Goal: Task Accomplishment & Management: Manage account settings

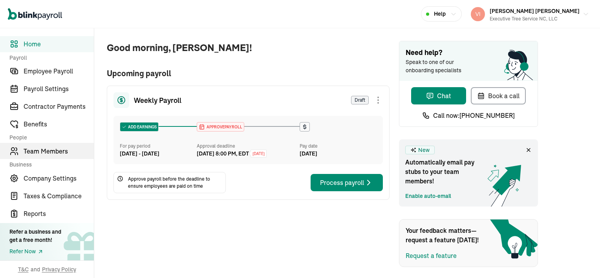
click at [64, 150] on span "Team Members" at bounding box center [59, 150] width 70 height 9
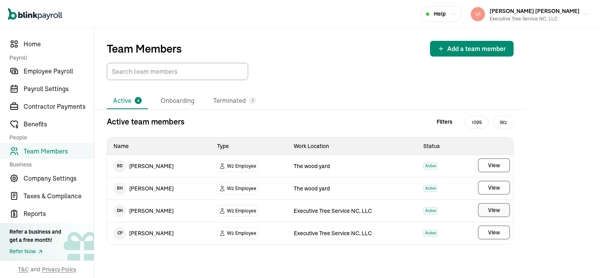
click at [490, 207] on span "View" at bounding box center [494, 210] width 12 height 8
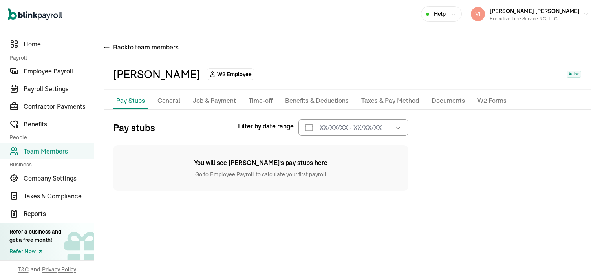
click at [215, 103] on p "Job & Payment" at bounding box center [214, 101] width 43 height 10
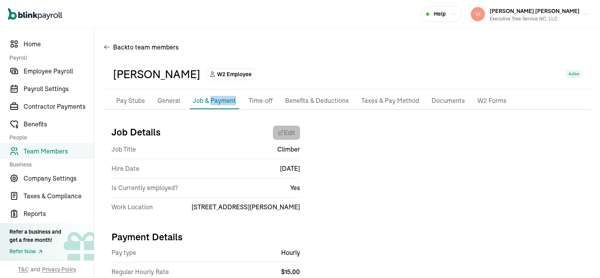
select select "[STREET_ADDRESS][PERSON_NAME]"
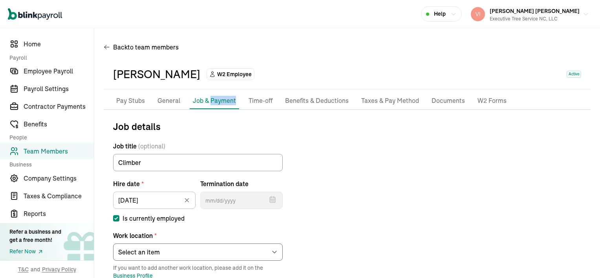
click at [116, 217] on input "Is currently employed" at bounding box center [116, 218] width 6 height 6
checkbox input "false"
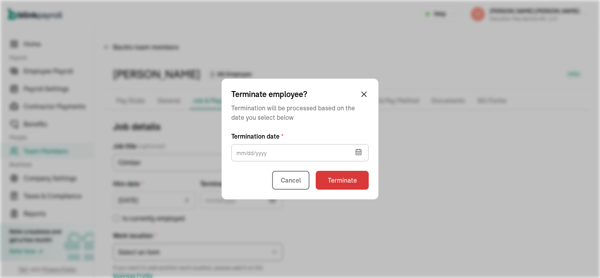
click at [359, 150] on icon "button" at bounding box center [358, 152] width 5 height 5
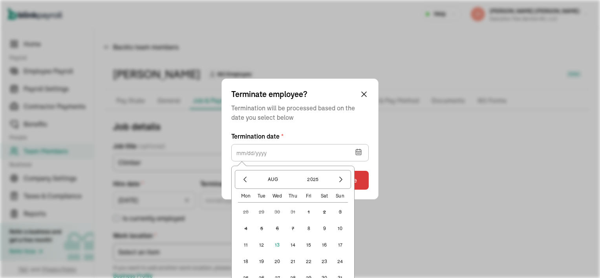
click at [246, 244] on button "11" at bounding box center [246, 245] width 16 height 16
type input "08/11/2025"
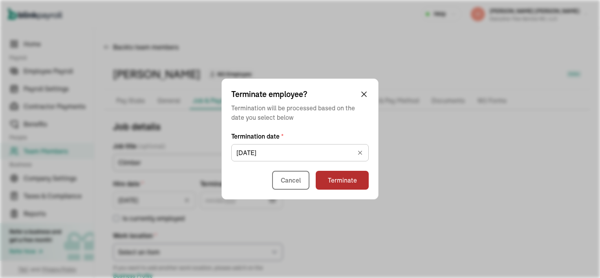
type input "08/11/2025"
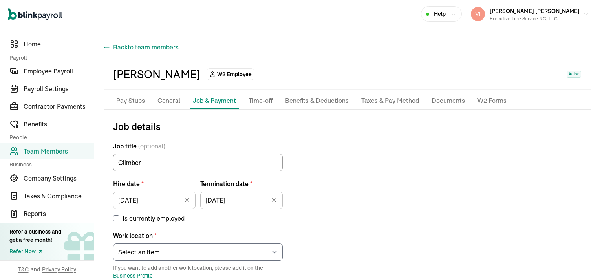
click at [132, 50] on span "to team members" at bounding box center [153, 46] width 51 height 9
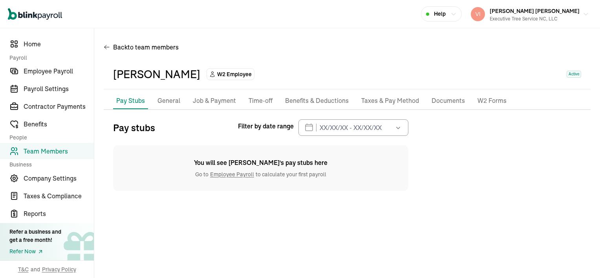
click at [218, 104] on p "Job & Payment" at bounding box center [214, 101] width 43 height 10
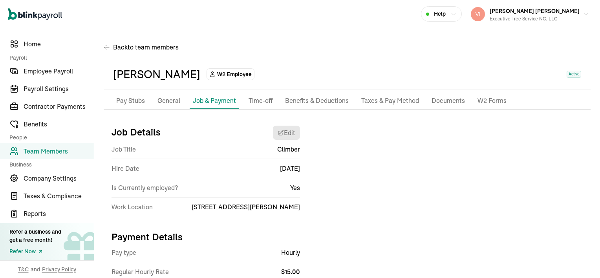
scroll to position [27, 0]
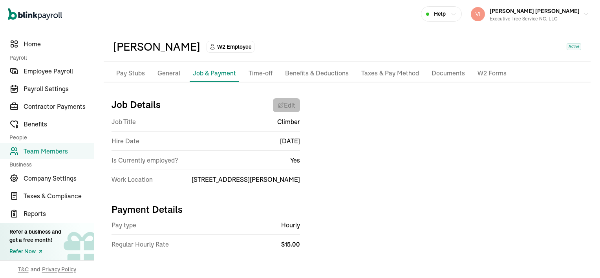
select select "[STREET_ADDRESS][PERSON_NAME]"
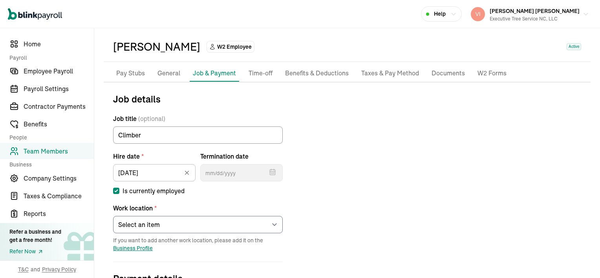
click at [117, 191] on input "Is currently employed" at bounding box center [116, 191] width 6 height 6
checkbox input "false"
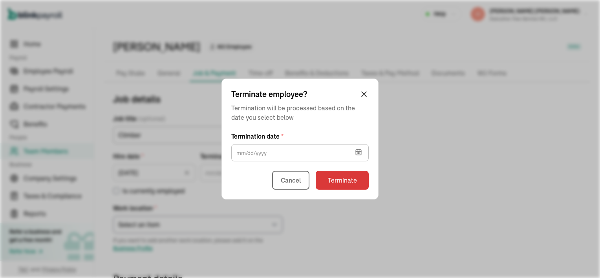
click at [357, 155] on icon "button" at bounding box center [358, 152] width 5 height 5
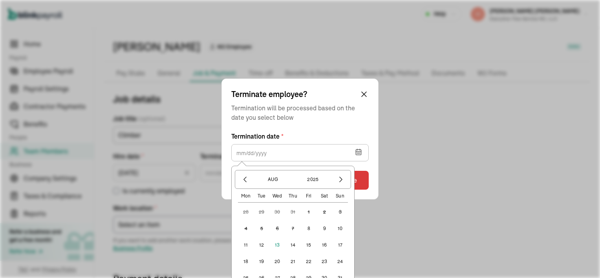
click at [246, 244] on button "11" at bounding box center [246, 245] width 16 height 16
type input "08/11/2025"
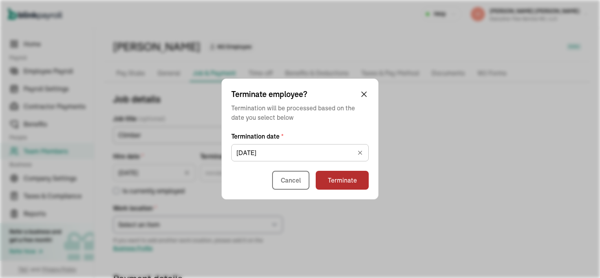
type input "08/11/2025"
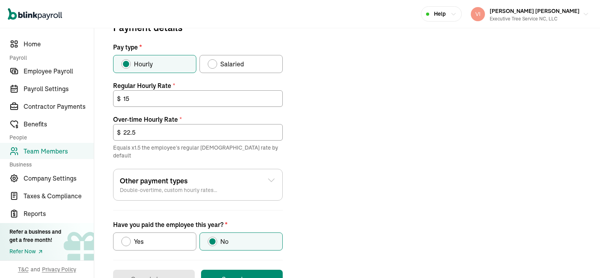
scroll to position [297, 0]
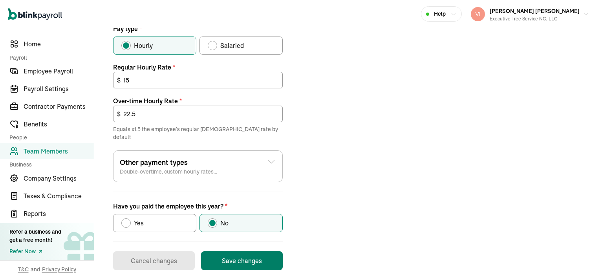
click at [254, 251] on button "Save changes" at bounding box center [242, 260] width 82 height 19
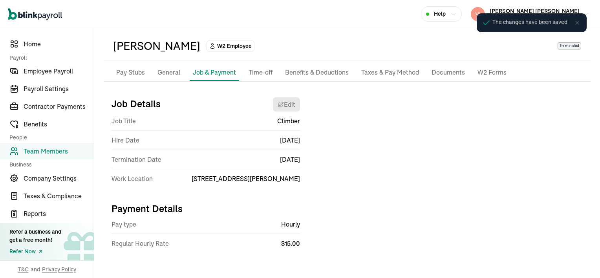
scroll to position [27, 0]
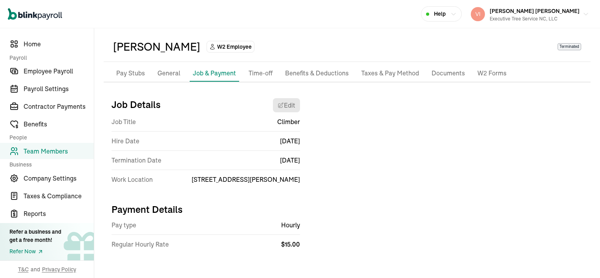
click at [72, 149] on span "Team Members" at bounding box center [59, 150] width 70 height 9
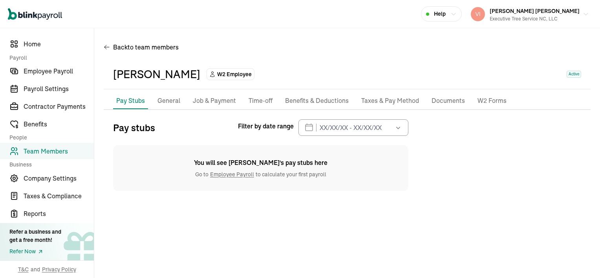
click at [222, 99] on p "Job & Payment" at bounding box center [214, 101] width 43 height 10
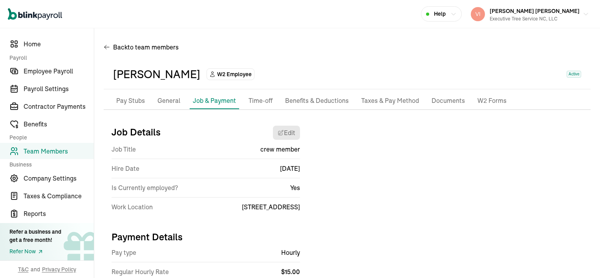
scroll to position [27, 0]
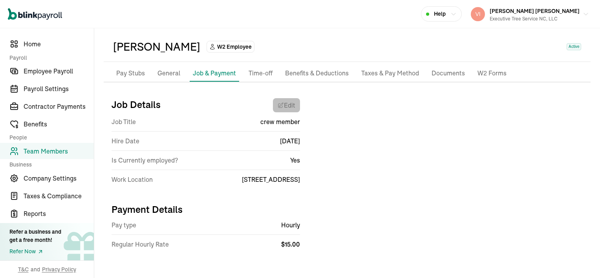
select select "639 Eindhoven Ln"
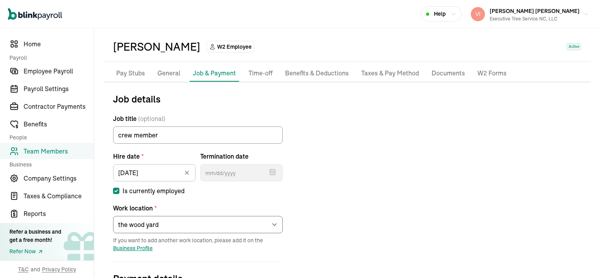
click at [114, 192] on input "Is currently employed" at bounding box center [116, 191] width 6 height 6
checkbox input "false"
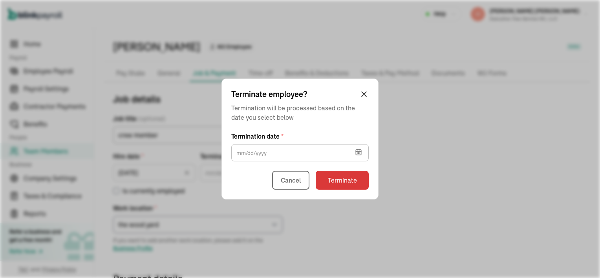
click at [359, 152] on icon "button" at bounding box center [358, 152] width 5 height 0
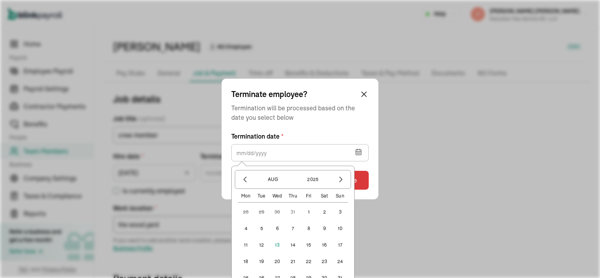
click at [260, 245] on button "12" at bounding box center [262, 245] width 16 height 16
type input "[DATE]"
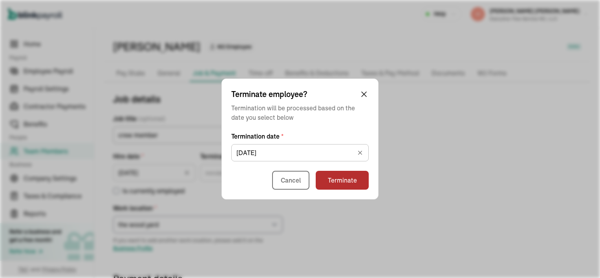
type input "[DATE]"
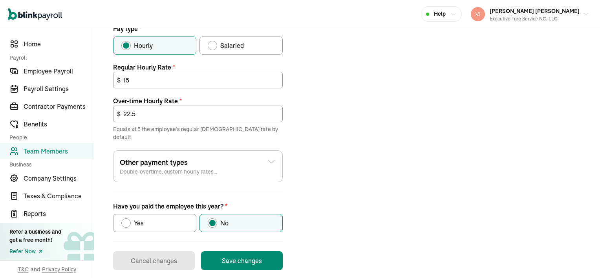
scroll to position [297, 0]
click at [240, 251] on button "Save changes" at bounding box center [242, 260] width 82 height 19
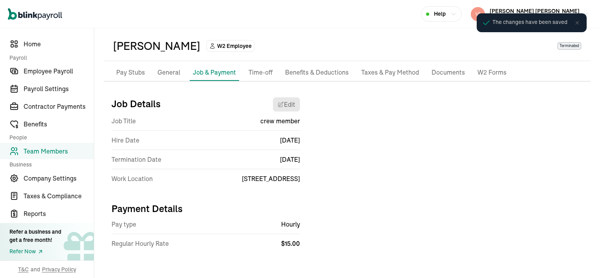
scroll to position [27, 0]
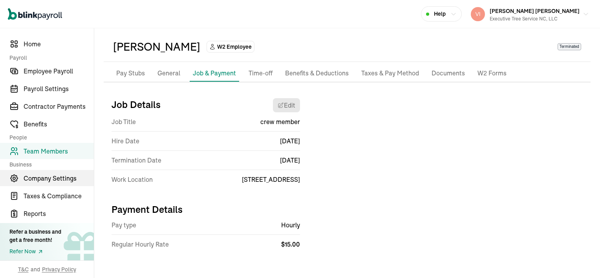
click at [36, 176] on span "Company Settings" at bounding box center [59, 178] width 70 height 9
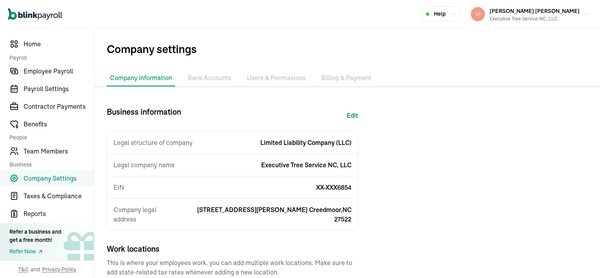
click at [203, 80] on li "Bank Accounts" at bounding box center [210, 78] width 50 height 16
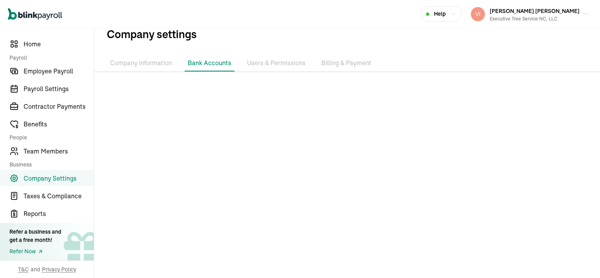
scroll to position [18, 0]
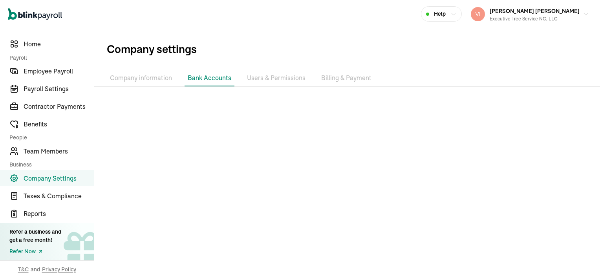
click at [213, 78] on li "Bank Accounts" at bounding box center [210, 78] width 50 height 16
click at [288, 79] on li "Users & Permissions" at bounding box center [276, 78] width 65 height 16
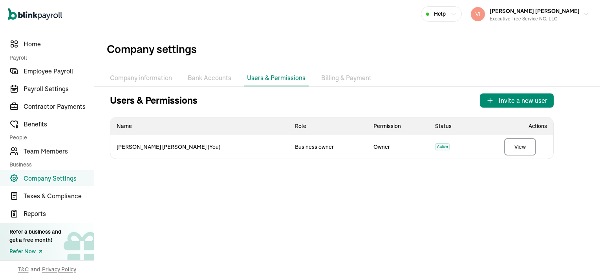
click at [331, 78] on li "Billing & Payment" at bounding box center [346, 78] width 57 height 16
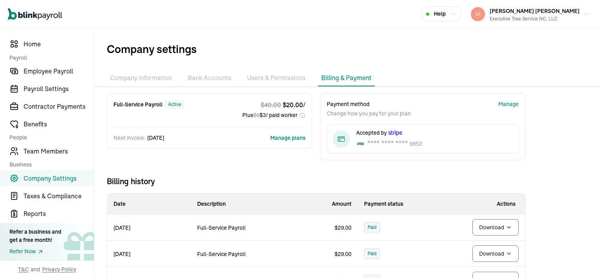
click at [214, 80] on li "Bank Accounts" at bounding box center [210, 78] width 50 height 16
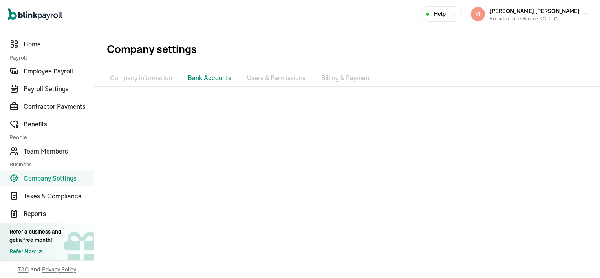
click at [143, 79] on li "Company information" at bounding box center [141, 78] width 68 height 16
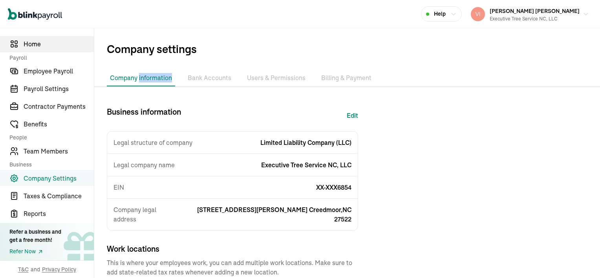
click at [53, 41] on span "Home" at bounding box center [59, 43] width 70 height 9
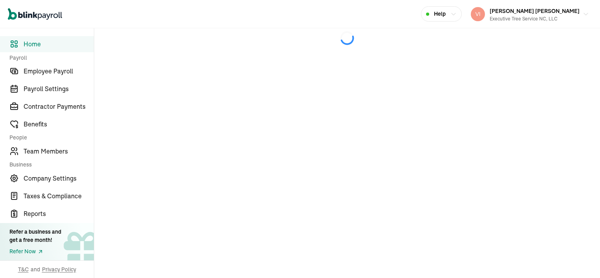
click at [205, 46] on icon at bounding box center [347, 38] width 506 height 20
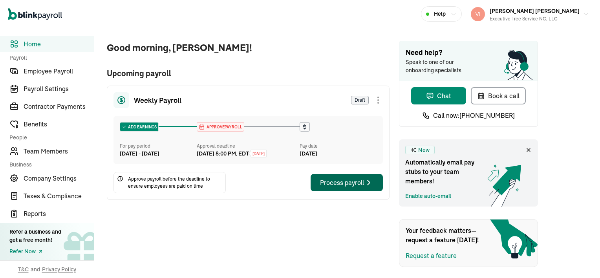
click at [358, 187] on div "Process payroll" at bounding box center [346, 182] width 53 height 9
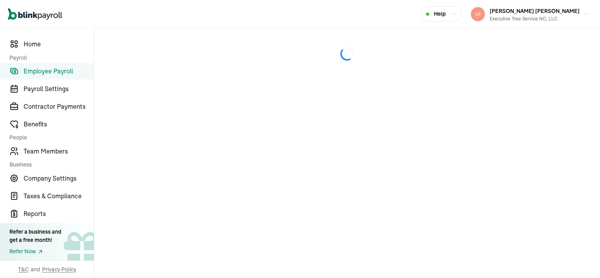
select select "direct_deposit"
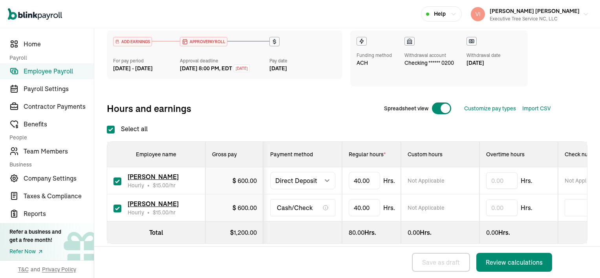
scroll to position [112, 0]
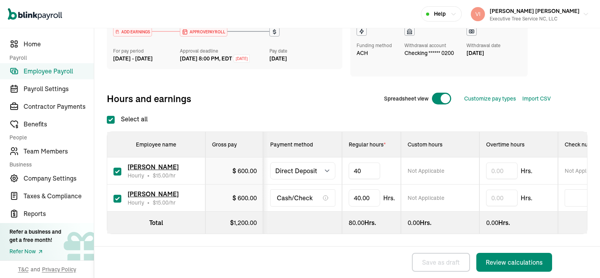
type input "4"
type input "32"
type input "4"
type input "31.5"
click at [523, 264] on div "Review calculations" at bounding box center [514, 262] width 57 height 9
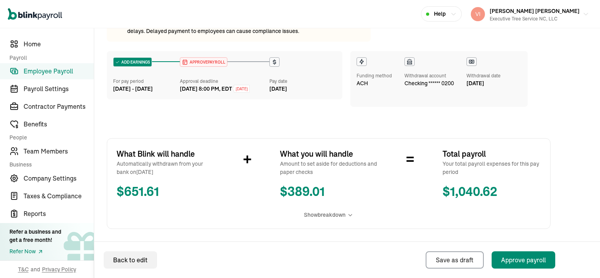
scroll to position [79, 0]
drag, startPoint x: 459, startPoint y: 1, endPoint x: 116, endPoint y: 238, distance: 416.7
click at [116, 238] on div "Run payroll before 3:00 PM PT [DATE] Please make sure you approve this payroll …" at bounding box center [329, 233] width 444 height 461
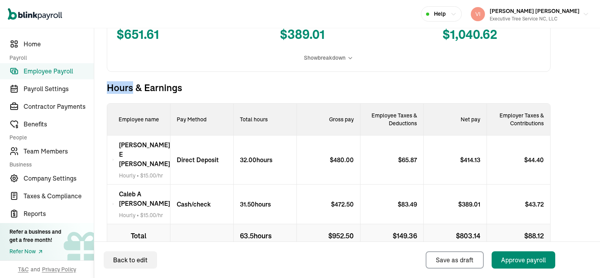
scroll to position [267, 0]
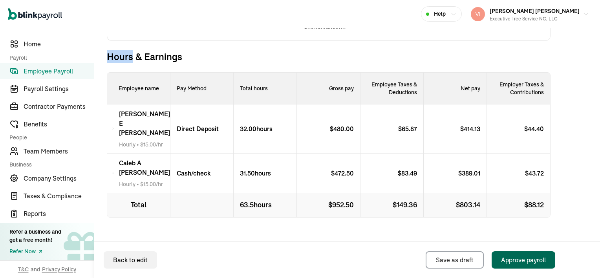
click at [540, 260] on div "Approve payroll" at bounding box center [523, 259] width 45 height 9
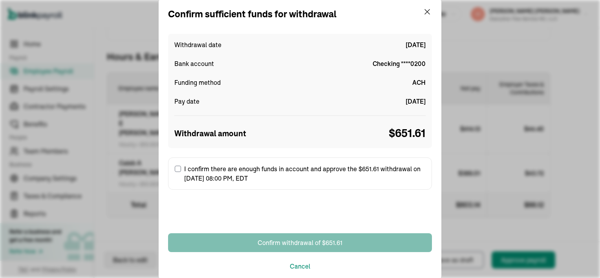
click at [178, 169] on input "I confirm there are enough funds in account and approve the $651.61 withdrawal …" at bounding box center [178, 169] width 6 height 6
click at [178, 169] on label "I confirm there are enough funds in account and approve the $651.61 withdrawal …" at bounding box center [300, 173] width 264 height 32
click at [178, 169] on input "I confirm there are enough funds in account and approve the $651.61 withdrawal …" at bounding box center [178, 169] width 6 height 6
checkbox input "true"
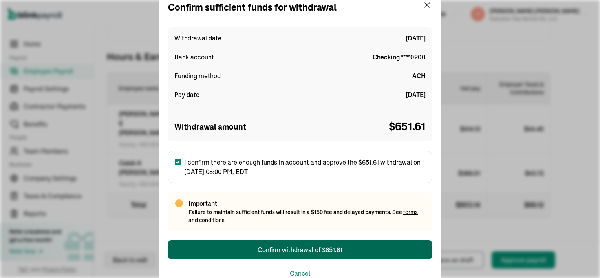
click at [302, 248] on div "Confirm withdrawal of $651.61" at bounding box center [300, 249] width 85 height 9
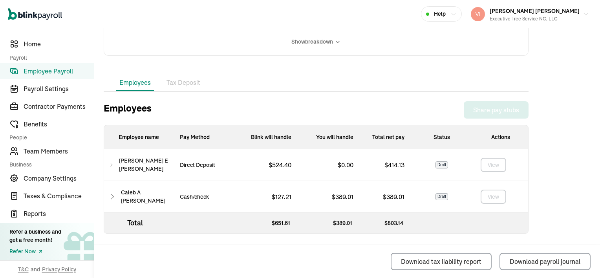
scroll to position [212, 0]
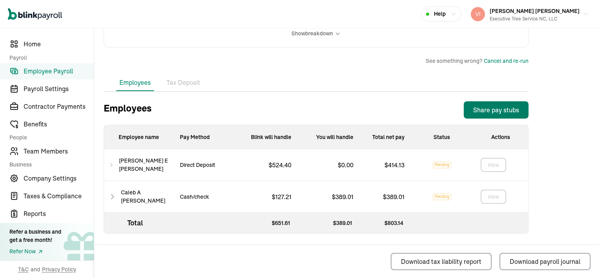
click at [483, 109] on div "Share pay stubs" at bounding box center [496, 109] width 46 height 9
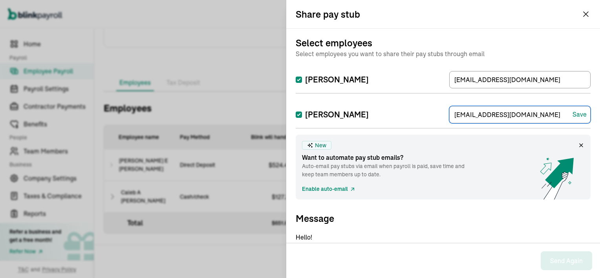
click at [483, 109] on input "[EMAIL_ADDRESS][DOMAIN_NAME]" at bounding box center [519, 114] width 141 height 17
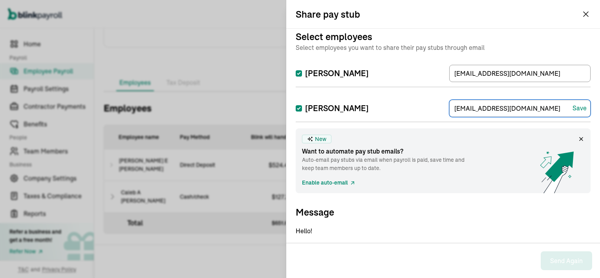
scroll to position [0, 0]
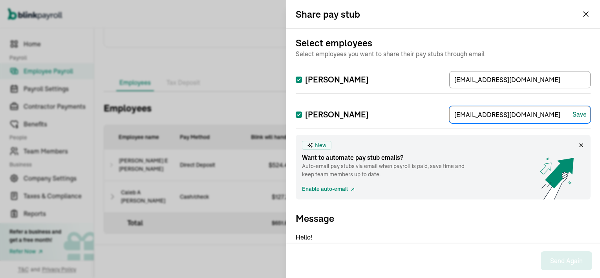
click at [574, 117] on div "Save" at bounding box center [580, 114] width 14 height 9
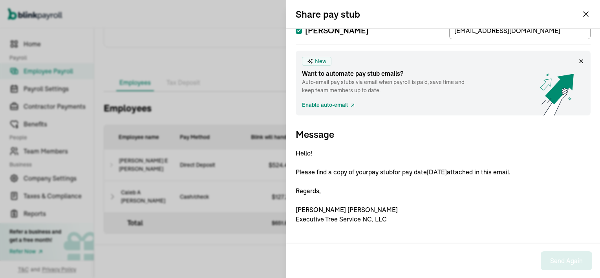
scroll to position [88, 0]
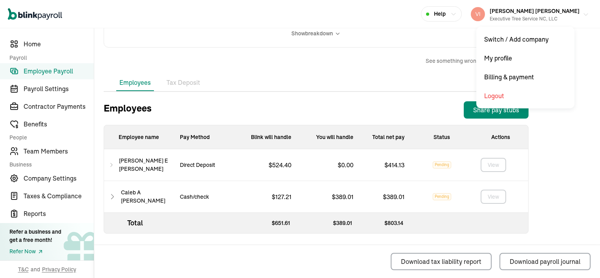
click at [584, 14] on button "[PERSON_NAME] [PERSON_NAME] Executive Tree Service NC, LLC" at bounding box center [530, 14] width 124 height 20
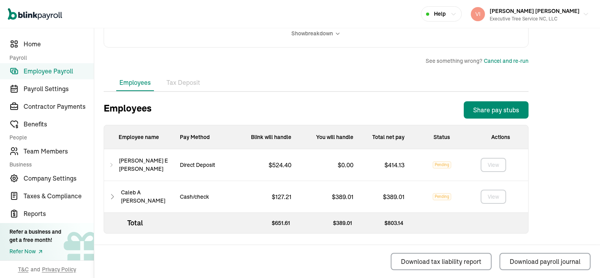
click at [183, 84] on li "Tax Deposit" at bounding box center [183, 83] width 40 height 16
click at [183, 48] on div "What Blink will handle Automatically withdrawn from your bank on [DATE] $ 651.6…" at bounding box center [316, 2] width 425 height 91
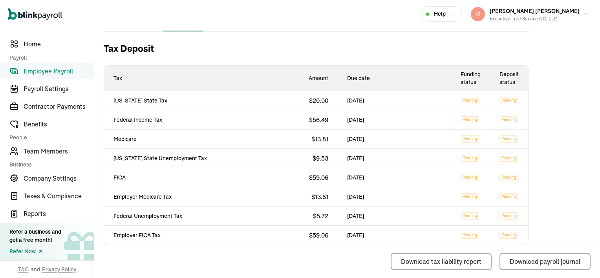
scroll to position [283, 0]
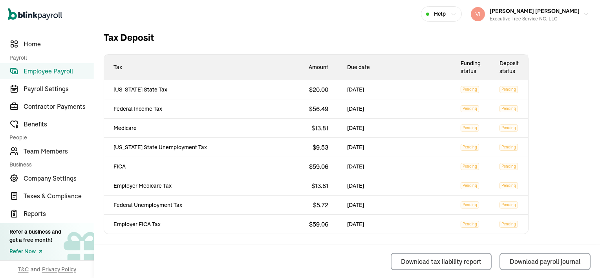
click at [58, 74] on span "Employee Payroll" at bounding box center [59, 70] width 70 height 9
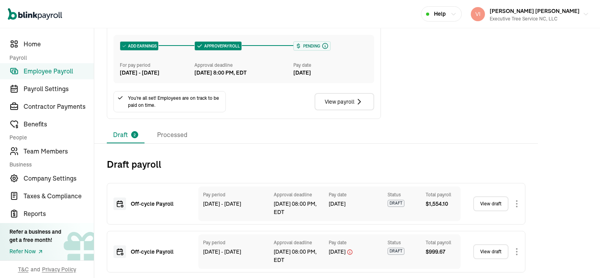
scroll to position [144, 0]
click at [490, 204] on link "View draft" at bounding box center [490, 203] width 35 height 15
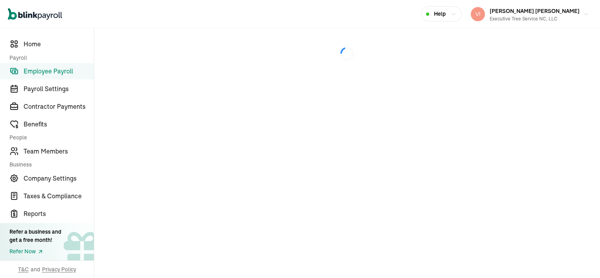
select select "manual"
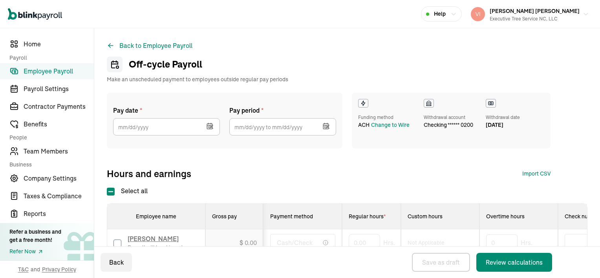
type input "[DATE]"
type input "[DATE] ~ [DATE]"
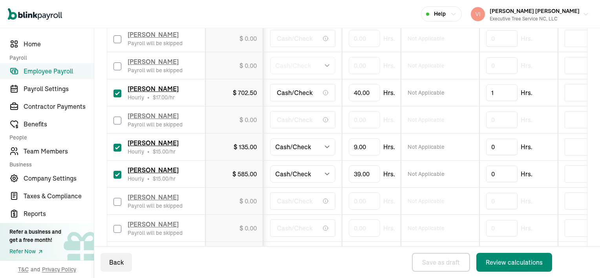
scroll to position [203, 0]
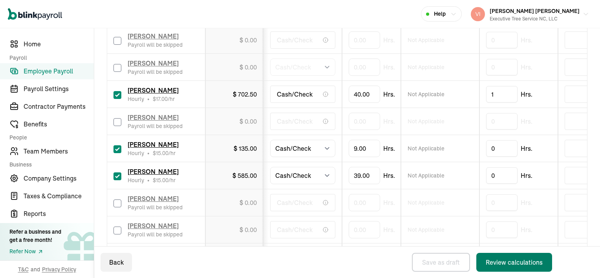
click at [525, 262] on div "Review calculations" at bounding box center [514, 262] width 57 height 9
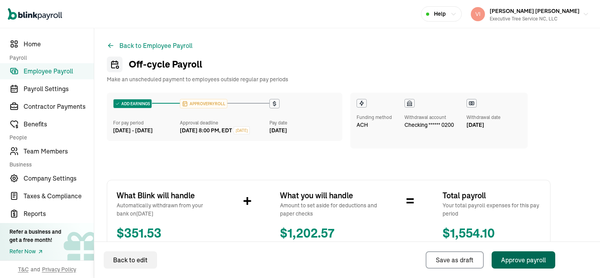
click at [525, 264] on div "Approve payroll" at bounding box center [523, 259] width 45 height 9
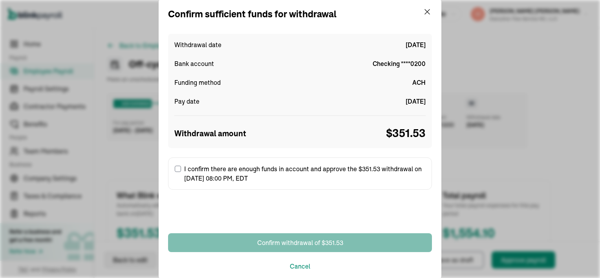
click at [178, 170] on input "I confirm there are enough funds in account and approve the $351.53 withdrawal …" at bounding box center [178, 169] width 6 height 6
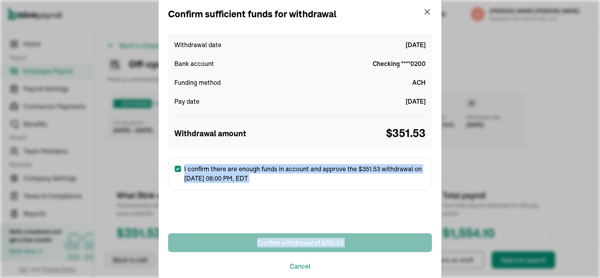
click at [178, 170] on label "I confirm there are enough funds in account and approve the $351.53 withdrawal …" at bounding box center [300, 173] width 264 height 32
click at [178, 170] on input "I confirm there are enough funds in account and approve the $351.53 withdrawal …" at bounding box center [178, 169] width 6 height 6
checkbox input "true"
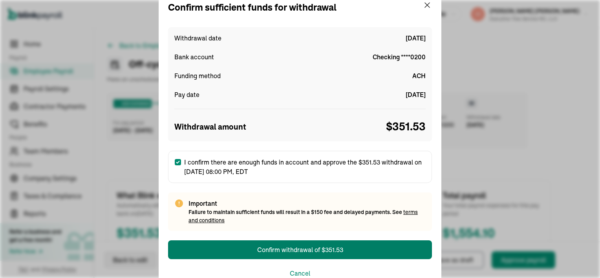
click at [266, 94] on div "Pay date [DATE]" at bounding box center [299, 94] width 251 height 9
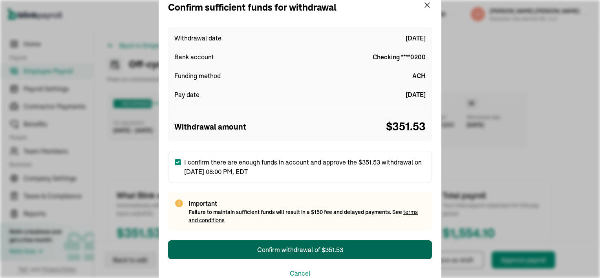
click at [266, 251] on div "Confirm withdrawal of $351.53" at bounding box center [300, 249] width 86 height 9
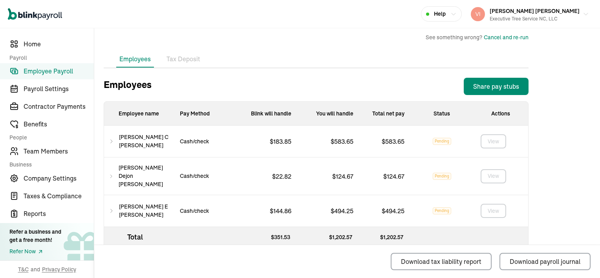
scroll to position [244, 0]
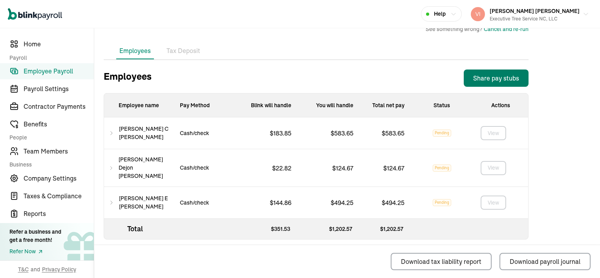
click at [492, 77] on div "Share pay stubs" at bounding box center [496, 77] width 46 height 9
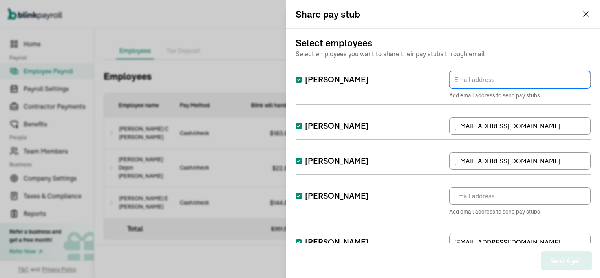
click at [492, 77] on input "TextInput" at bounding box center [519, 79] width 141 height 17
click at [259, 47] on ul "Employees Tax Deposit" at bounding box center [316, 51] width 425 height 16
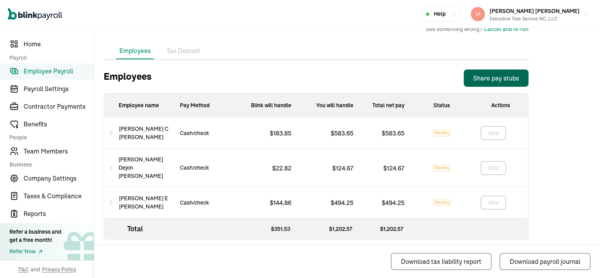
click at [501, 74] on div "Share pay stubs" at bounding box center [496, 77] width 46 height 9
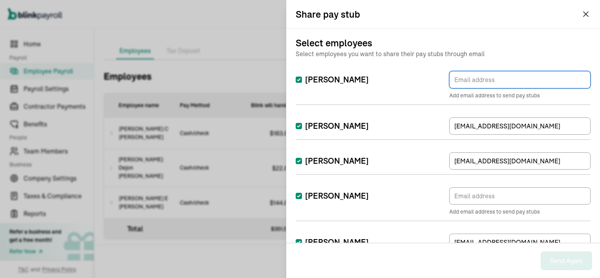
click at [299, 79] on input "[PERSON_NAME]" at bounding box center [299, 80] width 6 height 6
click at [298, 81] on input "[PERSON_NAME]" at bounding box center [299, 80] width 6 height 6
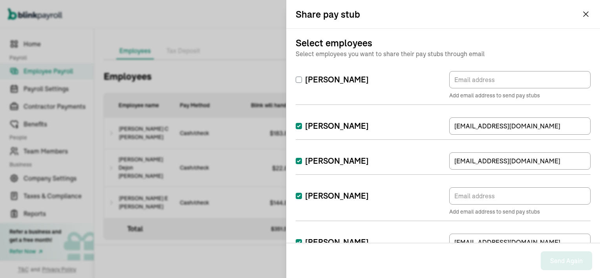
checkbox input "false"
click at [298, 126] on input "[PERSON_NAME]" at bounding box center [299, 126] width 6 height 6
checkbox input "false"
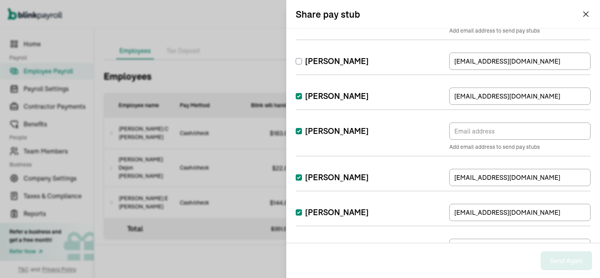
scroll to position [79, 0]
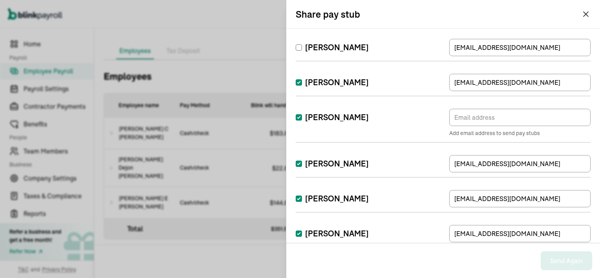
click at [296, 118] on input "[PERSON_NAME]" at bounding box center [299, 117] width 6 height 6
checkbox input "false"
click at [300, 233] on input "[PERSON_NAME]" at bounding box center [299, 234] width 6 height 6
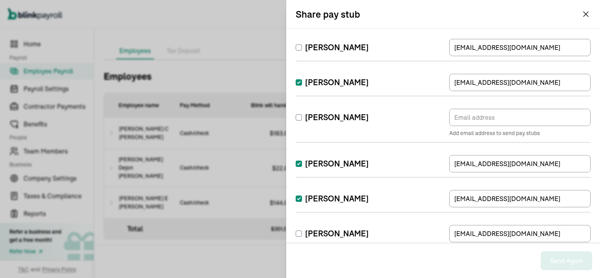
checkbox input "false"
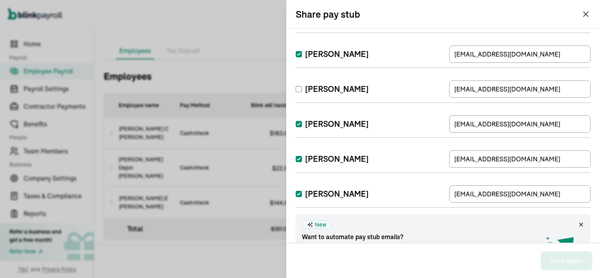
scroll to position [236, 0]
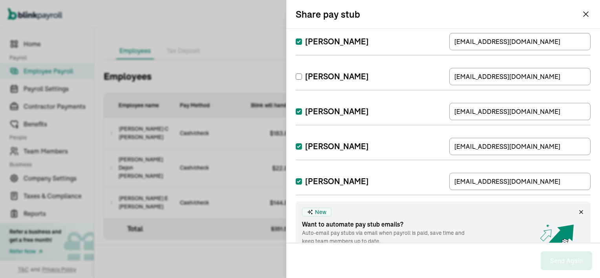
click at [297, 113] on input "[PERSON_NAME]" at bounding box center [299, 111] width 6 height 6
checkbox input "false"
click at [298, 146] on input "[PERSON_NAME]" at bounding box center [299, 146] width 6 height 6
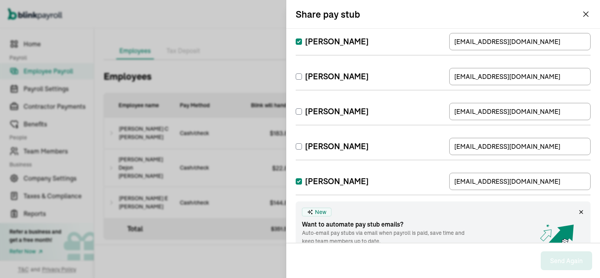
click at [298, 146] on input "[PERSON_NAME]" at bounding box center [299, 146] width 6 height 6
checkbox input "true"
click at [300, 182] on input "[PERSON_NAME]" at bounding box center [299, 181] width 6 height 6
checkbox input "false"
click at [298, 145] on input "[PERSON_NAME]" at bounding box center [299, 146] width 6 height 6
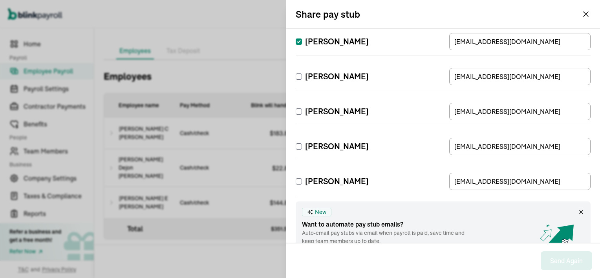
checkbox input "false"
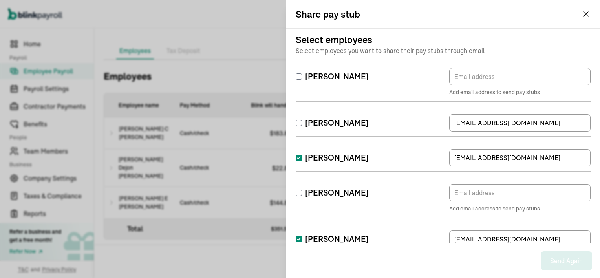
scroll to position [0, 0]
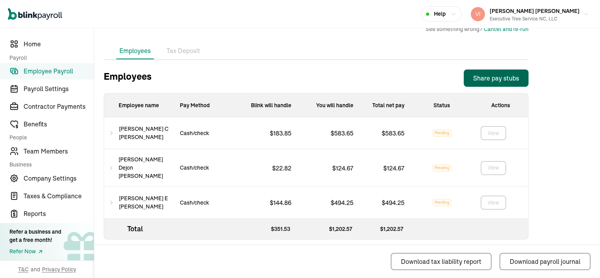
click at [38, 71] on span "Employee Payroll" at bounding box center [59, 70] width 70 height 9
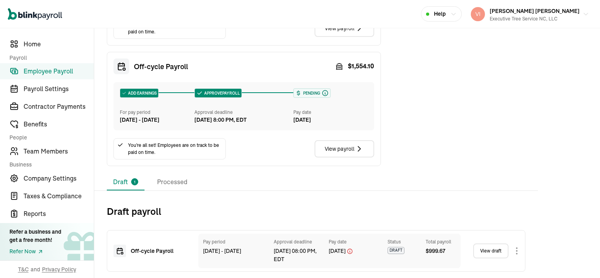
scroll to position [174, 0]
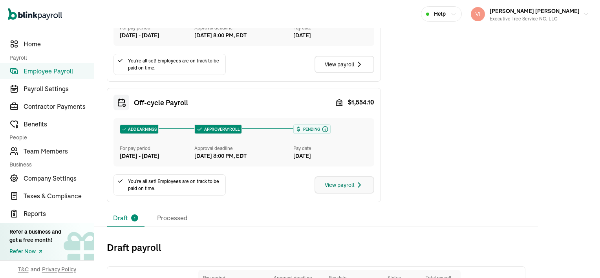
click at [340, 190] on div "View payroll" at bounding box center [344, 184] width 39 height 9
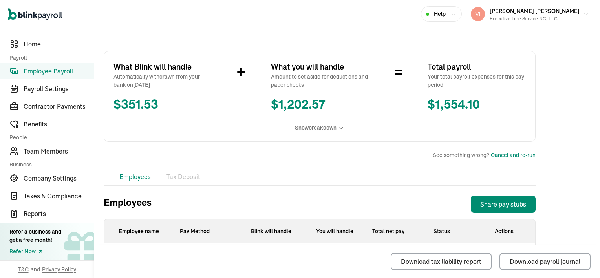
scroll to position [118, 0]
click at [54, 236] on div "Refer a business and get a free month!" at bounding box center [35, 236] width 52 height 16
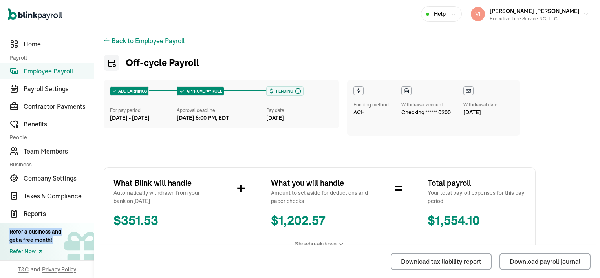
scroll to position [0, 0]
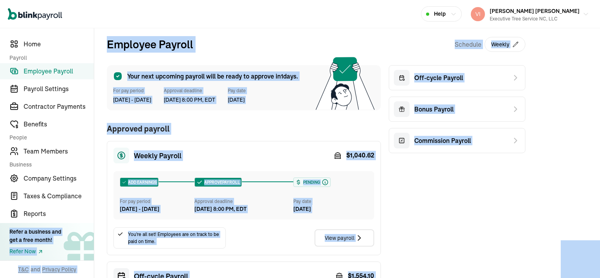
click at [448, 210] on div "Your next upcoming payroll will be ready to approve [DATE]. For pay period [DAT…" at bounding box center [316, 220] width 419 height 311
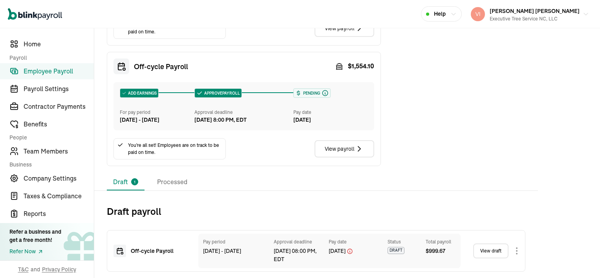
scroll to position [225, 0]
click at [491, 251] on link "View draft" at bounding box center [490, 251] width 35 height 15
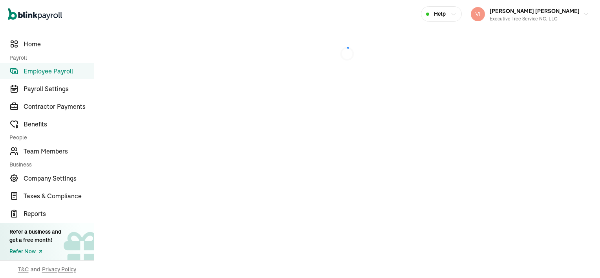
click at [491, 251] on div at bounding box center [347, 153] width 506 height 250
select select "manual"
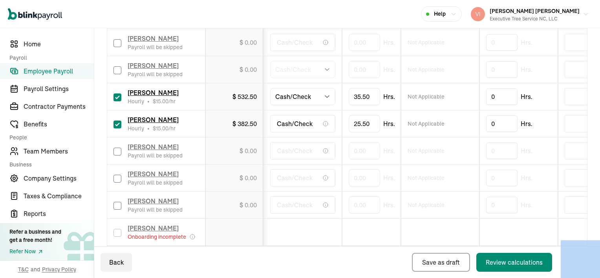
scroll to position [281, 0]
click at [500, 262] on div "Review calculations" at bounding box center [514, 262] width 57 height 9
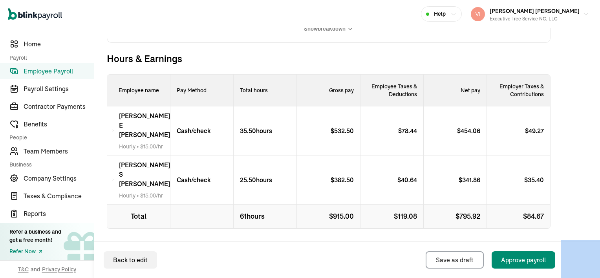
scroll to position [231, 0]
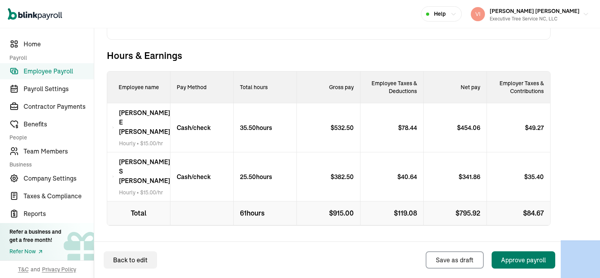
click at [510, 261] on div "Approve payroll" at bounding box center [523, 259] width 45 height 9
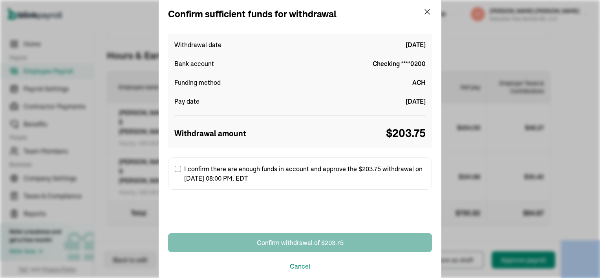
click at [179, 166] on input "I confirm there are enough funds in account and approve the $203.75 withdrawal …" at bounding box center [178, 169] width 6 height 6
click at [179, 166] on label "I confirm there are enough funds in account and approve the $203.75 withdrawal …" at bounding box center [300, 173] width 264 height 32
click at [179, 166] on input "I confirm there are enough funds in account and approve the $203.75 withdrawal …" at bounding box center [178, 169] width 6 height 6
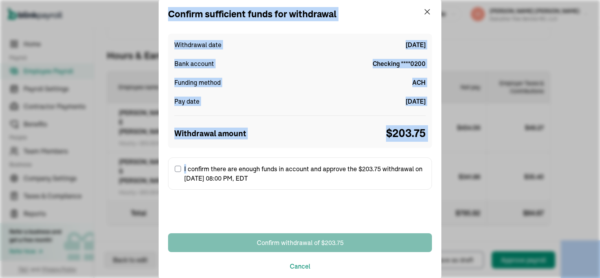
click at [281, 121] on div "Withdrawal amount $ 203.75" at bounding box center [299, 128] width 251 height 26
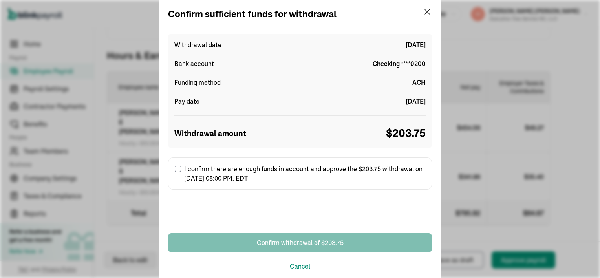
click at [178, 169] on input "I confirm there are enough funds in account and approve the $203.75 withdrawal …" at bounding box center [178, 169] width 6 height 6
click at [178, 169] on label "I confirm there are enough funds in account and approve the $203.75 withdrawal …" at bounding box center [300, 173] width 264 height 32
click at [178, 169] on input "I confirm there are enough funds in account and approve the $203.75 withdrawal …" at bounding box center [178, 169] width 6 height 6
click at [174, 171] on label "I confirm there are enough funds in account and approve the $203.75 withdrawal …" at bounding box center [300, 173] width 264 height 32
click at [175, 171] on input "I confirm there are enough funds in account and approve the $203.75 withdrawal …" at bounding box center [178, 169] width 6 height 6
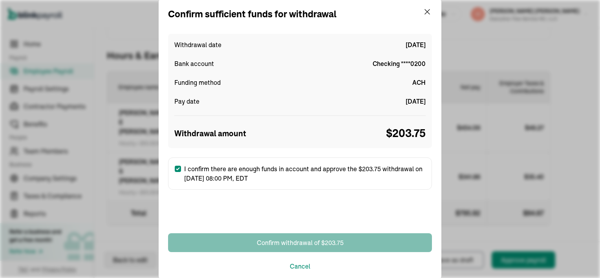
checkbox input "true"
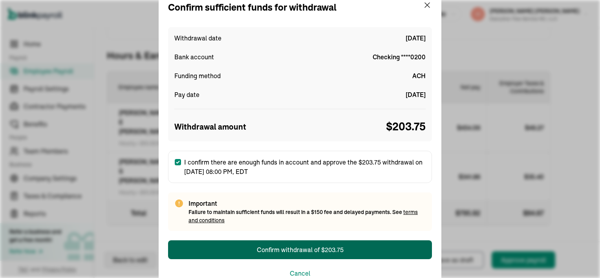
click at [310, 251] on div "Confirm withdrawal of $203.75" at bounding box center [300, 249] width 87 height 9
click at [300, 251] on div "Confirm withdrawal of $203.75" at bounding box center [300, 249] width 87 height 9
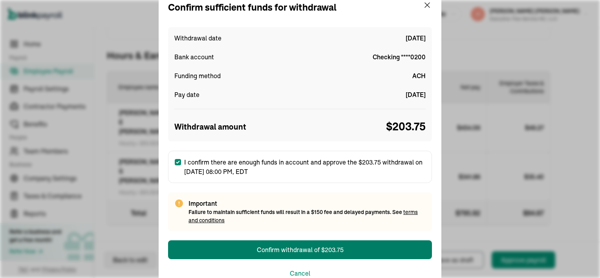
click at [425, 4] on div "Open main menu Help [PERSON_NAME] [PERSON_NAME] Executive Tree Service NC, LLC" at bounding box center [300, 14] width 600 height 28
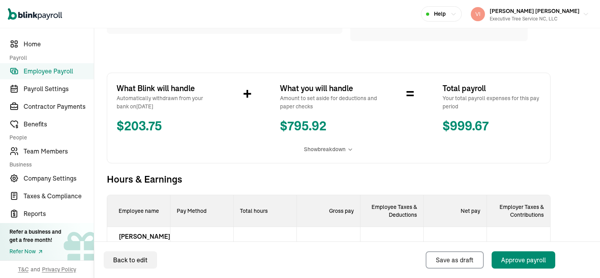
scroll to position [108, 0]
select select "manual"
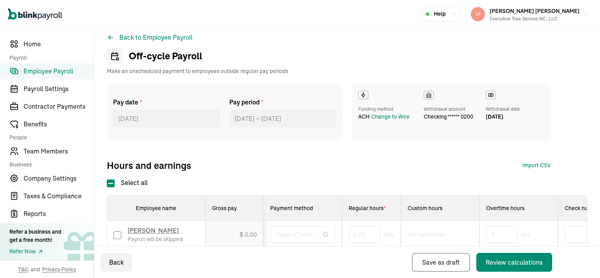
scroll to position [6, 0]
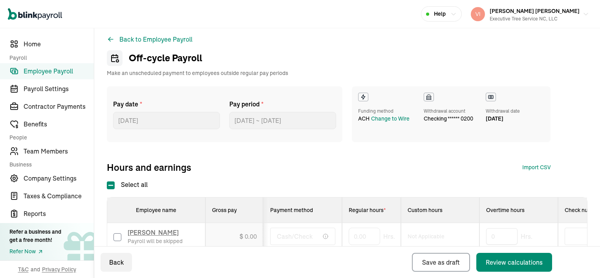
drag, startPoint x: 269, startPoint y: 127, endPoint x: 245, endPoint y: 160, distance: 40.5
click at [245, 160] on div "Pay date * [DATE] [DATE] Mon Tue Wed Thu Fri Sat Sun 28 29 30 31 1 2 3 4 5 6 7 …" at bounding box center [347, 129] width 481 height 87
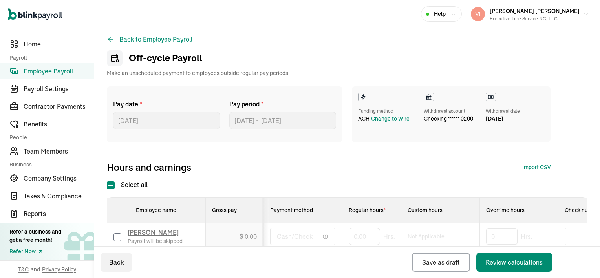
click at [114, 58] on icon at bounding box center [114, 58] width 9 height 13
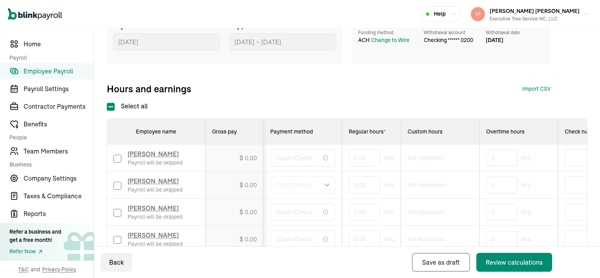
scroll to position [0, 0]
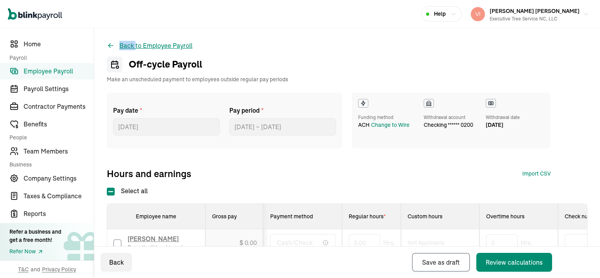
click at [109, 44] on icon at bounding box center [109, 45] width 2 height 2
click at [116, 67] on icon at bounding box center [117, 67] width 2 height 2
click at [116, 67] on icon at bounding box center [114, 64] width 9 height 13
drag, startPoint x: 116, startPoint y: 67, endPoint x: 276, endPoint y: 7, distance: 170.1
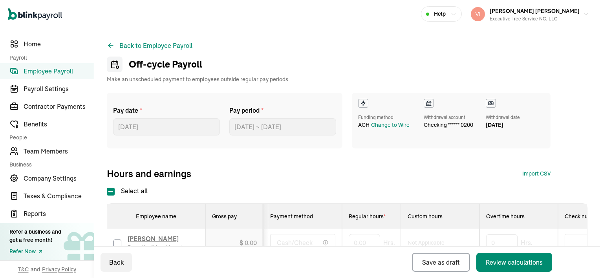
click at [276, 7] on div "Open main menu Help [PERSON_NAME] [PERSON_NAME] Executive Tree Service NC, LLC" at bounding box center [300, 14] width 600 height 28
click at [127, 48] on button "Back to Employee Payroll" at bounding box center [150, 45] width 86 height 9
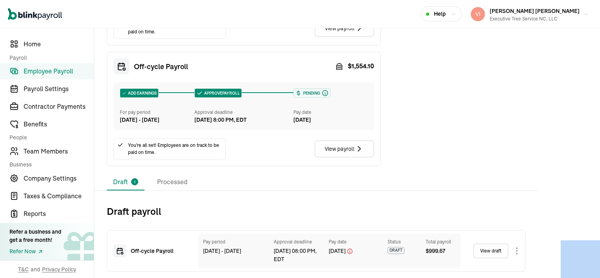
scroll to position [225, 0]
click at [120, 249] on icon at bounding box center [120, 251] width 8 height 8
click at [219, 218] on div "Draft payroll Off-cycle Payroll Pay period [DATE] - [DATE] Approval deadline [D…" at bounding box center [316, 234] width 444 height 75
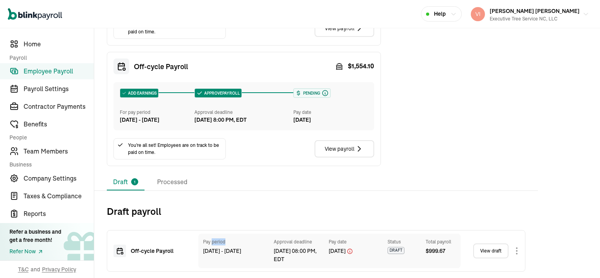
click at [219, 218] on div "Off-cycle Payroll Pay period [DATE] - [DATE] Approval deadline [DATE] 08:00 PM,…" at bounding box center [316, 245] width 419 height 54
click at [219, 218] on div "Draft payroll Off-cycle Payroll Pay period [DATE] - [DATE] Approval deadline [D…" at bounding box center [316, 234] width 444 height 75
click at [518, 251] on body "Open main menu Help [PERSON_NAME] [PERSON_NAME] Executive Tree Service [GEOGRAP…" at bounding box center [300, 139] width 600 height 278
click at [516, 252] on body "Open main menu Help [PERSON_NAME] [PERSON_NAME] Executive Tree Service [GEOGRAP…" at bounding box center [300, 139] width 600 height 278
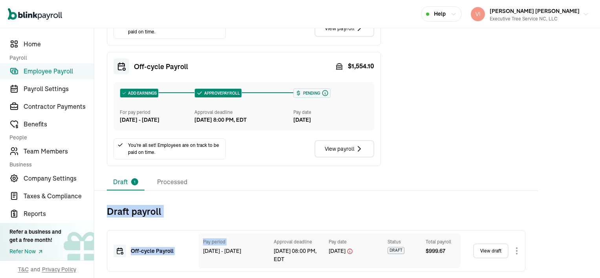
click at [494, 254] on link "View draft" at bounding box center [490, 251] width 35 height 15
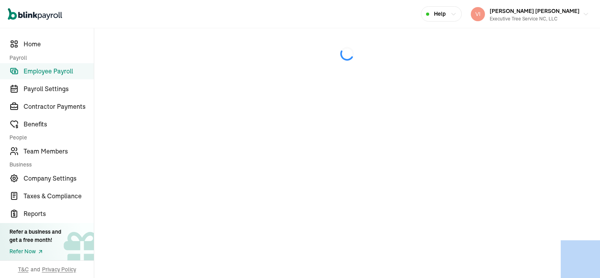
select select "manual"
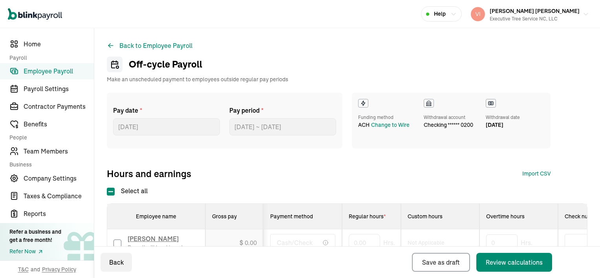
click at [130, 112] on label "Pay date *" at bounding box center [166, 110] width 107 height 9
click at [131, 112] on label "Pay date *" at bounding box center [166, 110] width 107 height 9
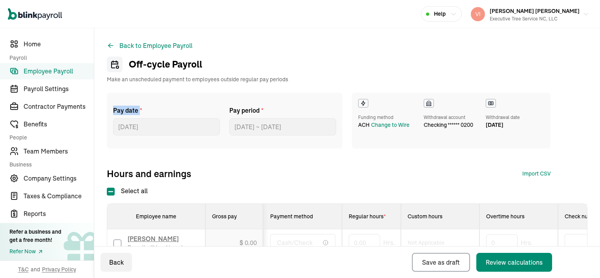
click at [132, 112] on label "Pay date *" at bounding box center [166, 110] width 107 height 9
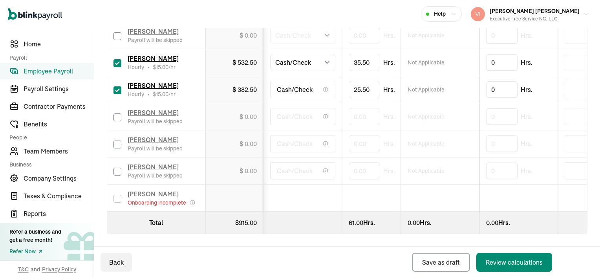
scroll to position [320, 0]
click at [508, 258] on div "Review calculations" at bounding box center [514, 262] width 57 height 9
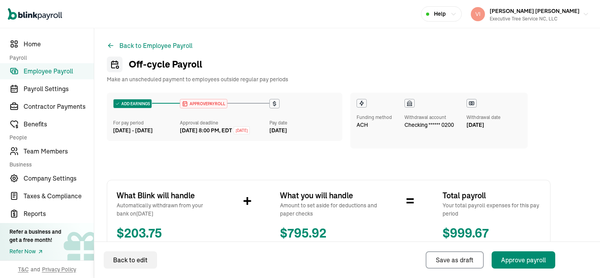
scroll to position [39, 0]
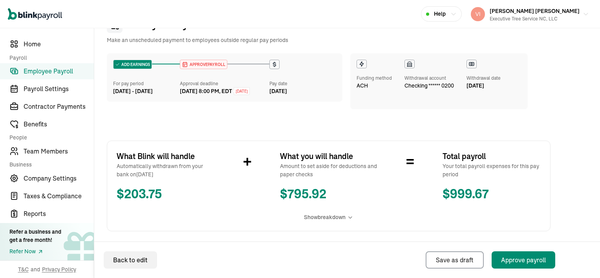
click at [187, 91] on div "[DATE] 8:00 PM, EDT" at bounding box center [206, 91] width 52 height 8
drag, startPoint x: 187, startPoint y: 91, endPoint x: 205, endPoint y: 96, distance: 18.7
click at [205, 95] on div "[DATE] 8:00 PM, EDT" at bounding box center [206, 91] width 52 height 8
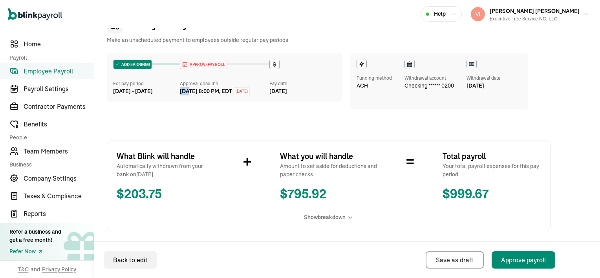
click at [203, 93] on div "[DATE] 8:00 PM, EDT" at bounding box center [206, 91] width 52 height 8
drag, startPoint x: 282, startPoint y: 93, endPoint x: 287, endPoint y: 96, distance: 5.3
click at [286, 95] on div "[DATE]" at bounding box center [302, 91] width 67 height 8
click at [287, 95] on div "ADD EARNINGS For pay period [DATE] - [DATE] APPROVE PAYROLL Approval deadline […" at bounding box center [225, 77] width 236 height 48
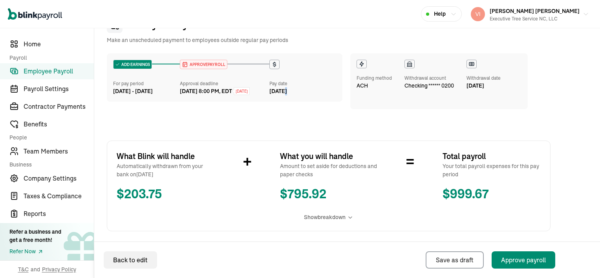
click at [287, 96] on div "ADD EARNINGS For pay period [DATE] - [DATE] APPROVE PAYROLL Approval deadline […" at bounding box center [225, 77] width 236 height 48
click at [271, 66] on icon at bounding box center [274, 64] width 6 height 6
click at [183, 64] on icon at bounding box center [185, 64] width 4 height 0
click at [132, 64] on div "ADD EARNINGS" at bounding box center [133, 64] width 38 height 9
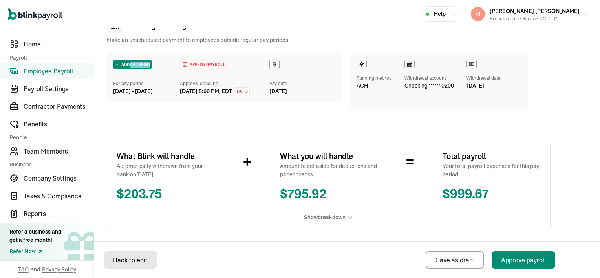
select select "manual"
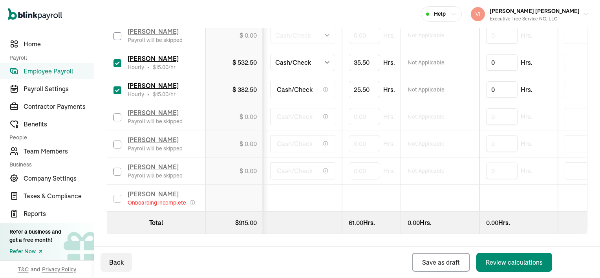
scroll to position [281, 0]
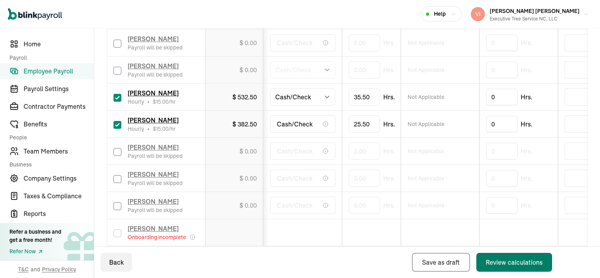
click at [516, 262] on div "Review calculations" at bounding box center [514, 262] width 57 height 9
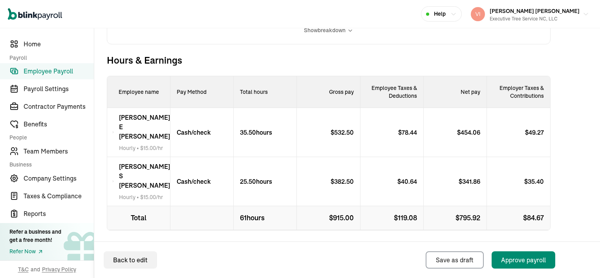
scroll to position [231, 0]
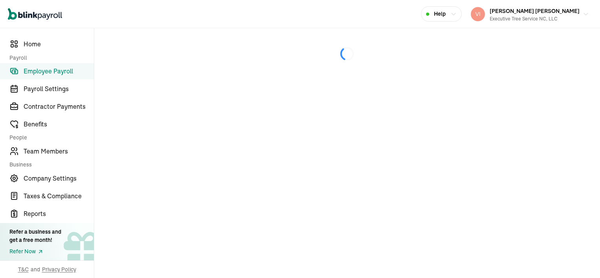
select select "manual"
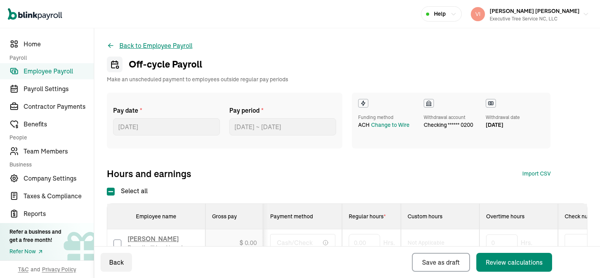
click at [111, 44] on icon at bounding box center [111, 46] width 8 height 8
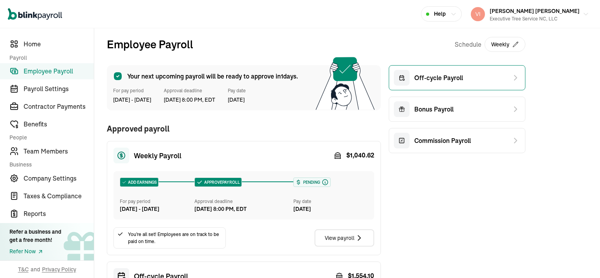
click at [460, 78] on span "Off-cycle Payroll" at bounding box center [438, 77] width 49 height 9
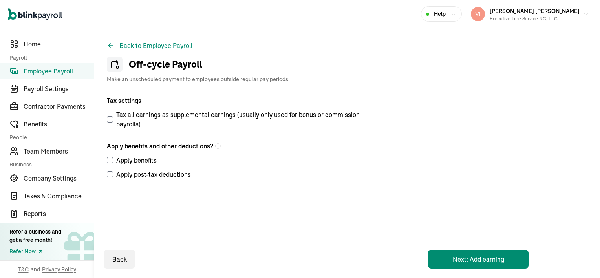
click at [110, 163] on input "Apply benefits" at bounding box center [110, 160] width 6 height 6
checkbox input "true"
click at [110, 175] on input "Apply post-tax deductions" at bounding box center [110, 174] width 6 height 6
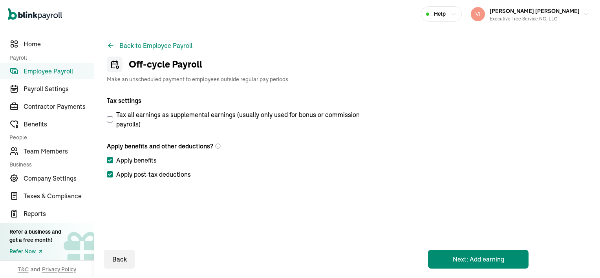
click at [110, 175] on input "Apply post-tax deductions" at bounding box center [110, 174] width 6 height 6
checkbox input "true"
click at [471, 262] on button "Next: Add earning" at bounding box center [478, 259] width 101 height 19
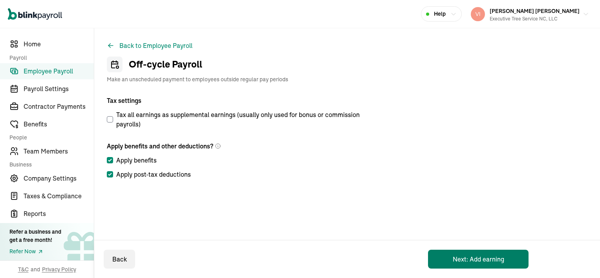
click at [471, 262] on button "Next: Add earning" at bounding box center [478, 259] width 101 height 19
select select "direct_deposit"
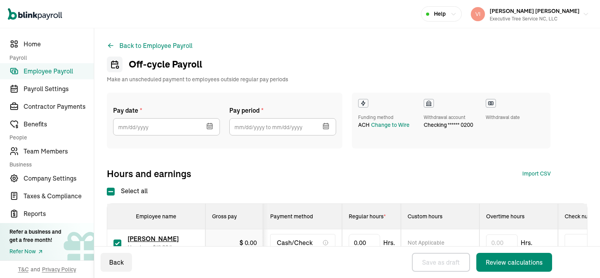
click at [210, 127] on icon "button" at bounding box center [210, 127] width 0 height 1
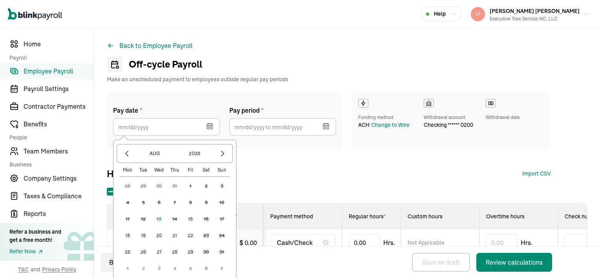
click at [210, 127] on icon "button" at bounding box center [210, 127] width 0 height 1
click at [190, 220] on button "15" at bounding box center [191, 219] width 16 height 16
click at [190, 220] on div "Employee name" at bounding box center [156, 216] width 85 height 8
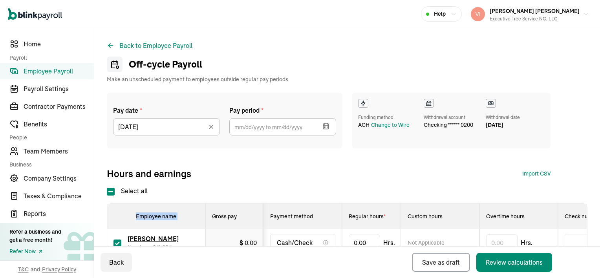
click at [327, 123] on icon "button" at bounding box center [327, 123] width 0 height 1
click at [108, 45] on icon at bounding box center [111, 46] width 8 height 8
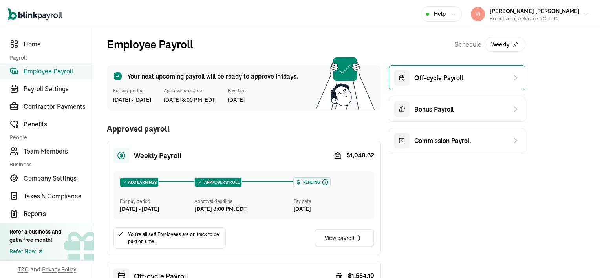
click at [441, 77] on span "Off-cycle Payroll" at bounding box center [438, 77] width 49 height 9
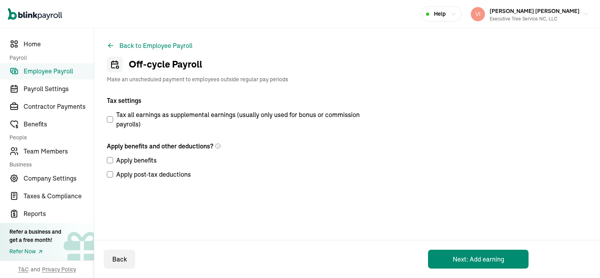
click at [112, 159] on input "Apply benefits" at bounding box center [110, 160] width 6 height 6
drag, startPoint x: 112, startPoint y: 159, endPoint x: 110, endPoint y: 165, distance: 5.7
click at [112, 159] on input "Apply benefits" at bounding box center [110, 160] width 6 height 6
checkbox input "false"
click at [111, 174] on input "Apply post-tax deductions" at bounding box center [110, 174] width 6 height 6
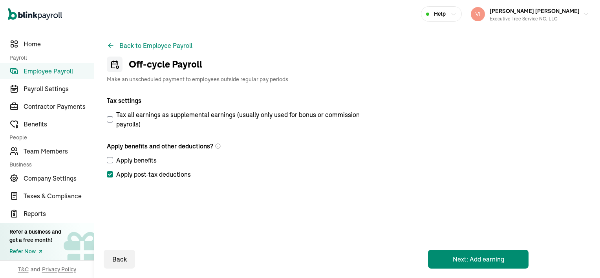
click at [111, 174] on input "Apply post-tax deductions" at bounding box center [110, 174] width 6 height 6
checkbox input "true"
click at [110, 161] on input "Apply benefits" at bounding box center [110, 160] width 6 height 6
checkbox input "true"
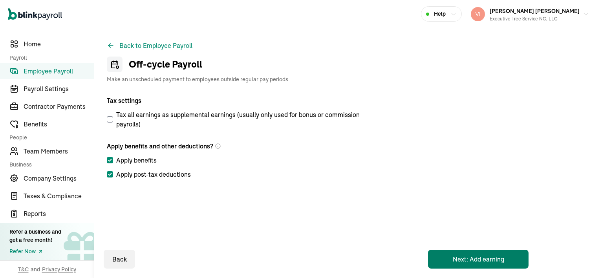
click at [483, 259] on button "Next: Add earning" at bounding box center [478, 259] width 101 height 19
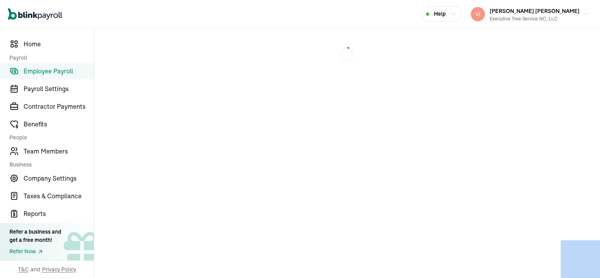
select select "direct_deposit"
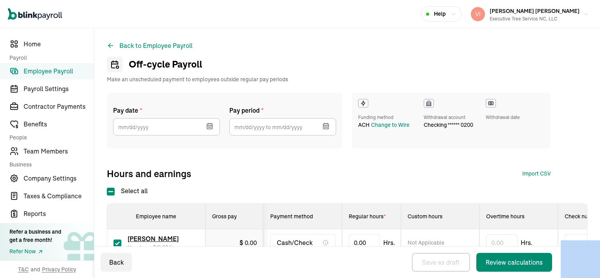
select select "direct_deposit"
click at [210, 126] on icon "button" at bounding box center [209, 126] width 5 height 0
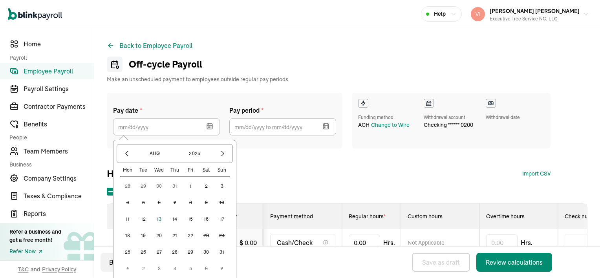
click at [190, 218] on button "15" at bounding box center [191, 219] width 16 height 16
click at [190, 218] on div "Employee name" at bounding box center [156, 216] width 85 height 8
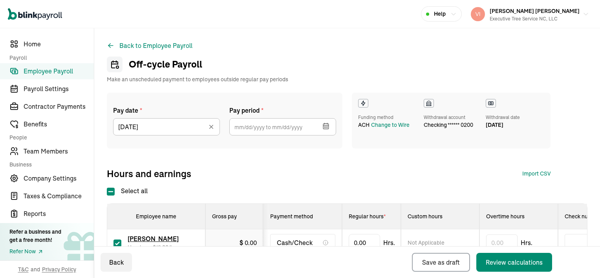
click at [327, 127] on icon "button" at bounding box center [327, 127] width 0 height 1
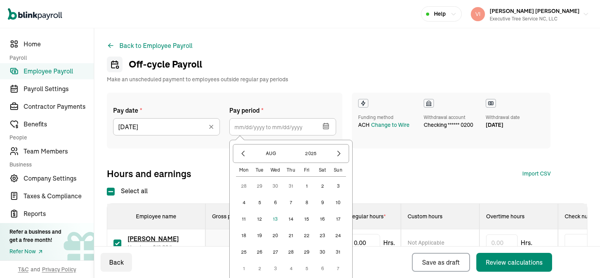
click at [290, 187] on button "31" at bounding box center [291, 186] width 16 height 16
type input "[DATE] ~ [DATE]"
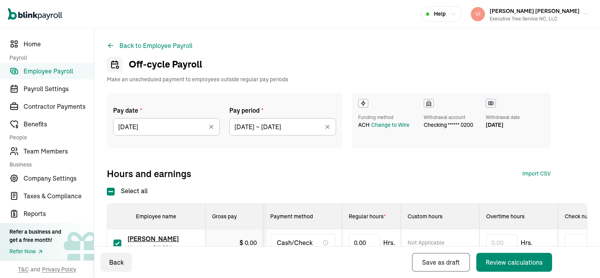
click at [327, 128] on icon at bounding box center [328, 127] width 8 height 8
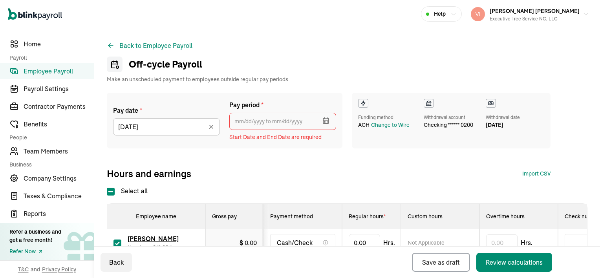
click at [243, 121] on input "text" at bounding box center [282, 121] width 107 height 17
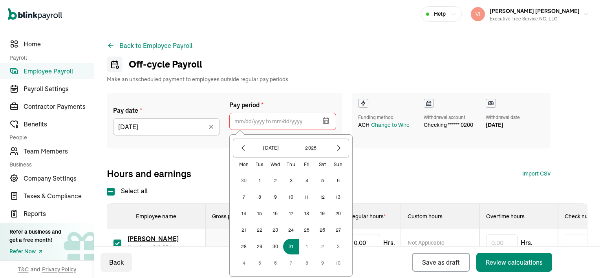
click at [275, 264] on button "6" at bounding box center [275, 263] width 16 height 16
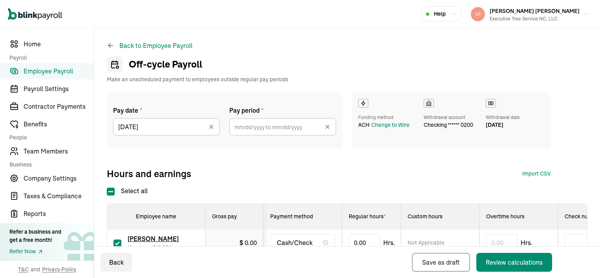
type input "[DATE] ~ [DATE]"
click at [331, 128] on icon at bounding box center [328, 127] width 8 height 8
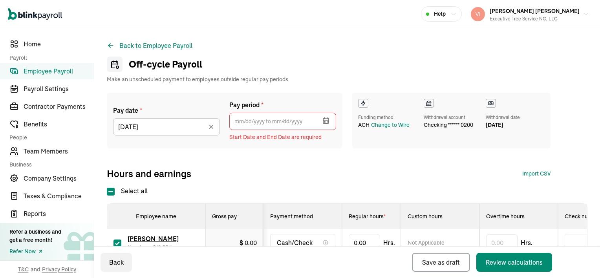
click at [325, 120] on icon "button" at bounding box center [325, 120] width 5 height 0
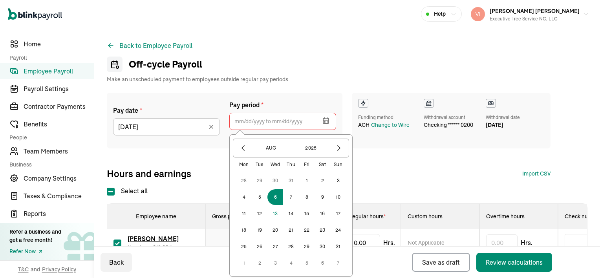
click at [290, 183] on button "31" at bounding box center [291, 181] width 16 height 16
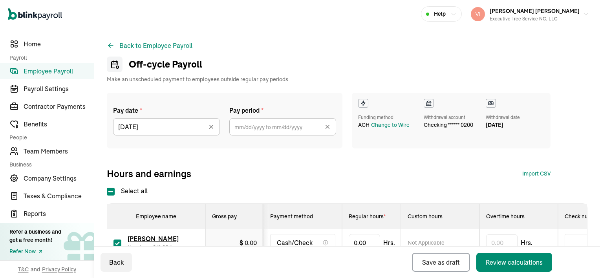
type input "[DATE] ~ [DATE]"
click at [327, 129] on icon at bounding box center [328, 127] width 8 height 8
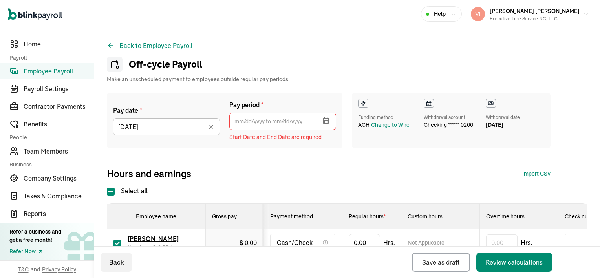
click at [328, 121] on icon "button" at bounding box center [325, 120] width 5 height 5
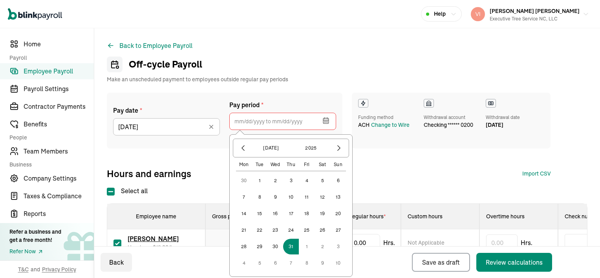
drag, startPoint x: 293, startPoint y: 246, endPoint x: 276, endPoint y: 264, distance: 24.7
click at [276, 264] on div "30 1 2 3 4 5 6 7 8 9 10 11 12 13 14 15 16 17 18 19 20 21 22 23 24 25 26 27 28 2…" at bounding box center [291, 222] width 110 height 98
click at [276, 264] on button "6" at bounding box center [275, 263] width 16 height 16
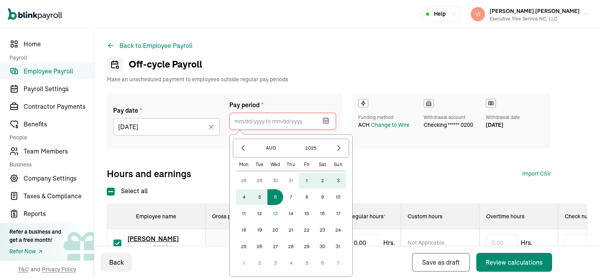
click at [291, 179] on button "31" at bounding box center [291, 181] width 16 height 16
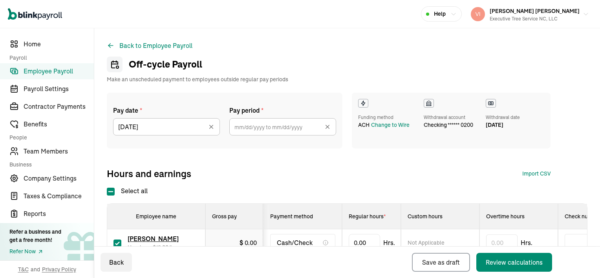
type input "[DATE] ~ [DATE]"
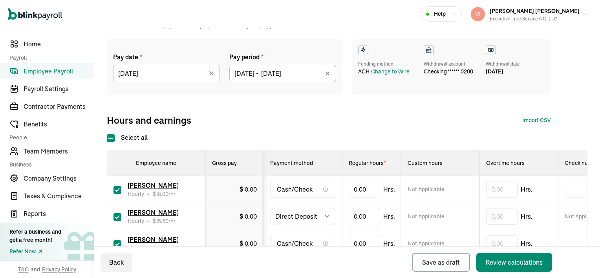
scroll to position [118, 0]
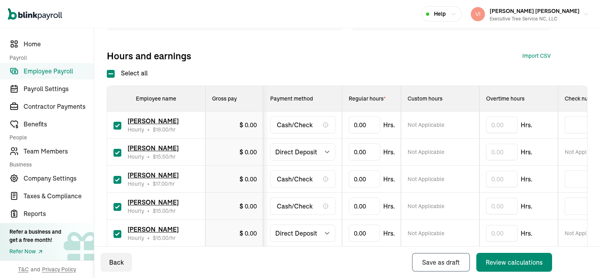
click at [116, 126] on input "checkbox" at bounding box center [118, 126] width 8 height 8
checkbox input "false"
click at [121, 151] on input "checkbox" at bounding box center [118, 153] width 8 height 8
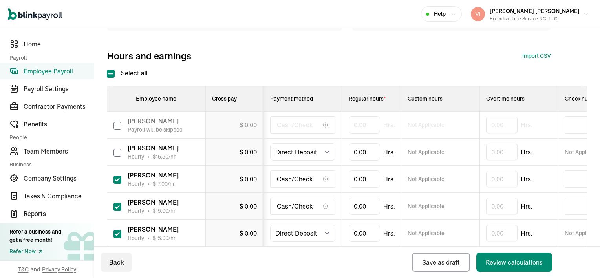
checkbox input "false"
click at [117, 180] on input "checkbox" at bounding box center [118, 180] width 8 height 8
click at [115, 179] on input "checkbox" at bounding box center [118, 180] width 8 height 8
checkbox input "false"
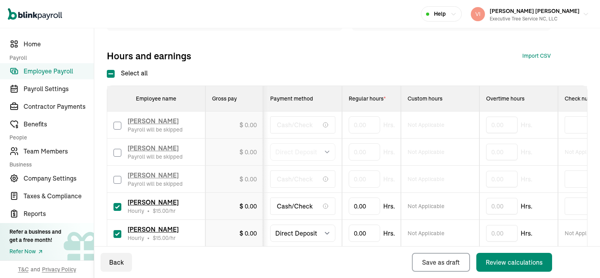
click at [116, 206] on input "checkbox" at bounding box center [118, 207] width 8 height 8
checkbox input "false"
click at [115, 233] on input "checkbox" at bounding box center [118, 234] width 8 height 8
checkbox input "false"
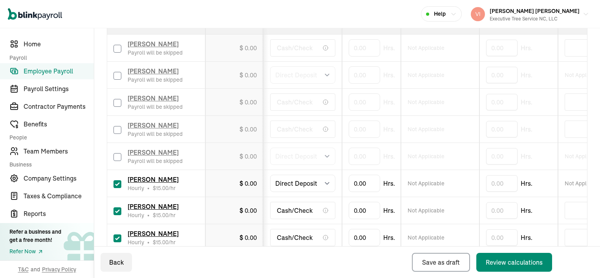
scroll to position [196, 0]
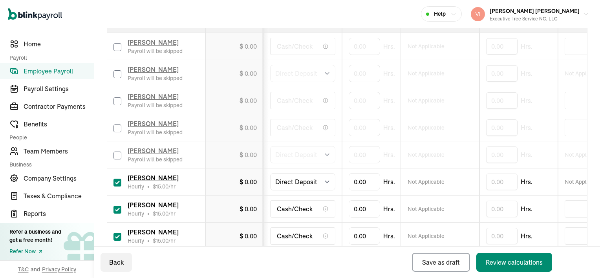
click at [119, 236] on input "checkbox" at bounding box center [118, 237] width 8 height 8
checkbox input "false"
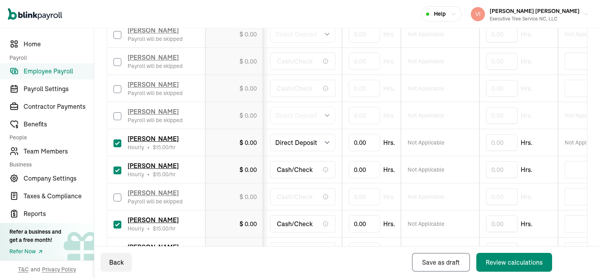
click at [116, 223] on input "checkbox" at bounding box center [118, 225] width 8 height 8
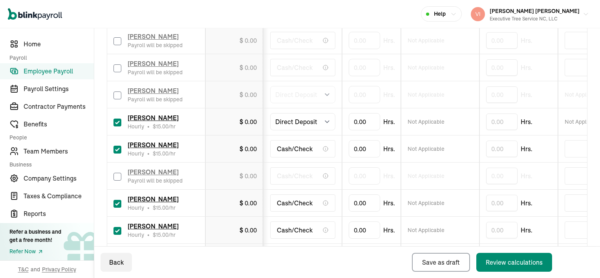
scroll to position [275, 0]
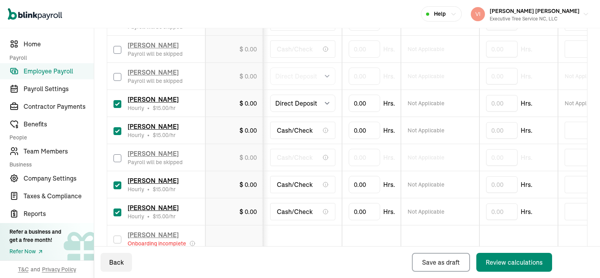
click at [116, 184] on input "checkbox" at bounding box center [118, 185] width 8 height 8
click at [115, 187] on input "checkbox" at bounding box center [118, 185] width 8 height 8
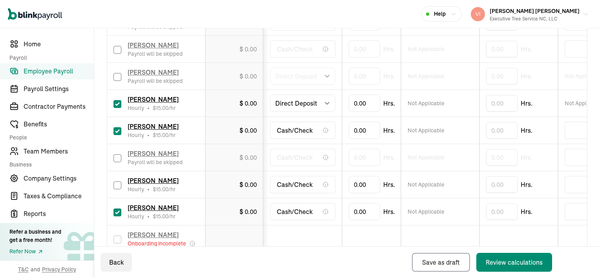
checkbox input "false"
click at [116, 211] on input "checkbox" at bounding box center [118, 213] width 8 height 8
checkbox input "false"
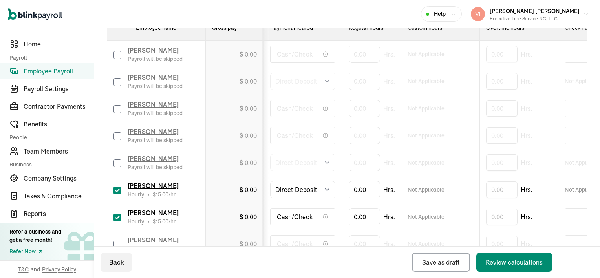
scroll to position [242, 0]
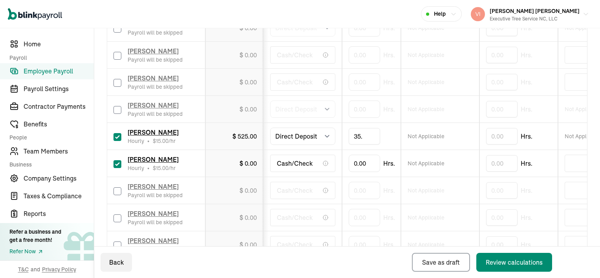
type input "35.5"
type input "25.5"
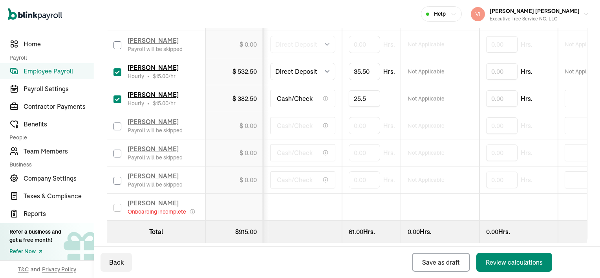
scroll to position [320, 0]
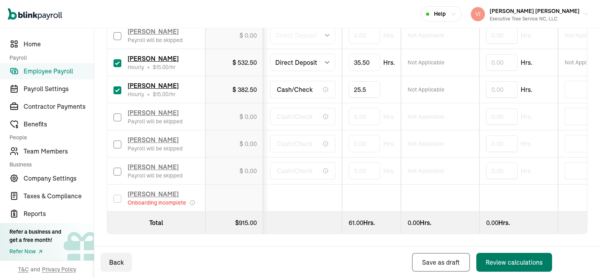
click at [501, 260] on div "Review calculations" at bounding box center [514, 262] width 57 height 9
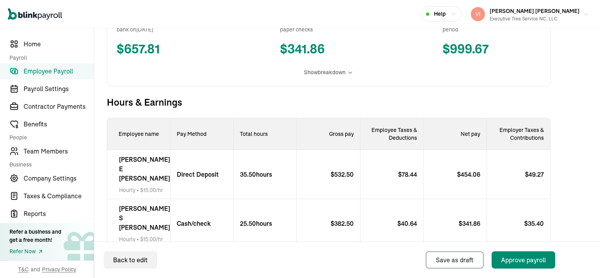
scroll to position [196, 0]
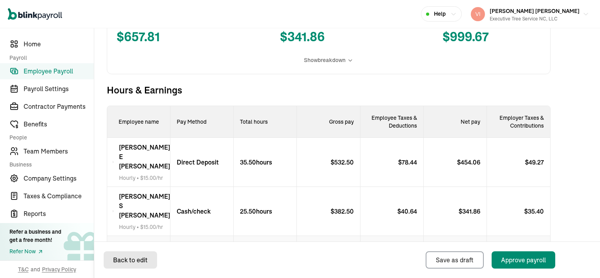
select select "manual"
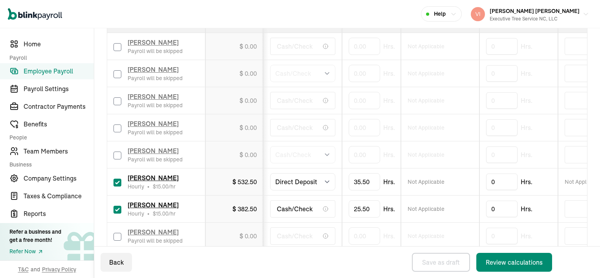
scroll to position [196, 0]
click at [326, 181] on select "Select method Direct Deposit Cash/Check" at bounding box center [302, 181] width 65 height 17
click at [325, 181] on select "Select method Direct Deposit Cash/Check" at bounding box center [302, 181] width 65 height 17
select select "manual"
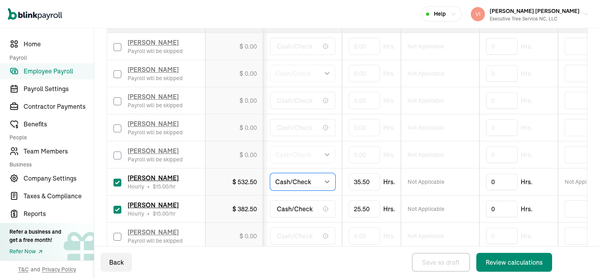
click at [270, 173] on select "Select method Direct Deposit Cash/Check" at bounding box center [302, 181] width 65 height 17
click at [305, 223] on td "Cash/Check" at bounding box center [303, 236] width 79 height 27
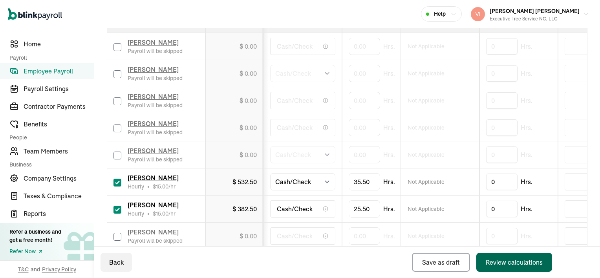
click at [540, 258] on div "Review calculations" at bounding box center [514, 262] width 57 height 9
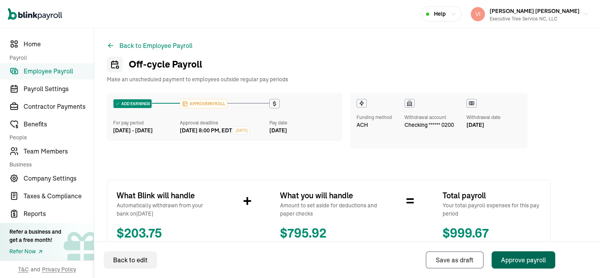
click at [522, 262] on div "Approve payroll" at bounding box center [523, 259] width 45 height 9
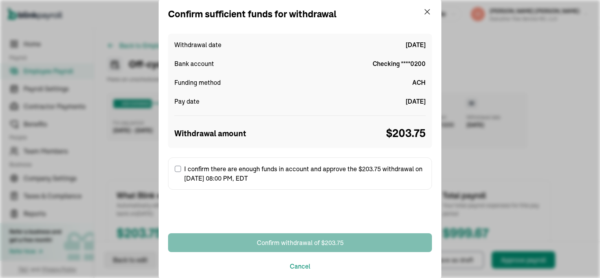
click at [179, 168] on input "I confirm there are enough funds in account and approve the $203.75 withdrawal …" at bounding box center [178, 169] width 6 height 6
click at [179, 168] on label "I confirm there are enough funds in account and approve the $203.75 withdrawal …" at bounding box center [300, 173] width 264 height 32
click at [179, 168] on input "I confirm there are enough funds in account and approve the $203.75 withdrawal …" at bounding box center [178, 169] width 6 height 6
click at [178, 168] on input "I confirm there are enough funds in account and approve the $203.75 withdrawal …" at bounding box center [178, 169] width 6 height 6
checkbox input "true"
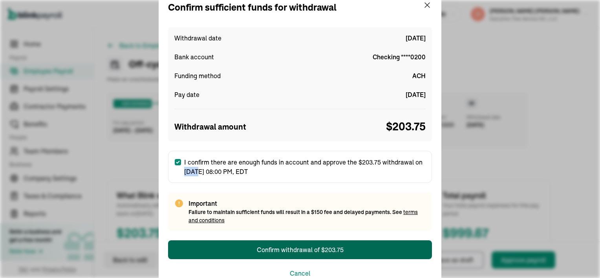
click at [311, 253] on div "Confirm withdrawal of $203.75" at bounding box center [300, 249] width 87 height 9
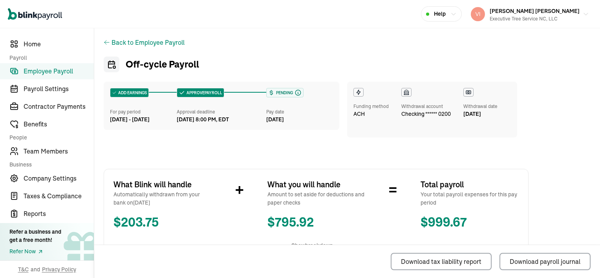
click at [105, 43] on icon at bounding box center [107, 42] width 6 height 6
click at [104, 42] on div "Back to Employee Payroll Off-cycle Payroll ADD EARNINGS For pay period [DATE] -…" at bounding box center [316, 259] width 444 height 462
click at [104, 42] on icon at bounding box center [107, 42] width 6 height 6
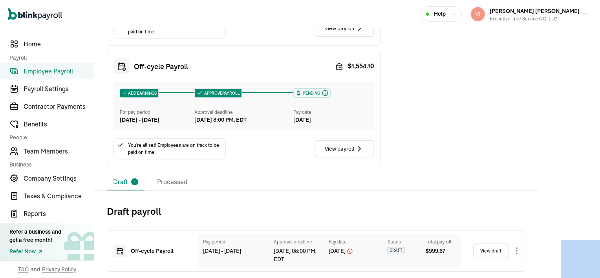
scroll to position [353, 0]
click at [517, 253] on body "Open main menu Help [PERSON_NAME] [PERSON_NAME] Executive Tree Service [GEOGRAP…" at bounding box center [300, 139] width 600 height 278
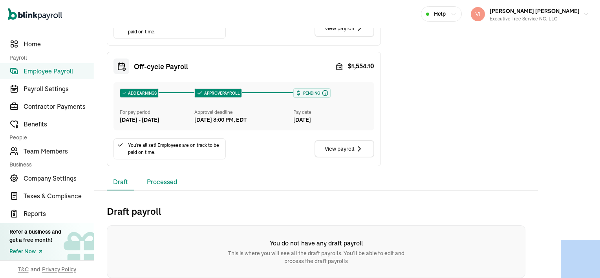
click at [157, 181] on li "Processed" at bounding box center [162, 182] width 43 height 16
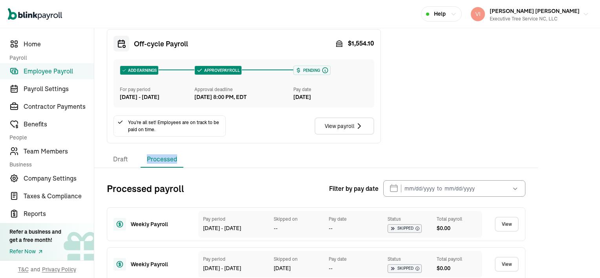
click at [157, 168] on li "Processed" at bounding box center [162, 159] width 43 height 16
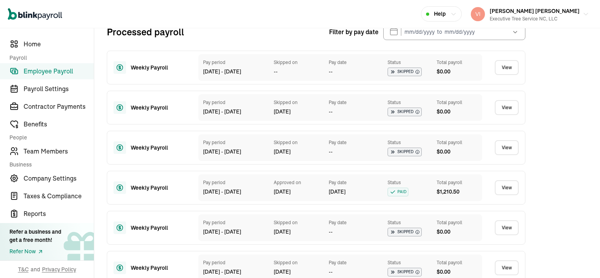
scroll to position [471, 0]
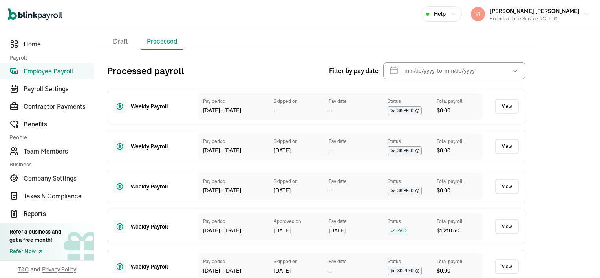
click at [509, 114] on link "View" at bounding box center [507, 106] width 24 height 15
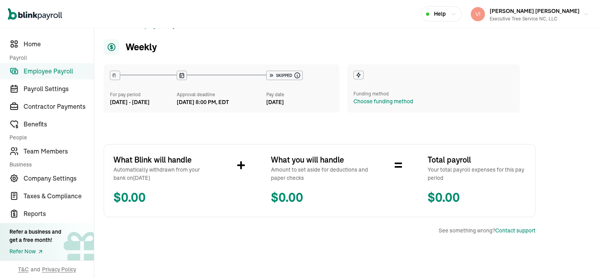
scroll to position [27, 0]
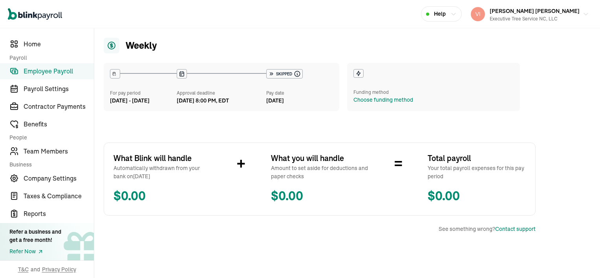
click at [63, 68] on span "Employee Payroll" at bounding box center [59, 70] width 70 height 9
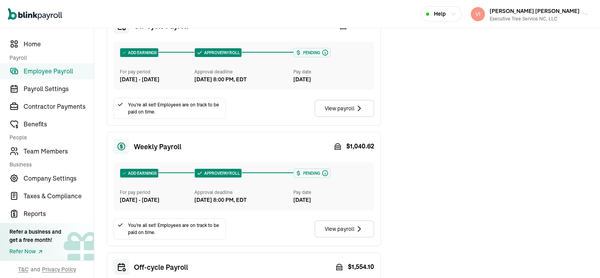
scroll to position [118, 0]
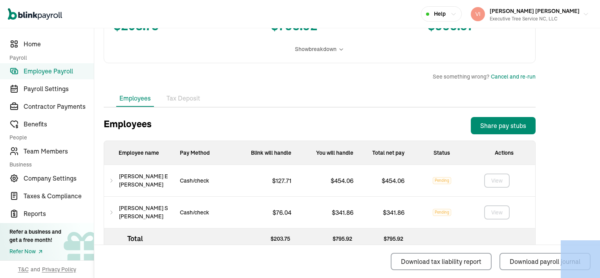
scroll to position [212, 0]
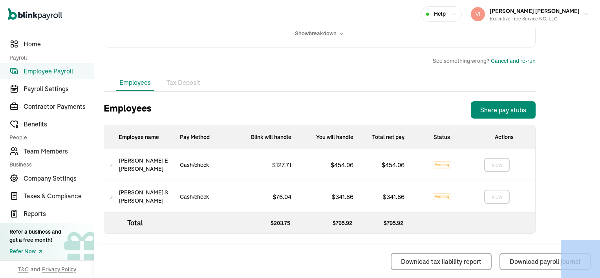
click at [182, 85] on li "Tax Deposit" at bounding box center [183, 83] width 40 height 16
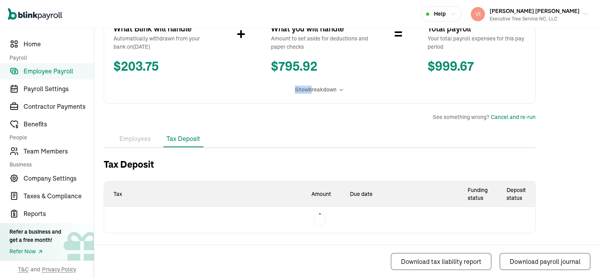
scroll to position [156, 0]
click at [182, 85] on div "What Blink will handle Automatically withdrawn from your bank on [DATE] $ 203.7…" at bounding box center [320, 58] width 432 height 91
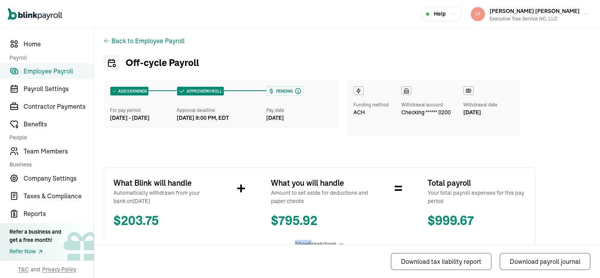
scroll to position [0, 0]
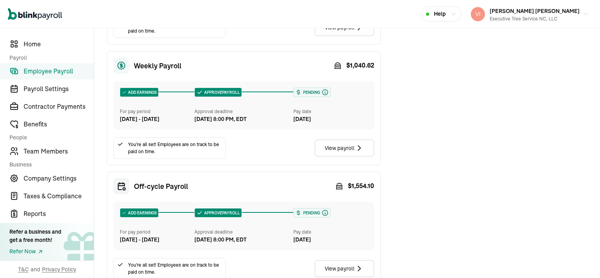
scroll to position [236, 0]
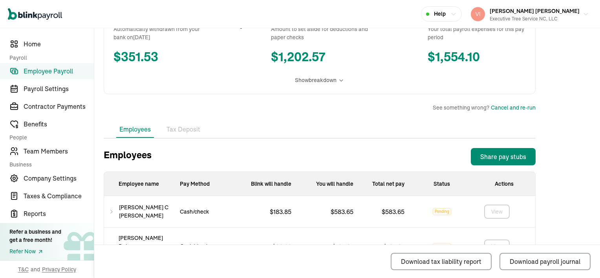
scroll to position [205, 0]
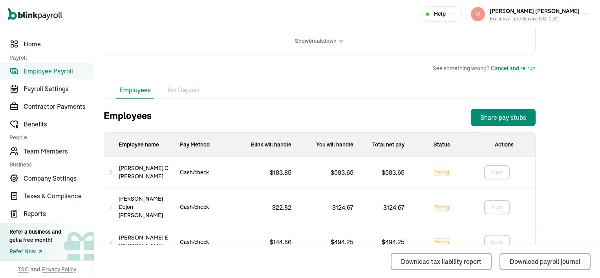
click at [44, 76] on link "Employee Payroll" at bounding box center [47, 71] width 94 height 16
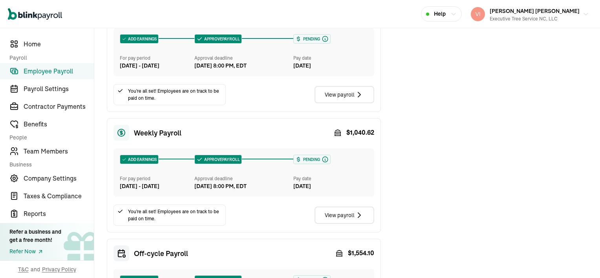
scroll to position [157, 0]
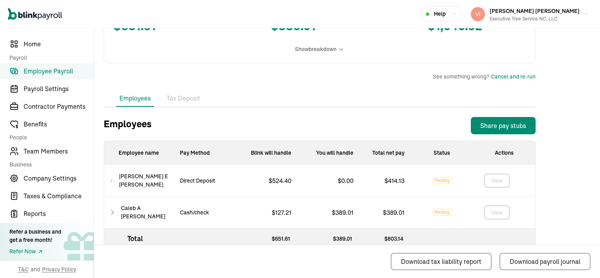
scroll to position [212, 0]
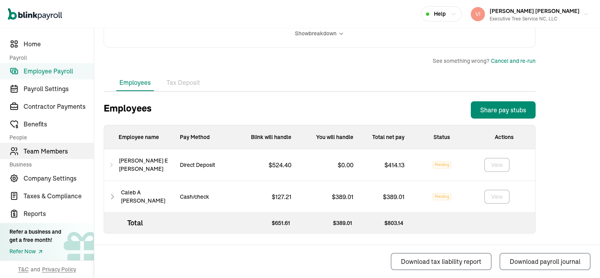
click at [34, 151] on span "Team Members" at bounding box center [59, 150] width 70 height 9
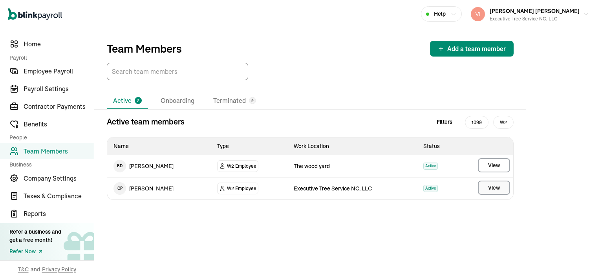
click at [493, 187] on span "View" at bounding box center [494, 188] width 12 height 8
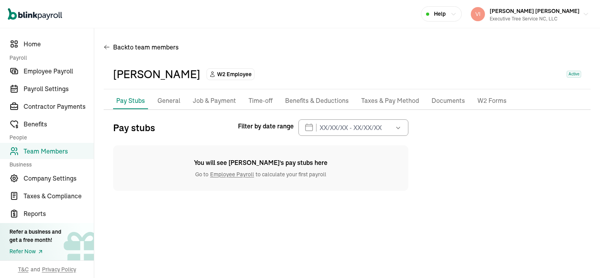
click at [440, 102] on p "Documents" at bounding box center [448, 101] width 33 height 10
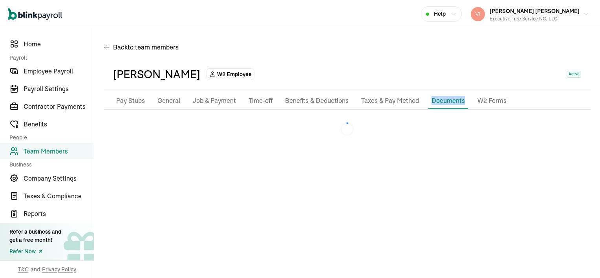
click at [440, 102] on p "Documents" at bounding box center [448, 100] width 33 height 9
click at [213, 103] on p "Job & Payment" at bounding box center [214, 101] width 43 height 10
click at [214, 103] on p "Job & Payment" at bounding box center [214, 101] width 43 height 10
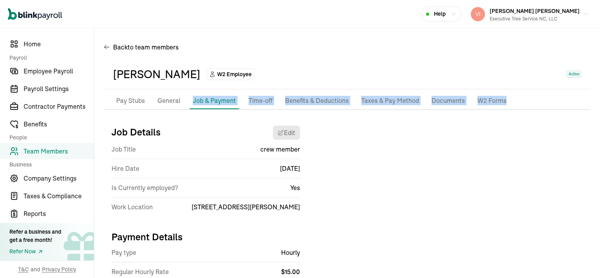
select select "[STREET_ADDRESS][PERSON_NAME]"
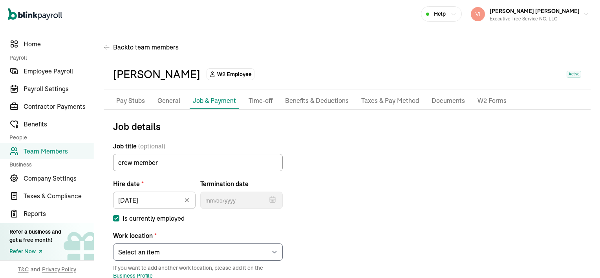
click at [169, 100] on p "General" at bounding box center [168, 101] width 23 height 10
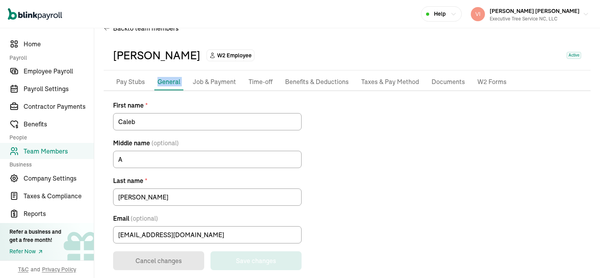
scroll to position [28, 0]
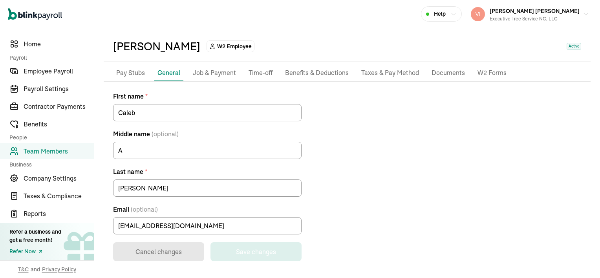
click at [395, 71] on p "Taxes & Pay Method" at bounding box center [390, 73] width 58 height 10
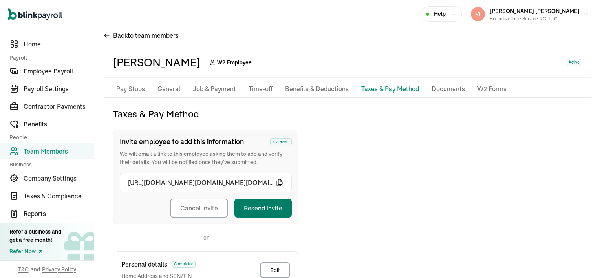
click at [264, 205] on button "Resend invite" at bounding box center [262, 208] width 57 height 19
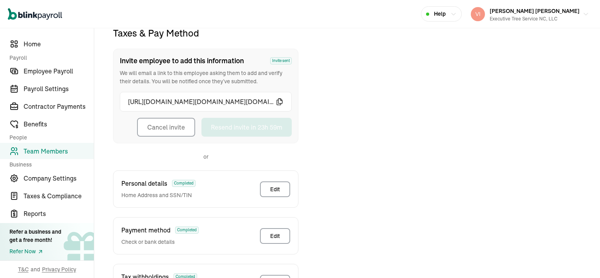
scroll to position [159, 0]
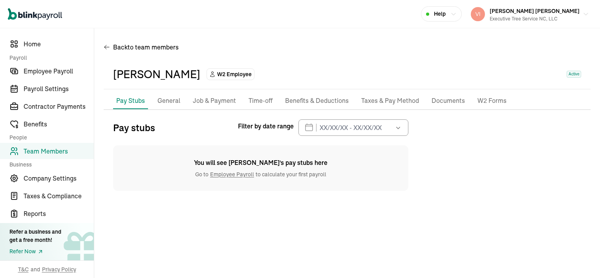
click at [172, 102] on p "General" at bounding box center [168, 101] width 23 height 10
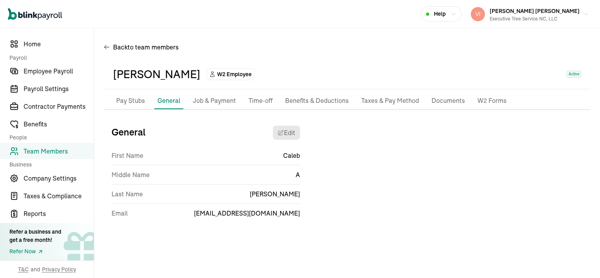
click at [384, 101] on p "Taxes & Pay Method" at bounding box center [390, 101] width 58 height 10
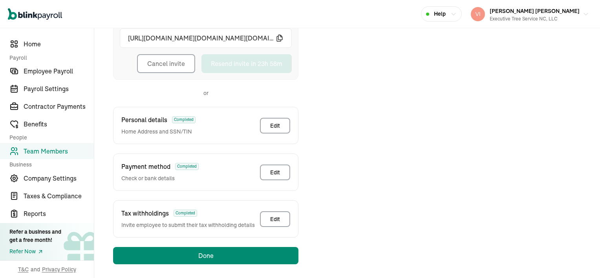
scroll to position [159, 0]
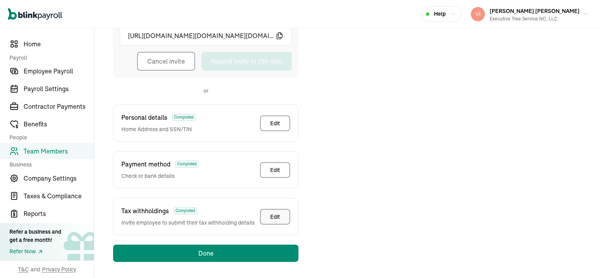
click at [276, 213] on div "Edit" at bounding box center [275, 217] width 10 height 8
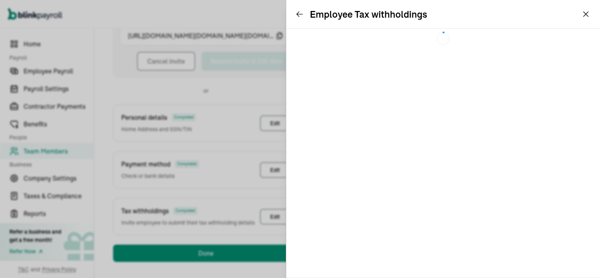
click at [276, 213] on div "Edit" at bounding box center [275, 217] width 10 height 8
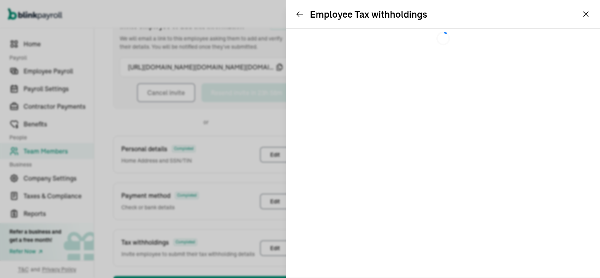
scroll to position [93, 0]
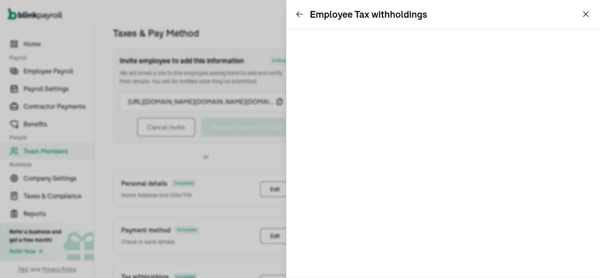
click at [300, 14] on icon at bounding box center [300, 14] width 8 height 8
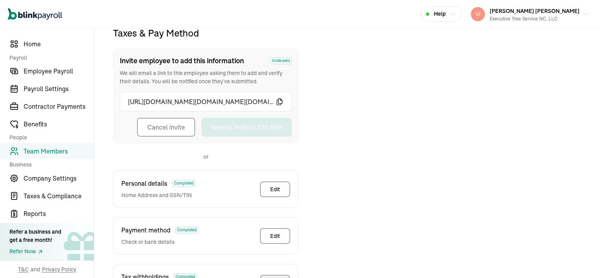
click at [152, 126] on button "Cancel invite" at bounding box center [166, 127] width 58 height 19
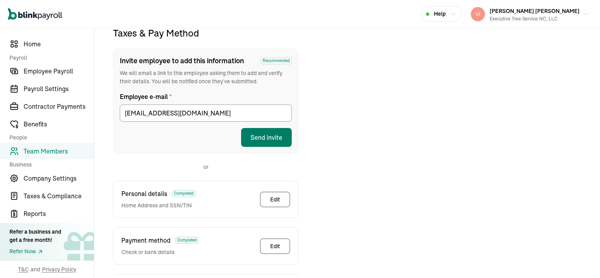
click at [265, 134] on button "Send invite" at bounding box center [266, 137] width 51 height 19
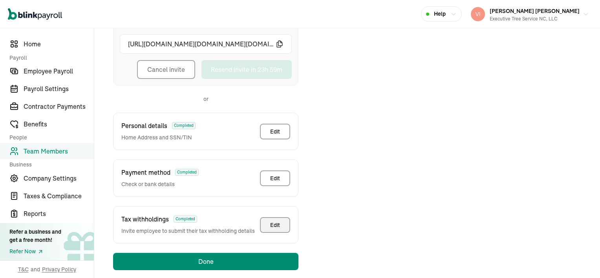
scroll to position [159, 0]
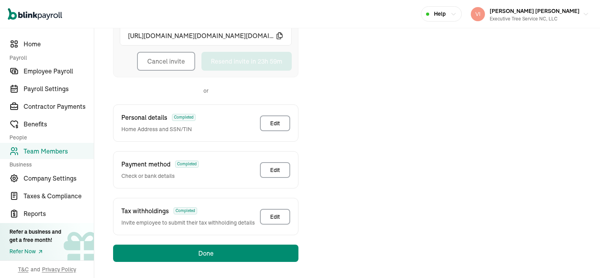
click at [44, 153] on span "Team Members" at bounding box center [59, 150] width 70 height 9
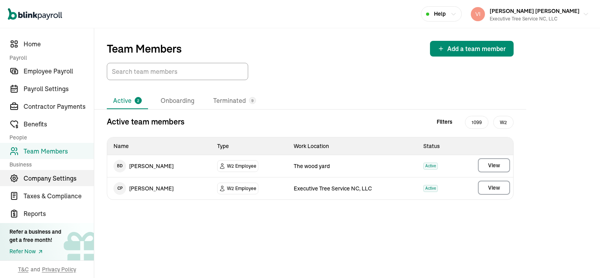
click at [38, 179] on span "Company Settings" at bounding box center [59, 178] width 70 height 9
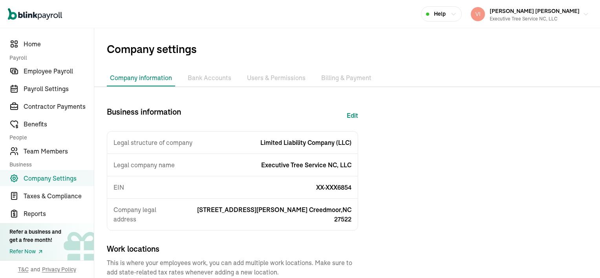
click at [203, 79] on li "Bank Accounts" at bounding box center [210, 78] width 50 height 16
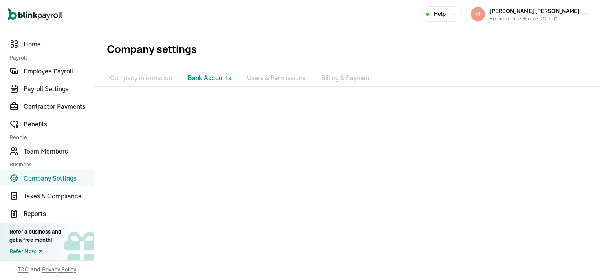
click at [268, 79] on li "Users & Permissions" at bounding box center [276, 78] width 65 height 16
click at [213, 78] on li "Bank Accounts" at bounding box center [210, 78] width 50 height 16
click at [288, 79] on li "Users & Permissions" at bounding box center [276, 78] width 65 height 16
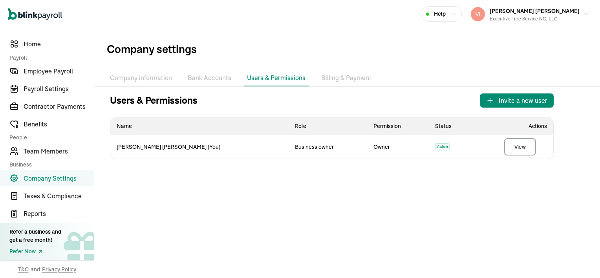
click at [331, 78] on li "Billing & Payment" at bounding box center [346, 78] width 57 height 16
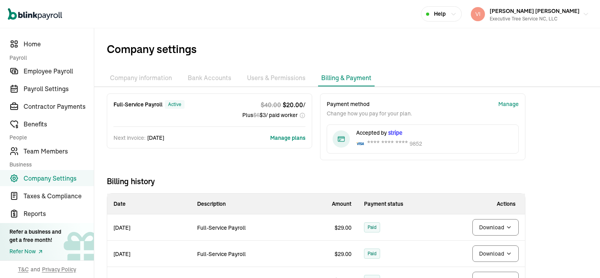
click at [214, 80] on li "Bank Accounts" at bounding box center [210, 78] width 50 height 16
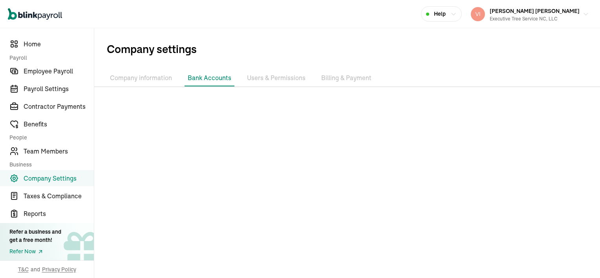
click at [143, 79] on li "Company information" at bounding box center [141, 78] width 68 height 16
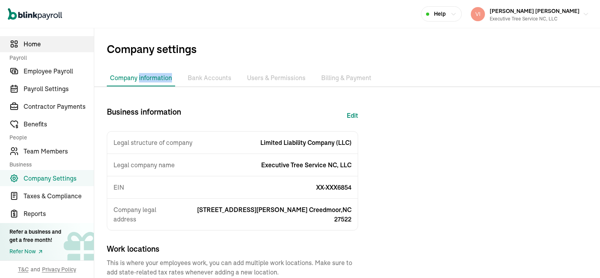
click at [53, 41] on span "Home" at bounding box center [59, 43] width 70 height 9
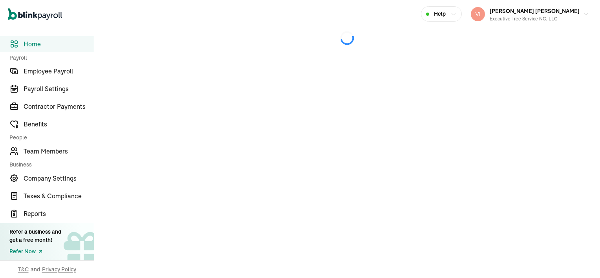
click at [205, 46] on icon at bounding box center [347, 38] width 506 height 20
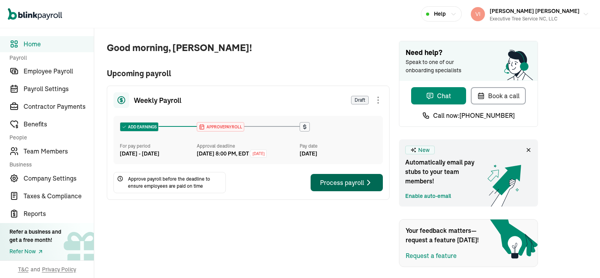
click at [358, 187] on div "Process payroll" at bounding box center [346, 182] width 53 height 9
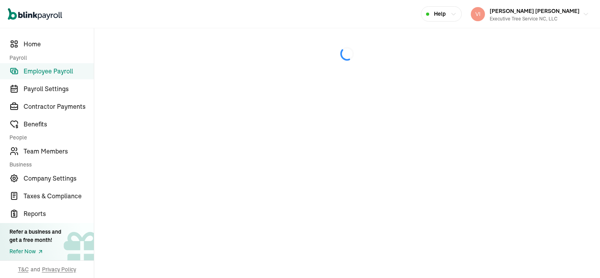
select select "direct_deposit"
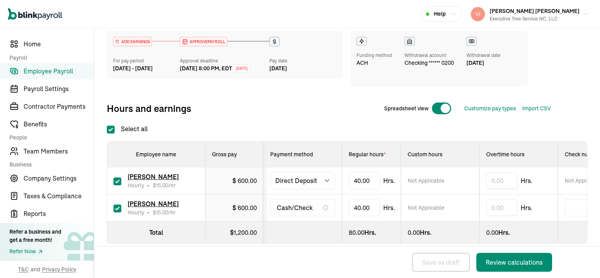
scroll to position [112, 0]
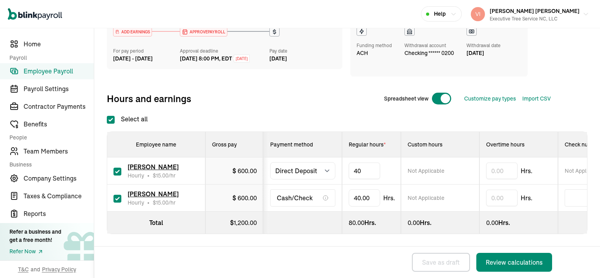
type input "4"
type input "32"
type input "4"
type input "31.5"
click at [523, 264] on div "Review calculations" at bounding box center [514, 262] width 57 height 9
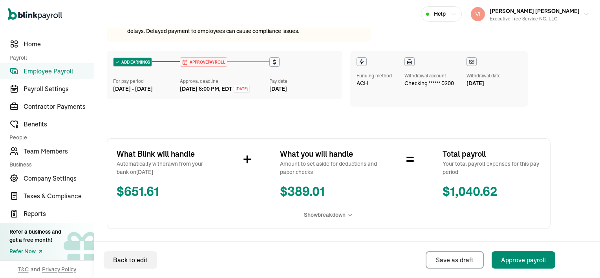
scroll to position [79, 0]
drag, startPoint x: 459, startPoint y: 1, endPoint x: 116, endPoint y: 238, distance: 416.7
click at [116, 238] on div "Run payroll before 3:00 PM PT [DATE] Please make sure you approve this payroll …" at bounding box center [329, 233] width 444 height 461
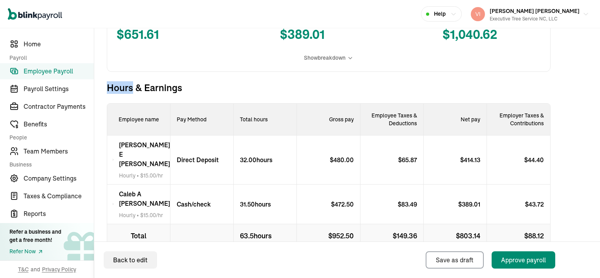
scroll to position [267, 0]
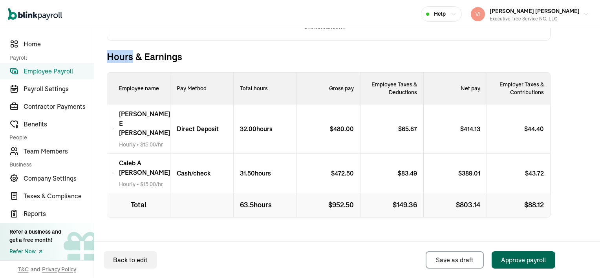
click at [540, 260] on div "Approve payroll" at bounding box center [523, 259] width 45 height 9
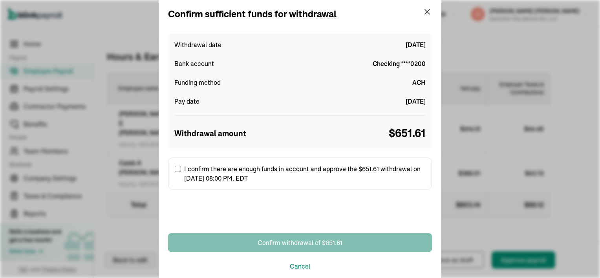
click at [178, 169] on input "I confirm there are enough funds in account and approve the $651.61 withdrawal …" at bounding box center [178, 169] width 6 height 6
click at [178, 169] on label "I confirm there are enough funds in account and approve the $651.61 withdrawal …" at bounding box center [300, 173] width 264 height 32
click at [178, 169] on input "I confirm there are enough funds in account and approve the $651.61 withdrawal …" at bounding box center [178, 169] width 6 height 6
checkbox input "true"
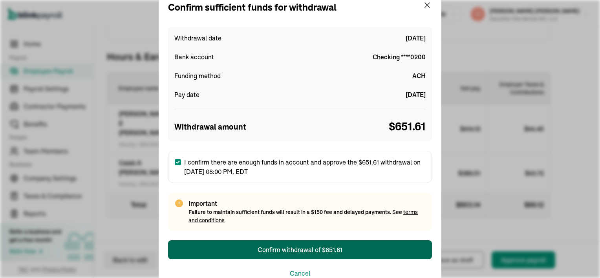
click at [302, 248] on div "Confirm withdrawal of $651.61" at bounding box center [300, 249] width 85 height 9
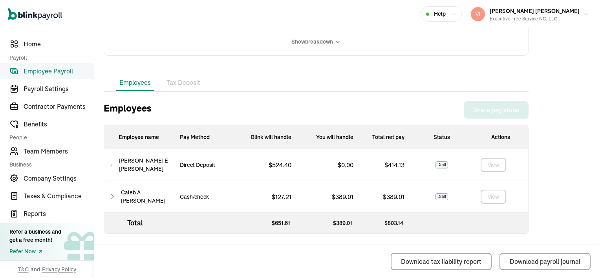
scroll to position [212, 0]
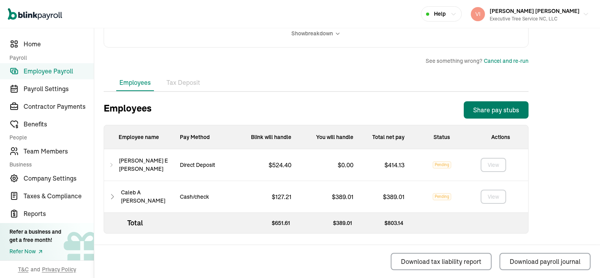
click at [483, 109] on div "Share pay stubs" at bounding box center [496, 109] width 46 height 9
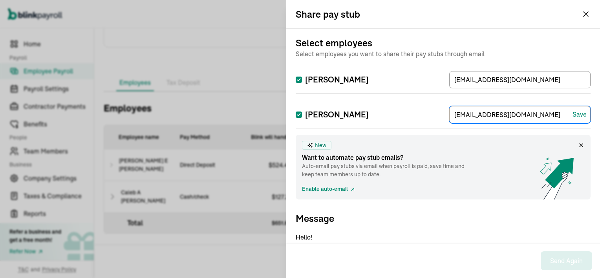
click at [483, 109] on input "[EMAIL_ADDRESS][DOMAIN_NAME]" at bounding box center [519, 114] width 141 height 17
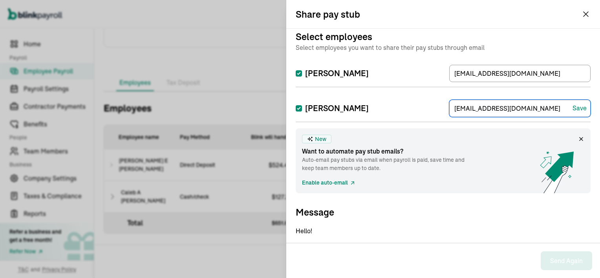
scroll to position [0, 0]
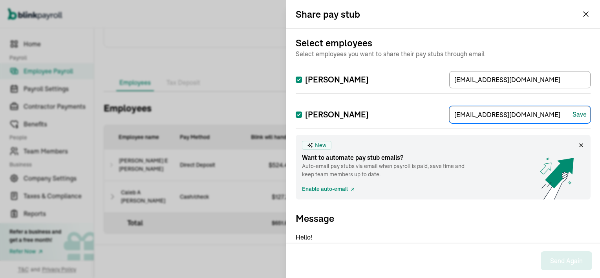
click at [574, 117] on div "Save" at bounding box center [580, 114] width 14 height 9
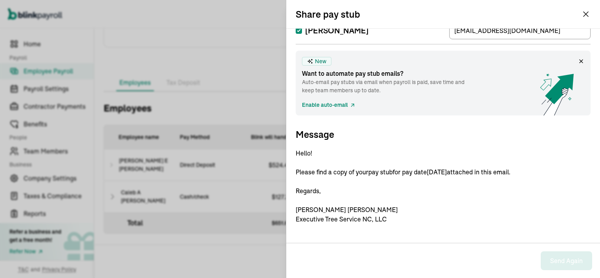
scroll to position [88, 0]
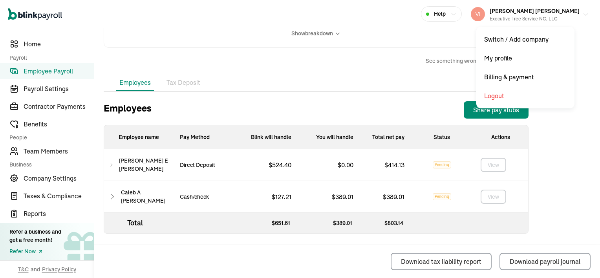
click at [584, 14] on button "[PERSON_NAME] [PERSON_NAME] Executive Tree Service NC, LLC" at bounding box center [530, 14] width 124 height 20
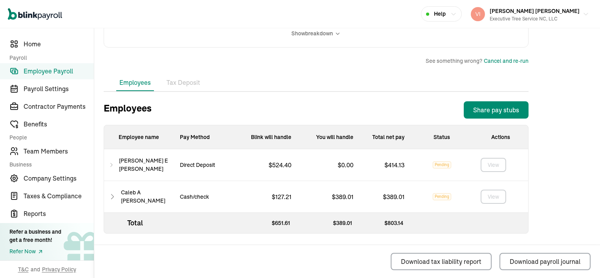
click at [183, 84] on li "Tax Deposit" at bounding box center [183, 83] width 40 height 16
click at [183, 48] on div "What Blink will handle Automatically withdrawn from your bank on [DATE] $ 651.6…" at bounding box center [316, 2] width 425 height 91
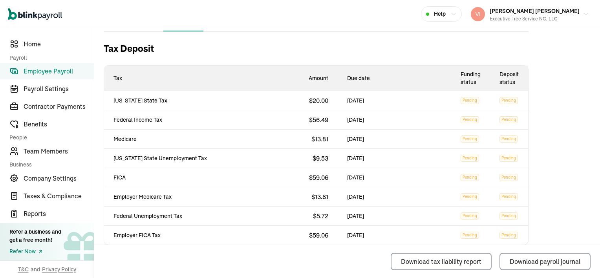
scroll to position [283, 0]
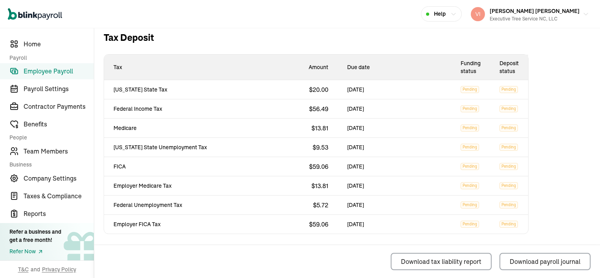
click at [58, 74] on span "Employee Payroll" at bounding box center [59, 70] width 70 height 9
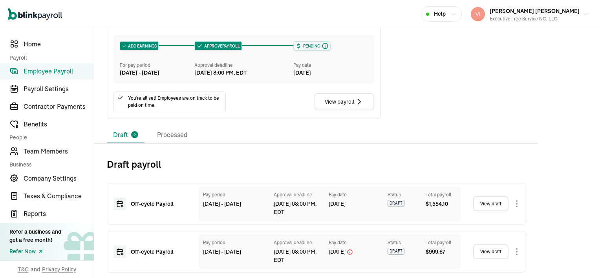
scroll to position [144, 0]
click at [490, 204] on link "View draft" at bounding box center [490, 203] width 35 height 15
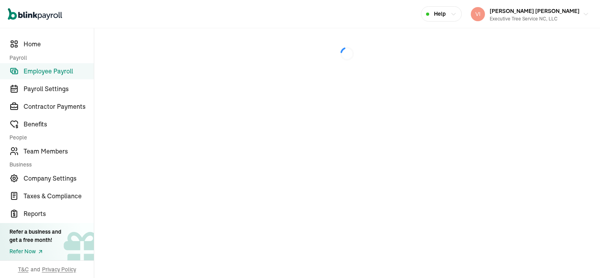
select select "manual"
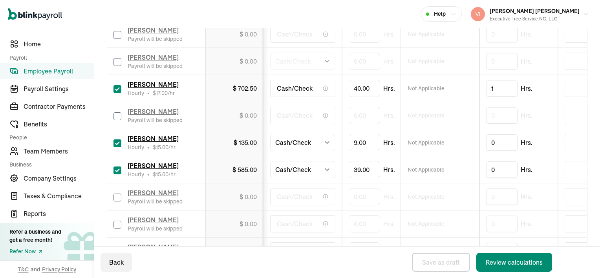
scroll to position [203, 0]
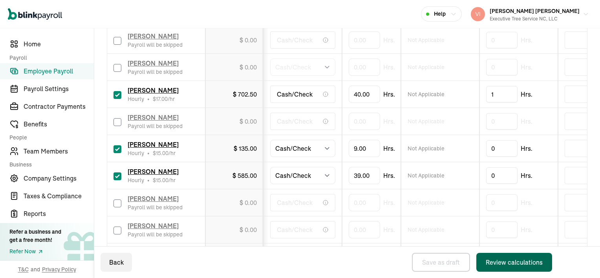
click at [525, 262] on div "Review calculations" at bounding box center [514, 262] width 57 height 9
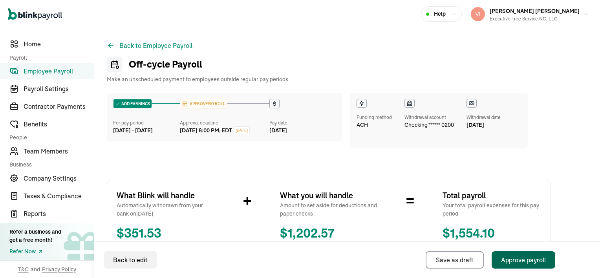
click at [525, 264] on div "Approve payroll" at bounding box center [523, 259] width 45 height 9
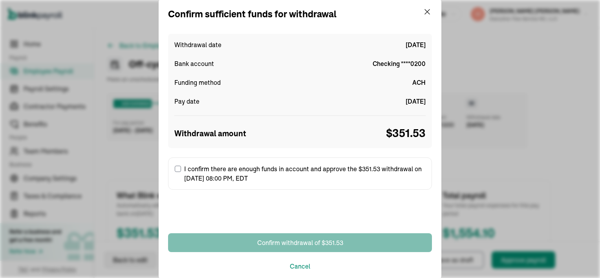
click at [178, 170] on input "I confirm there are enough funds in account and approve the $351.53 withdrawal …" at bounding box center [178, 169] width 6 height 6
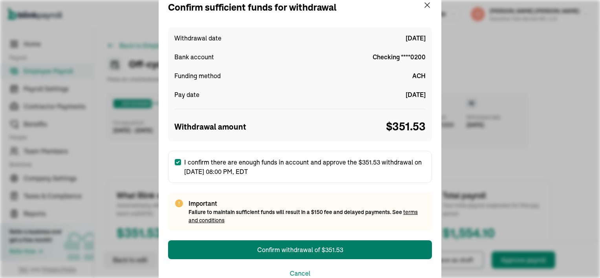
click at [178, 170] on label "I confirm there are enough funds in account and approve the $351.53 withdrawal …" at bounding box center [300, 167] width 264 height 32
click at [178, 165] on input "I confirm there are enough funds in account and approve the $351.53 withdrawal …" at bounding box center [178, 162] width 6 height 6
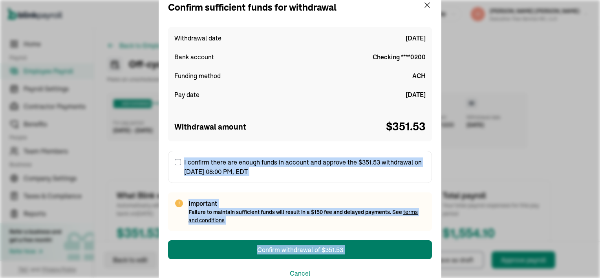
click at [178, 165] on input "I confirm there are enough funds in account and approve the $351.53 withdrawal …" at bounding box center [178, 162] width 6 height 6
checkbox input "true"
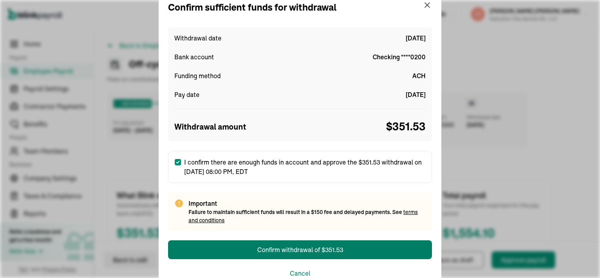
click at [266, 94] on div "Pay date [DATE]" at bounding box center [299, 94] width 251 height 9
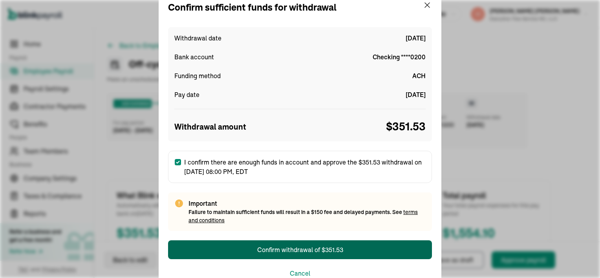
click at [266, 251] on div "Confirm withdrawal of $351.53" at bounding box center [300, 249] width 86 height 9
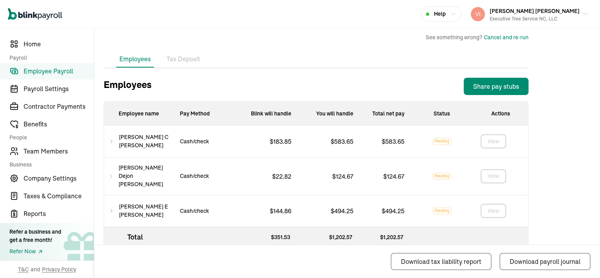
scroll to position [244, 0]
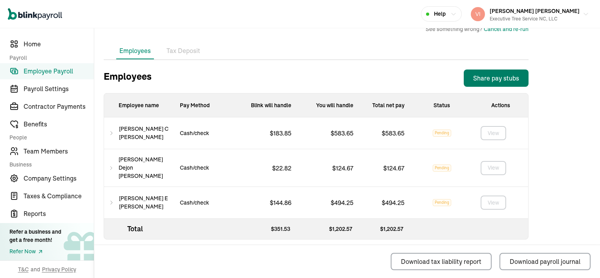
click at [492, 77] on div "Share pay stubs" at bounding box center [496, 77] width 46 height 9
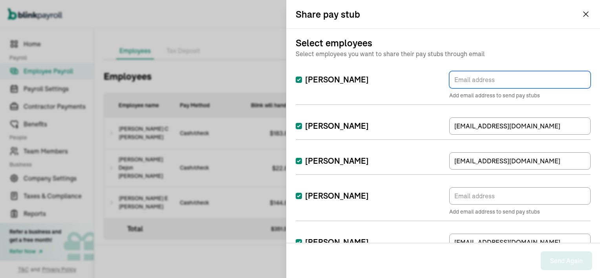
click at [492, 77] on input "TextInput" at bounding box center [519, 79] width 141 height 17
click at [259, 47] on ul "Employees Tax Deposit" at bounding box center [316, 51] width 425 height 16
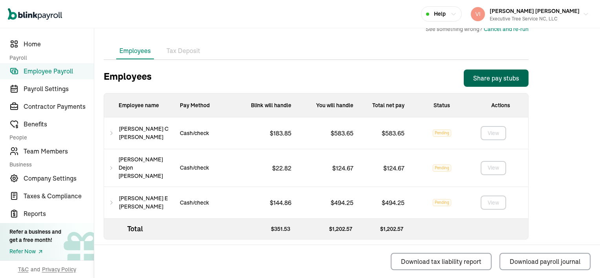
click at [501, 74] on div "Share pay stubs" at bounding box center [496, 77] width 46 height 9
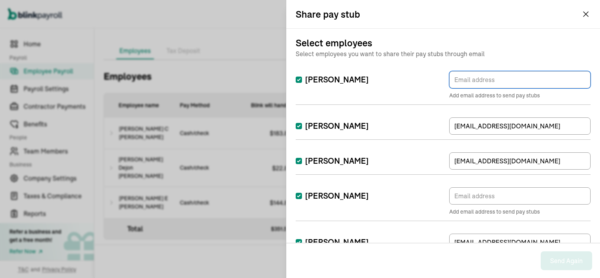
click at [299, 79] on input "[PERSON_NAME]" at bounding box center [299, 80] width 6 height 6
click at [298, 81] on input "[PERSON_NAME]" at bounding box center [299, 80] width 6 height 6
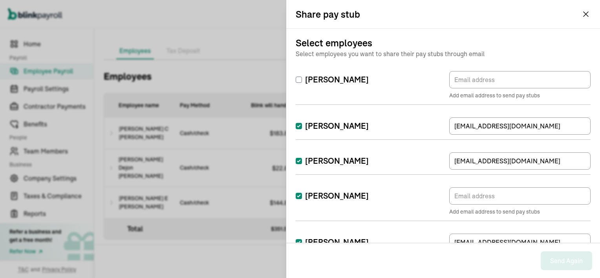
checkbox input "false"
click at [298, 126] on input "[PERSON_NAME]" at bounding box center [299, 126] width 6 height 6
checkbox input "false"
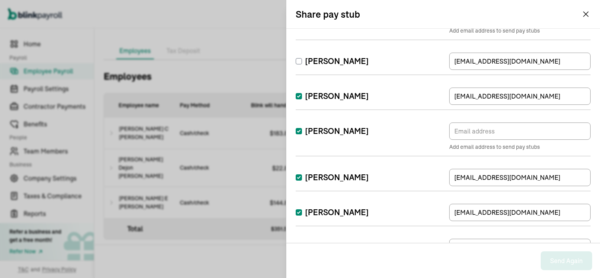
scroll to position [79, 0]
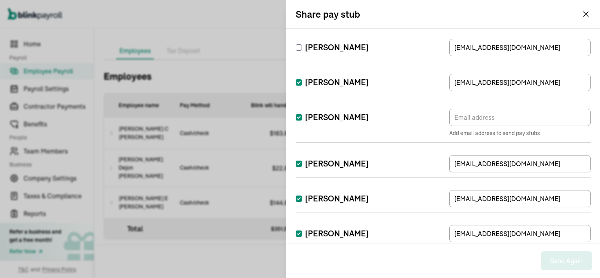
click at [296, 118] on input "[PERSON_NAME]" at bounding box center [299, 117] width 6 height 6
checkbox input "false"
click at [300, 233] on input "[PERSON_NAME]" at bounding box center [299, 234] width 6 height 6
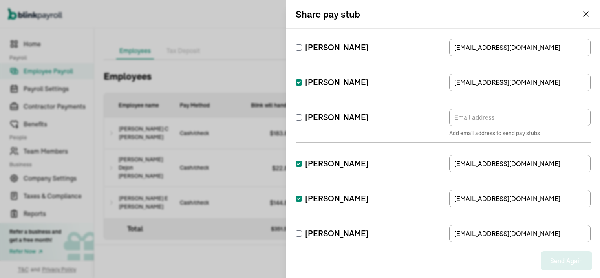
checkbox input "false"
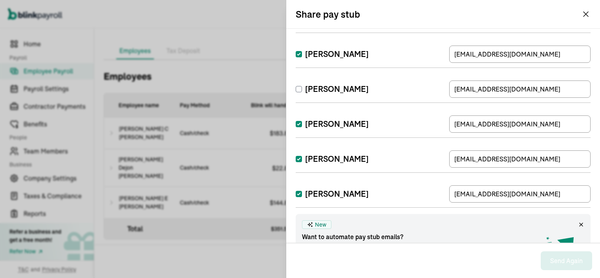
scroll to position [236, 0]
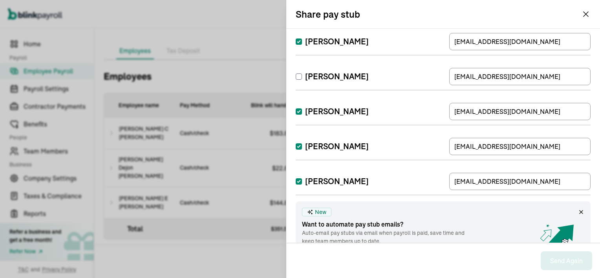
click at [297, 113] on input "[PERSON_NAME]" at bounding box center [299, 111] width 6 height 6
checkbox input "false"
click at [298, 146] on input "[PERSON_NAME]" at bounding box center [299, 146] width 6 height 6
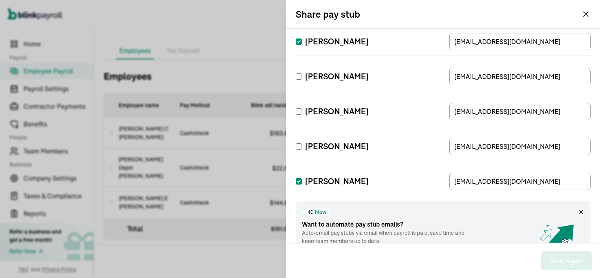
click at [298, 146] on input "[PERSON_NAME]" at bounding box center [299, 146] width 6 height 6
checkbox input "true"
click at [300, 182] on input "[PERSON_NAME]" at bounding box center [299, 181] width 6 height 6
checkbox input "false"
click at [298, 145] on input "[PERSON_NAME]" at bounding box center [299, 146] width 6 height 6
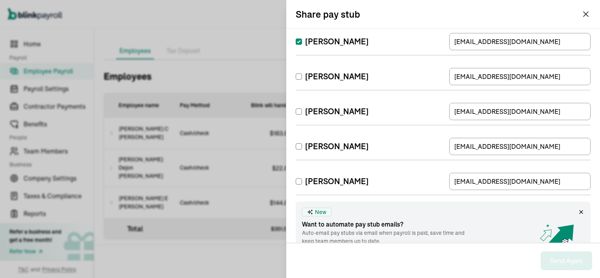
checkbox input "false"
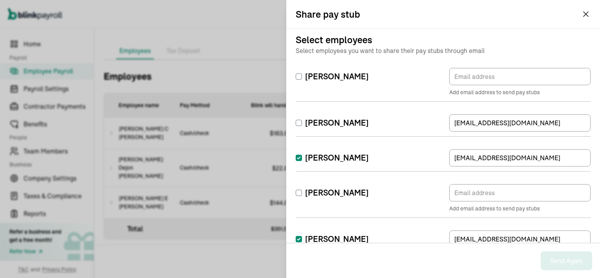
scroll to position [0, 0]
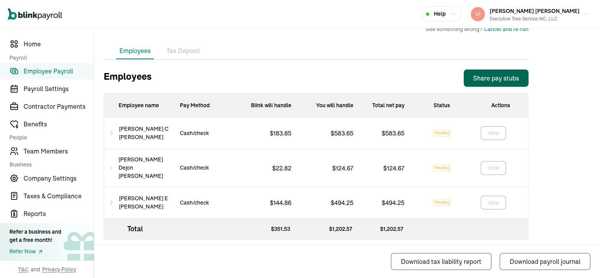
click at [38, 71] on span "Employee Payroll" at bounding box center [59, 70] width 70 height 9
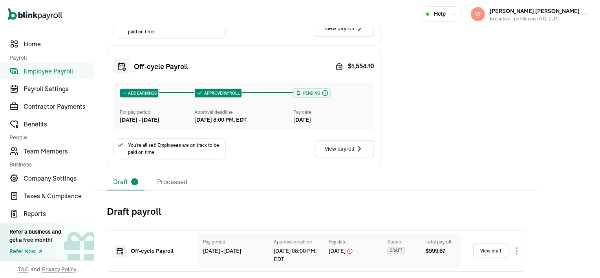
scroll to position [174, 0]
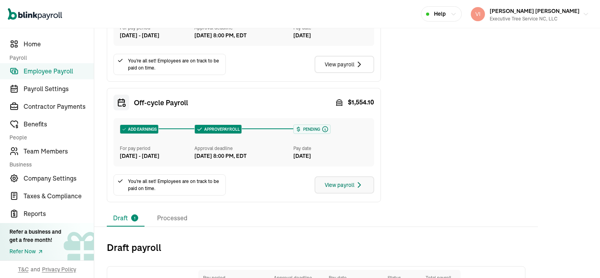
click at [340, 190] on div "View payroll" at bounding box center [344, 184] width 39 height 9
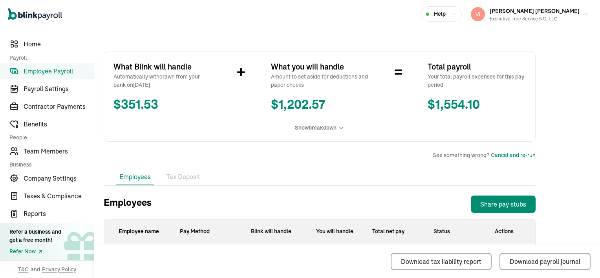
scroll to position [118, 0]
click at [54, 236] on div "Refer a business and get a free month!" at bounding box center [35, 236] width 52 height 16
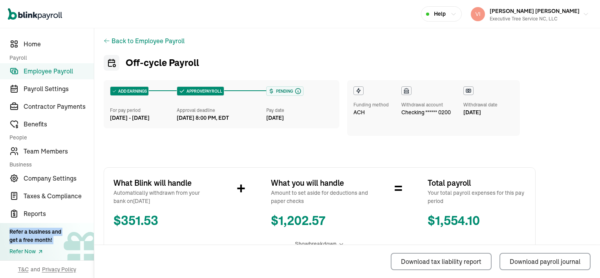
scroll to position [0, 0]
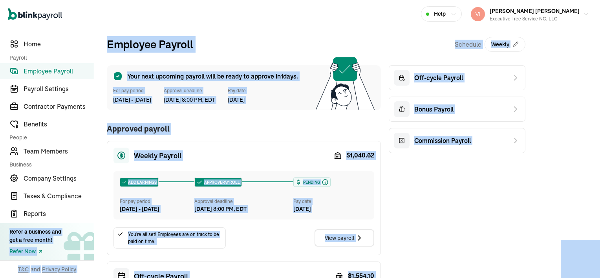
click at [448, 210] on div "Your next upcoming payroll will be ready to approve [DATE]. For pay period [DAT…" at bounding box center [316, 220] width 419 height 311
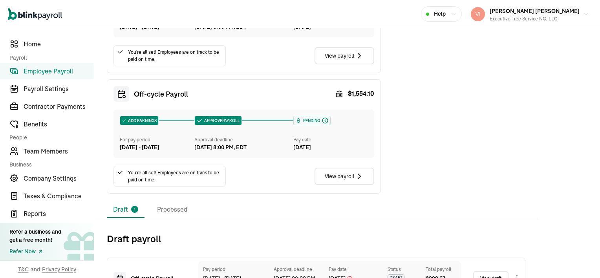
scroll to position [225, 0]
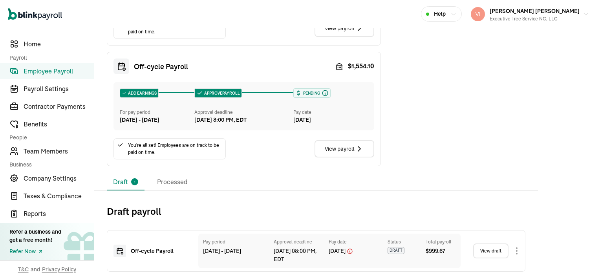
click at [491, 251] on link "View draft" at bounding box center [490, 251] width 35 height 15
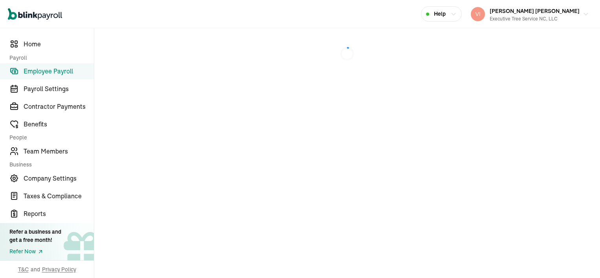
click at [491, 251] on div at bounding box center [347, 153] width 506 height 250
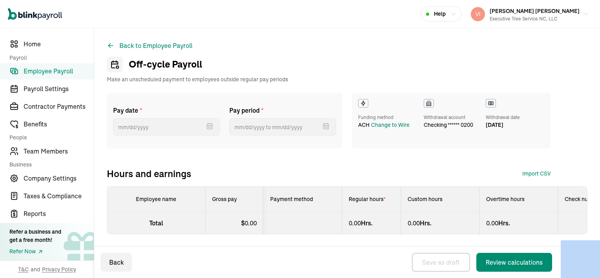
select select "manual"
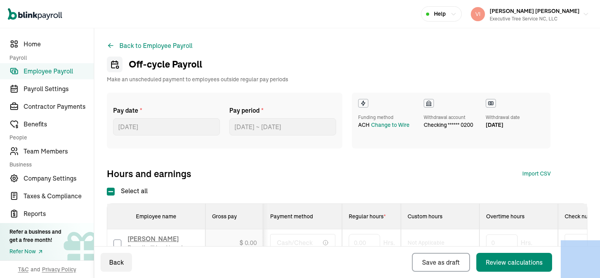
type input "[DATE] ~ [DATE]"
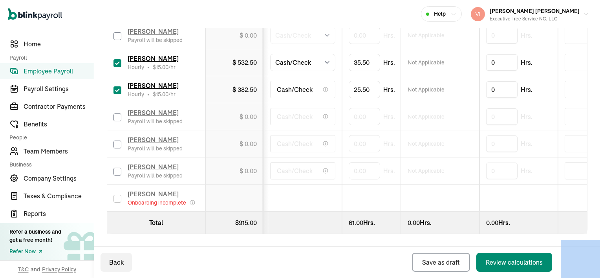
scroll to position [281, 0]
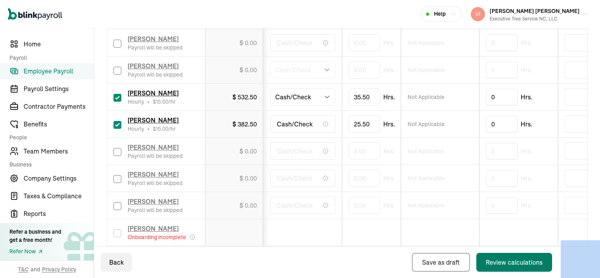
click at [500, 262] on div "Review calculations" at bounding box center [514, 262] width 57 height 9
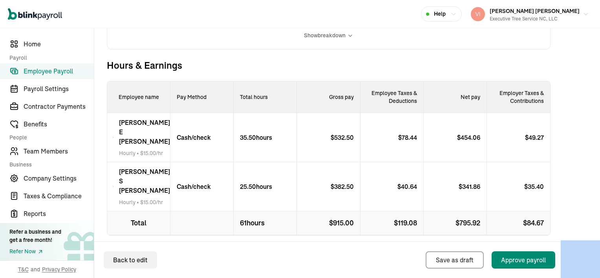
scroll to position [231, 0]
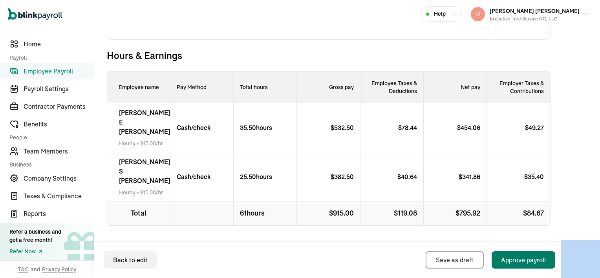
click at [510, 261] on div "Approve payroll" at bounding box center [523, 259] width 45 height 9
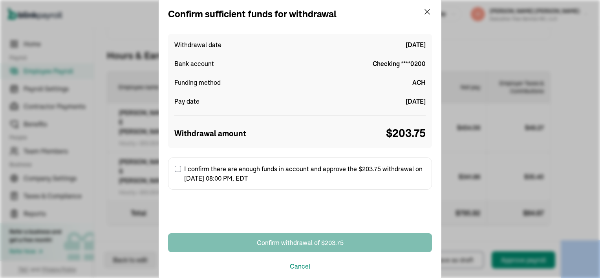
click at [179, 166] on input "I confirm there are enough funds in account and approve the $203.75 withdrawal …" at bounding box center [178, 169] width 6 height 6
click at [179, 166] on label "I confirm there are enough funds in account and approve the $203.75 withdrawal …" at bounding box center [300, 173] width 264 height 32
click at [179, 166] on input "I confirm there are enough funds in account and approve the $203.75 withdrawal …" at bounding box center [178, 169] width 6 height 6
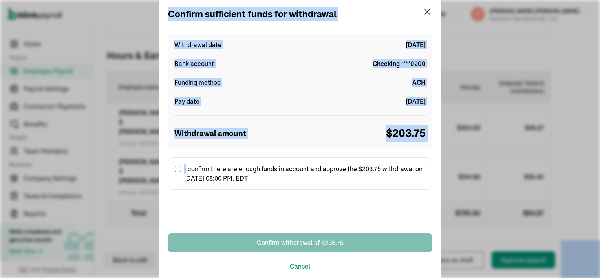
click at [281, 121] on div "Withdrawal amount $ 203.75" at bounding box center [299, 128] width 251 height 26
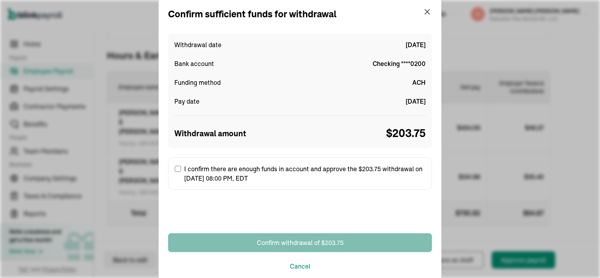
click at [178, 169] on input "I confirm there are enough funds in account and approve the $203.75 withdrawal …" at bounding box center [178, 169] width 6 height 6
click at [178, 169] on label "I confirm there are enough funds in account and approve the $203.75 withdrawal …" at bounding box center [300, 173] width 264 height 32
click at [178, 169] on input "I confirm there are enough funds in account and approve the $203.75 withdrawal …" at bounding box center [178, 169] width 6 height 6
click at [174, 171] on label "I confirm there are enough funds in account and approve the $203.75 withdrawal …" at bounding box center [300, 173] width 264 height 32
click at [175, 171] on input "I confirm there are enough funds in account and approve the $203.75 withdrawal …" at bounding box center [178, 169] width 6 height 6
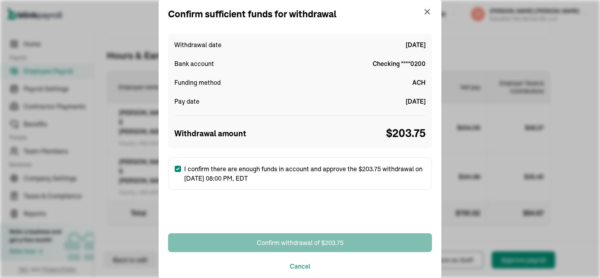
checkbox input "true"
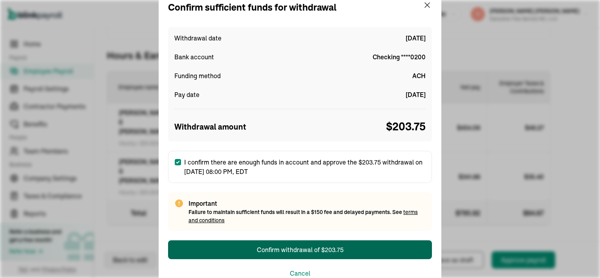
click at [310, 251] on div "Confirm withdrawal of $203.75" at bounding box center [300, 249] width 87 height 9
click at [300, 251] on div "Confirm withdrawal of $203.75" at bounding box center [300, 249] width 87 height 9
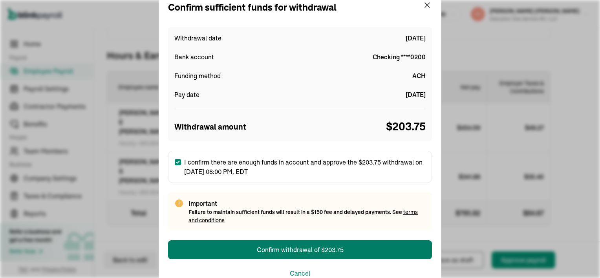
click at [425, 4] on div "Open main menu Help [PERSON_NAME] [PERSON_NAME] Executive Tree Service NC, LLC" at bounding box center [300, 14] width 600 height 28
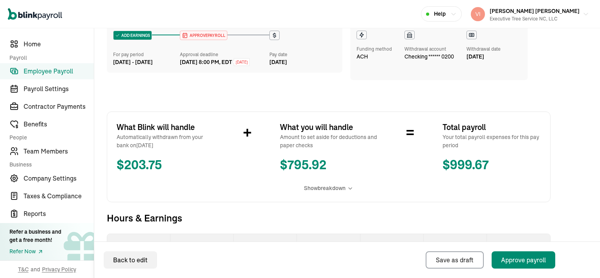
scroll to position [108, 0]
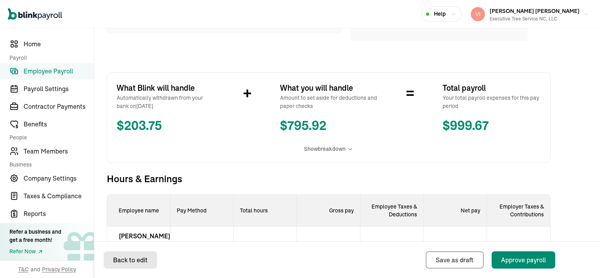
select select "manual"
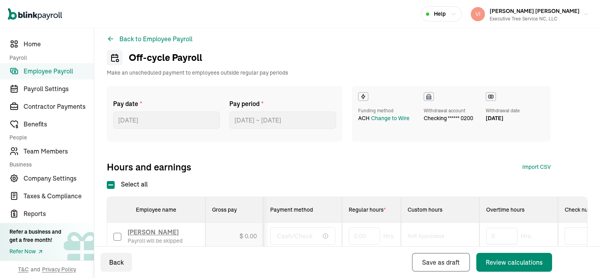
scroll to position [6, 0]
drag, startPoint x: 269, startPoint y: 127, endPoint x: 245, endPoint y: 160, distance: 40.5
click at [245, 160] on div "Pay date * [DATE] [DATE] Mon Tue Wed Thu Fri Sat Sun 28 29 30 31 1 2 3 4 5 6 7 …" at bounding box center [347, 129] width 481 height 87
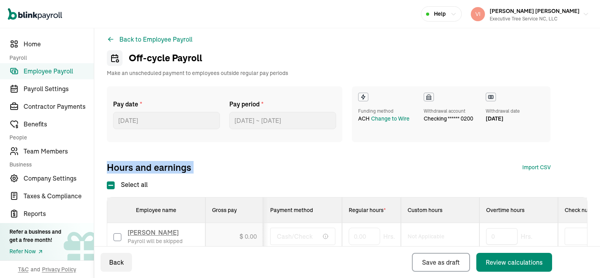
click at [245, 160] on div "Pay date * [DATE] [DATE] Mon Tue Wed Thu Fri Sat Sun 28 29 30 31 1 2 3 4 5 6 7 …" at bounding box center [347, 129] width 481 height 87
click at [114, 58] on icon at bounding box center [114, 58] width 9 height 13
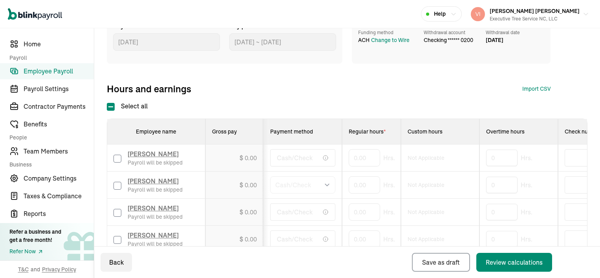
scroll to position [0, 0]
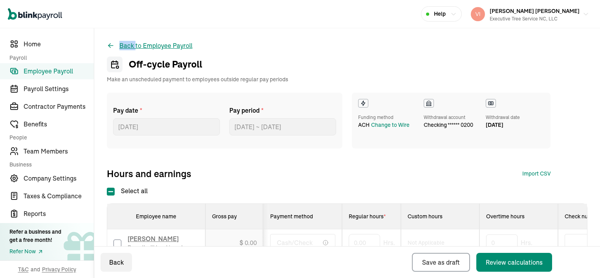
click at [109, 44] on icon at bounding box center [109, 45] width 2 height 2
click at [116, 67] on icon at bounding box center [117, 67] width 2 height 2
click at [116, 67] on icon at bounding box center [114, 64] width 9 height 13
drag, startPoint x: 116, startPoint y: 67, endPoint x: 276, endPoint y: 7, distance: 170.1
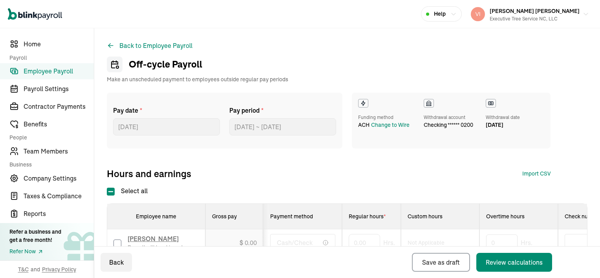
click at [276, 7] on div "Open main menu Help [PERSON_NAME] [PERSON_NAME] Executive Tree Service NC, LLC" at bounding box center [300, 14] width 600 height 28
click at [127, 48] on button "Back to Employee Payroll" at bounding box center [150, 45] width 86 height 9
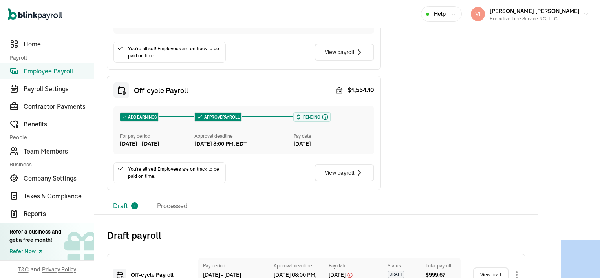
scroll to position [225, 0]
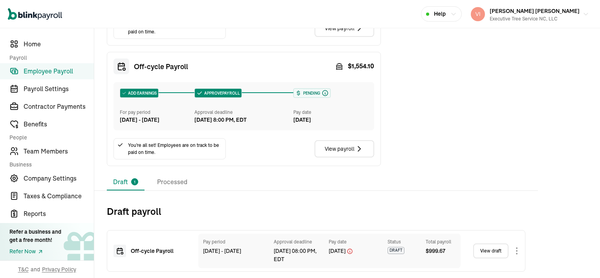
click at [120, 249] on icon at bounding box center [120, 251] width 8 height 8
click at [219, 218] on div "Draft payroll Off-cycle Payroll Pay period [DATE] - [DATE] Approval deadline [D…" at bounding box center [316, 234] width 444 height 75
click at [219, 218] on div "Off-cycle Payroll Pay period [DATE] - [DATE] Approval deadline [DATE] 08:00 PM,…" at bounding box center [316, 245] width 419 height 54
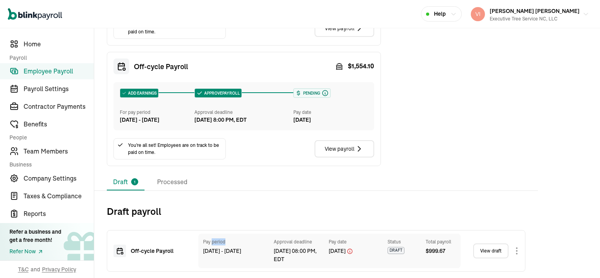
click at [219, 218] on div "Draft payroll Off-cycle Payroll Pay period [DATE] - [DATE] Approval deadline [D…" at bounding box center [316, 234] width 444 height 75
click at [518, 251] on body "Open main menu Help [PERSON_NAME] [PERSON_NAME] Executive Tree Service [GEOGRAP…" at bounding box center [300, 139] width 600 height 278
click at [516, 252] on body "Open main menu Help [PERSON_NAME] [PERSON_NAME] Executive Tree Service [GEOGRAP…" at bounding box center [300, 139] width 600 height 278
click at [494, 254] on link "View draft" at bounding box center [490, 251] width 35 height 15
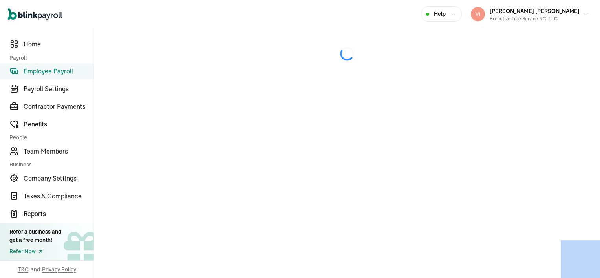
select select "manual"
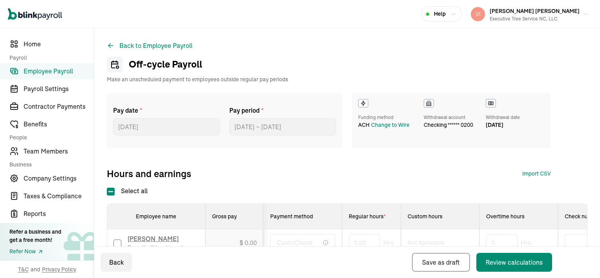
click at [130, 112] on label "Pay date *" at bounding box center [166, 110] width 107 height 9
click at [131, 112] on label "Pay date *" at bounding box center [166, 110] width 107 height 9
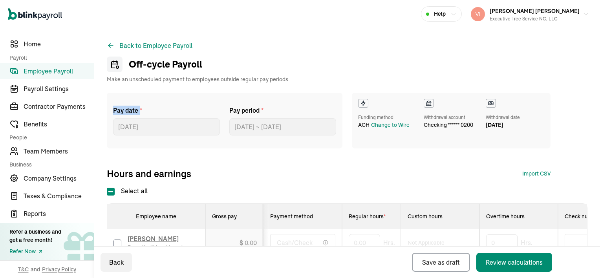
click at [132, 112] on label "Pay date *" at bounding box center [166, 110] width 107 height 9
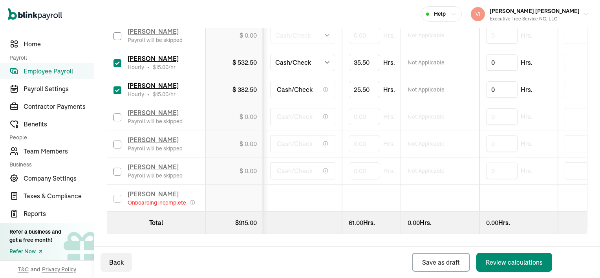
scroll to position [320, 0]
click at [508, 258] on div "Review calculations" at bounding box center [514, 262] width 57 height 9
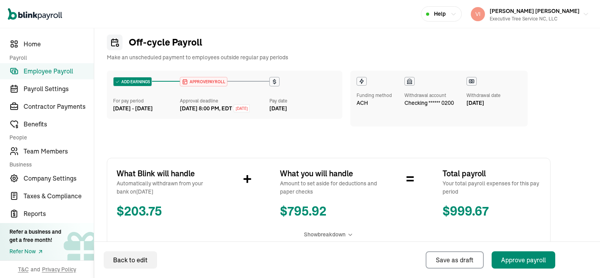
scroll to position [39, 0]
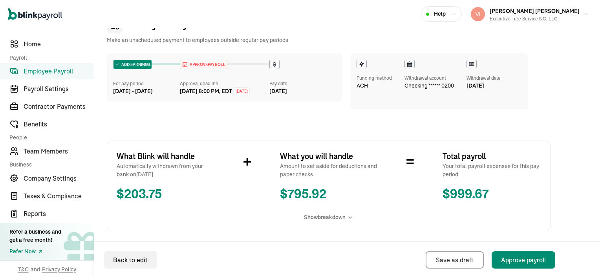
click at [187, 91] on div "[DATE] 8:00 PM, EDT" at bounding box center [206, 91] width 52 height 8
drag, startPoint x: 187, startPoint y: 91, endPoint x: 205, endPoint y: 96, distance: 18.7
click at [205, 95] on div "[DATE] 8:00 PM, EDT" at bounding box center [206, 91] width 52 height 8
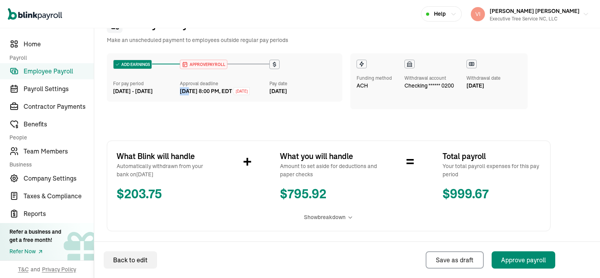
click at [203, 93] on div "[DATE] 8:00 PM, EDT" at bounding box center [206, 91] width 52 height 8
drag, startPoint x: 282, startPoint y: 93, endPoint x: 287, endPoint y: 96, distance: 5.3
click at [286, 95] on div "[DATE]" at bounding box center [302, 91] width 67 height 8
click at [287, 95] on div "ADD EARNINGS For pay period [DATE] - [DATE] APPROVE PAYROLL Approval deadline […" at bounding box center [225, 77] width 236 height 48
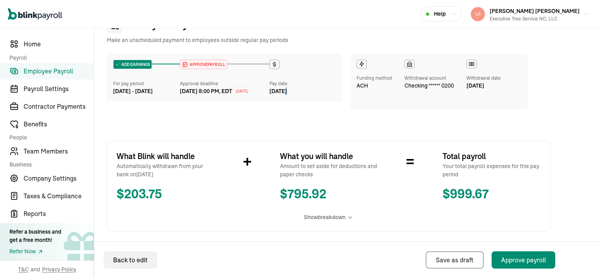
click at [287, 96] on div "ADD EARNINGS For pay period [DATE] - [DATE] APPROVE PAYROLL Approval deadline […" at bounding box center [225, 77] width 236 height 48
click at [271, 66] on icon at bounding box center [274, 64] width 6 height 6
click at [183, 64] on icon at bounding box center [185, 64] width 4 height 0
click at [132, 64] on div "ADD EARNINGS" at bounding box center [133, 64] width 38 height 9
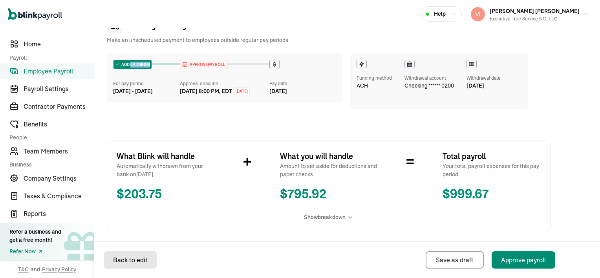
select select "manual"
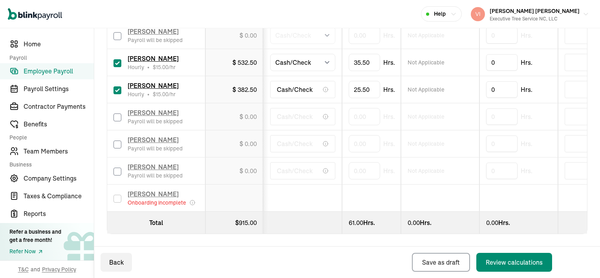
scroll to position [281, 0]
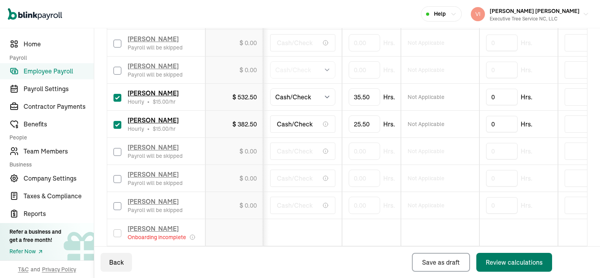
click at [516, 262] on div "Review calculations" at bounding box center [514, 262] width 57 height 9
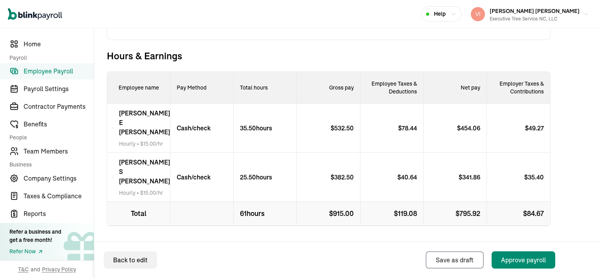
scroll to position [231, 0]
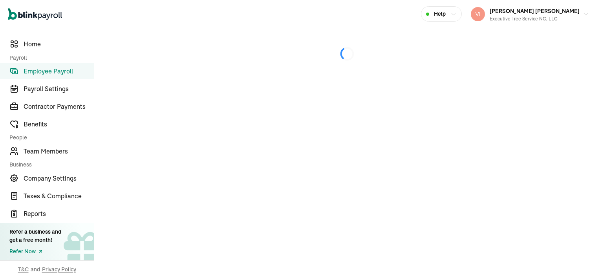
select select "manual"
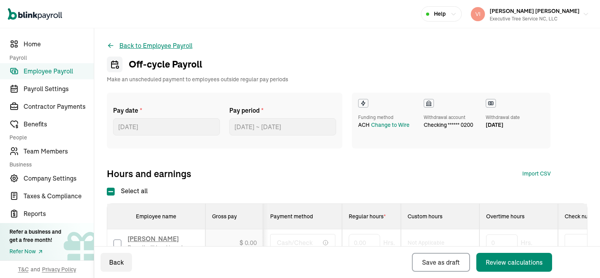
click at [111, 44] on icon at bounding box center [111, 46] width 8 height 8
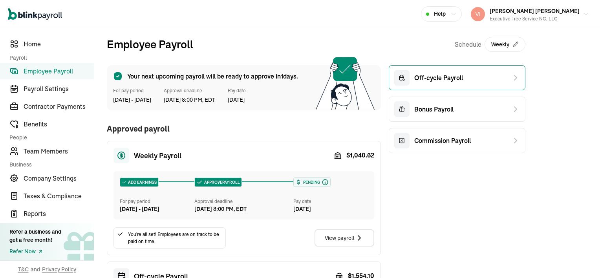
click at [460, 78] on span "Off-cycle Payroll" at bounding box center [438, 77] width 49 height 9
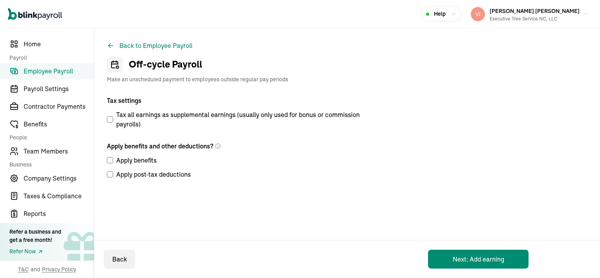
click at [110, 163] on input "Apply benefits" at bounding box center [110, 160] width 6 height 6
checkbox input "true"
click at [110, 175] on input "Apply post-tax deductions" at bounding box center [110, 174] width 6 height 6
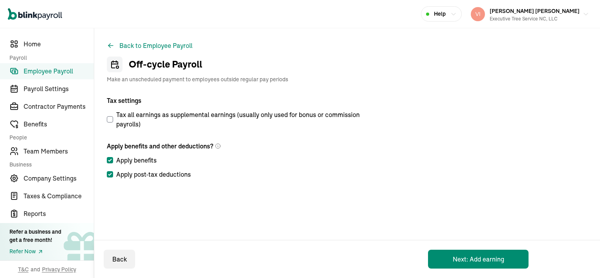
click at [110, 175] on input "Apply post-tax deductions" at bounding box center [110, 174] width 6 height 6
checkbox input "true"
click at [471, 262] on button "Next: Add earning" at bounding box center [478, 259] width 101 height 19
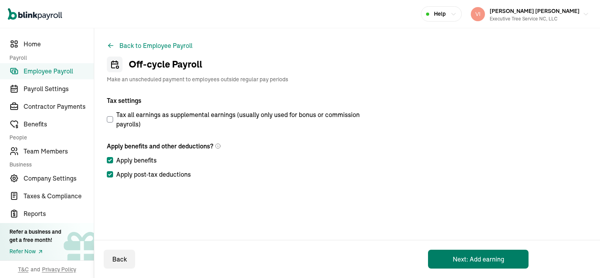
click at [471, 262] on button "Next: Add earning" at bounding box center [478, 259] width 101 height 19
select select "direct_deposit"
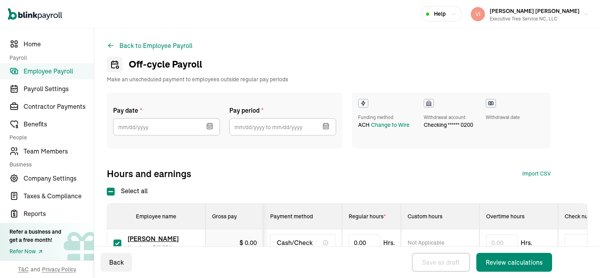
click at [210, 127] on icon "button" at bounding box center [210, 127] width 0 height 1
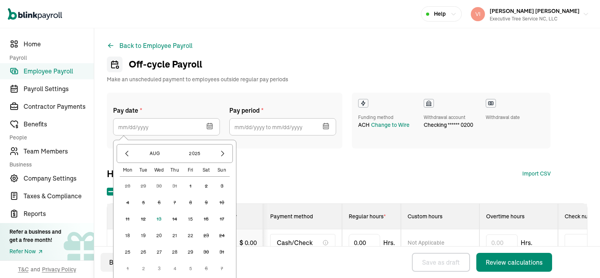
click at [210, 127] on icon "button" at bounding box center [210, 127] width 0 height 1
click at [190, 220] on button "15" at bounding box center [191, 219] width 16 height 16
click at [190, 220] on div "Employee name" at bounding box center [156, 216] width 85 height 8
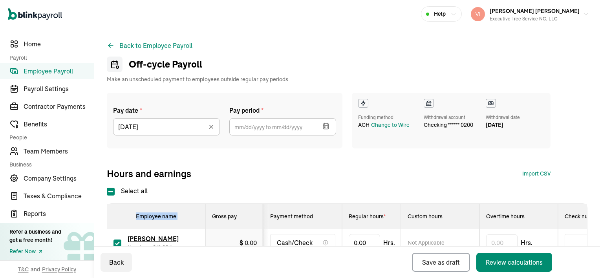
click at [327, 123] on icon "button" at bounding box center [327, 123] width 0 height 1
click at [108, 45] on icon at bounding box center [111, 46] width 8 height 8
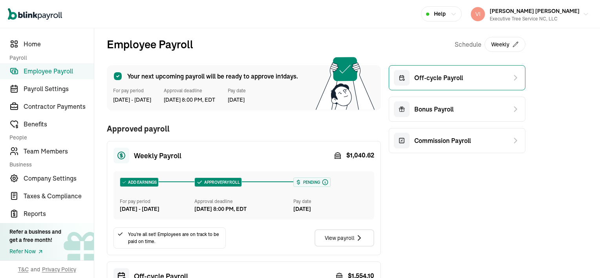
click at [441, 77] on span "Off-cycle Payroll" at bounding box center [438, 77] width 49 height 9
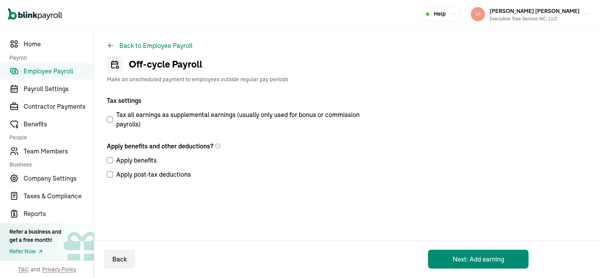
click at [112, 159] on input "Apply benefits" at bounding box center [110, 160] width 6 height 6
drag, startPoint x: 112, startPoint y: 159, endPoint x: 110, endPoint y: 165, distance: 5.7
click at [112, 159] on input "Apply benefits" at bounding box center [110, 160] width 6 height 6
checkbox input "false"
click at [111, 174] on input "Apply post-tax deductions" at bounding box center [110, 174] width 6 height 6
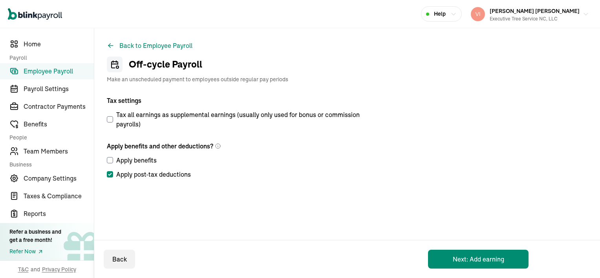
click at [111, 174] on input "Apply post-tax deductions" at bounding box center [110, 174] width 6 height 6
checkbox input "true"
click at [110, 161] on input "Apply benefits" at bounding box center [110, 160] width 6 height 6
checkbox input "true"
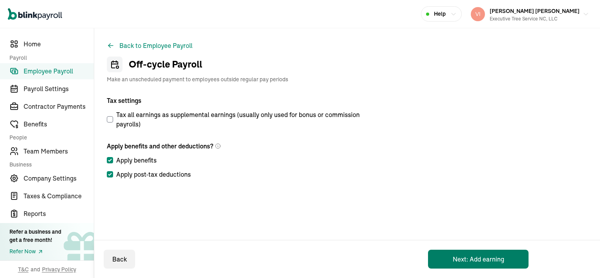
click at [483, 259] on button "Next: Add earning" at bounding box center [478, 259] width 101 height 19
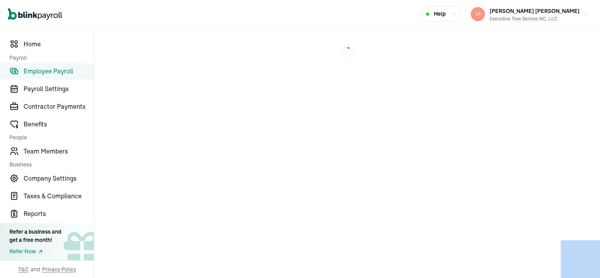
select select "direct_deposit"
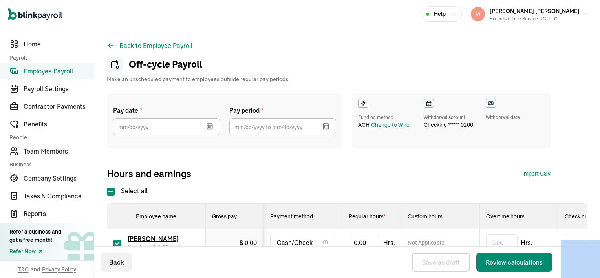
select select "direct_deposit"
click at [210, 126] on icon "button" at bounding box center [209, 126] width 5 height 0
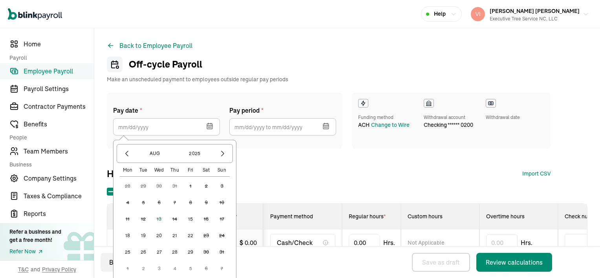
click at [190, 218] on button "15" at bounding box center [191, 219] width 16 height 16
click at [190, 218] on div "Employee name" at bounding box center [156, 216] width 85 height 8
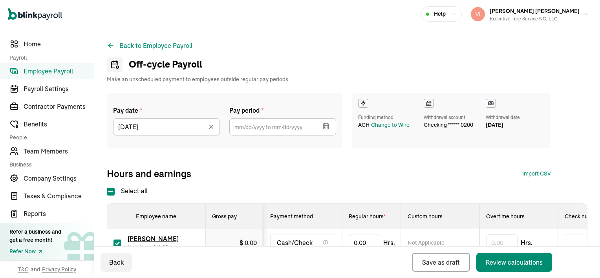
click at [327, 127] on icon "button" at bounding box center [327, 127] width 0 height 1
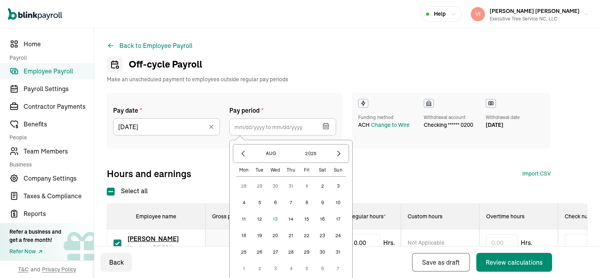
click at [290, 187] on button "31" at bounding box center [291, 186] width 16 height 16
type input "[DATE] ~ [DATE]"
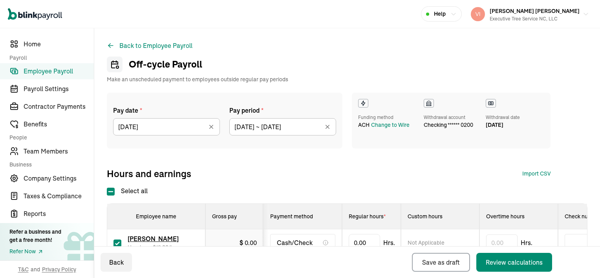
click at [327, 128] on icon at bounding box center [328, 127] width 8 height 8
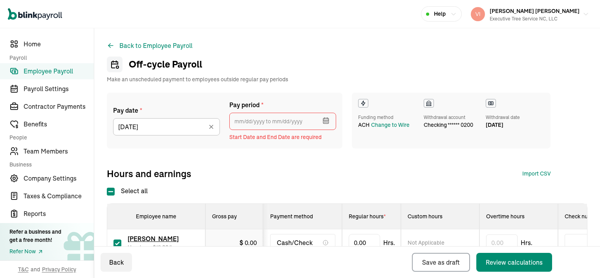
click at [243, 121] on input "text" at bounding box center [282, 121] width 107 height 17
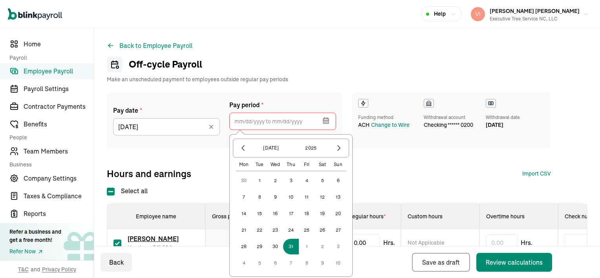
click at [275, 264] on button "6" at bounding box center [275, 263] width 16 height 16
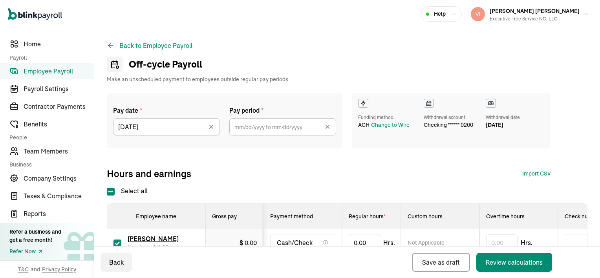
type input "[DATE] ~ [DATE]"
click at [331, 128] on icon at bounding box center [328, 127] width 8 height 8
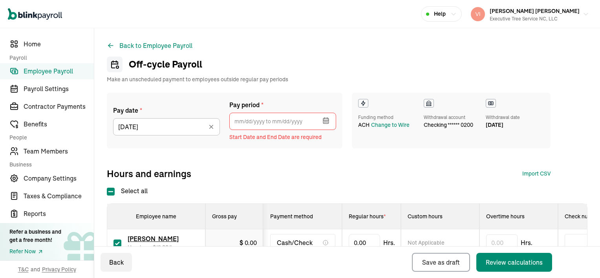
click at [325, 120] on icon "button" at bounding box center [325, 120] width 5 height 0
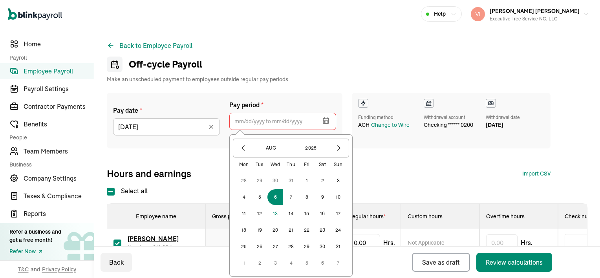
click at [290, 183] on button "31" at bounding box center [291, 181] width 16 height 16
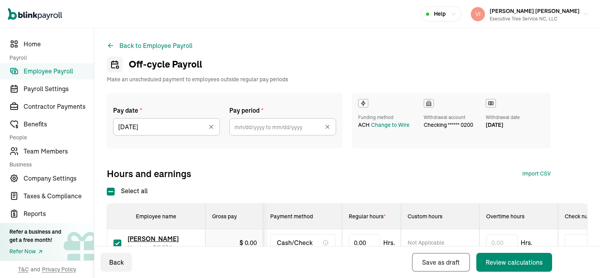
type input "[DATE] ~ [DATE]"
click at [327, 129] on icon at bounding box center [328, 127] width 8 height 8
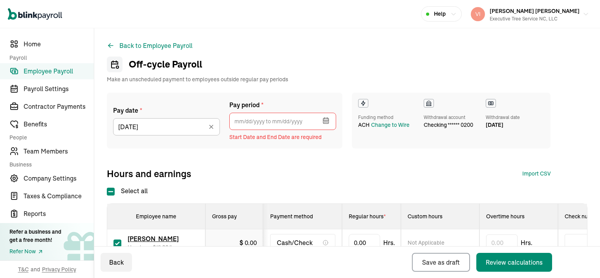
click at [328, 121] on icon "button" at bounding box center [325, 120] width 5 height 5
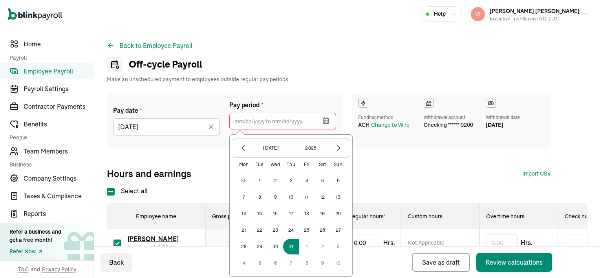
drag, startPoint x: 293, startPoint y: 246, endPoint x: 276, endPoint y: 264, distance: 24.7
click at [276, 264] on div "30 1 2 3 4 5 6 7 8 9 10 11 12 13 14 15 16 17 18 19 20 21 22 23 24 25 26 27 28 2…" at bounding box center [291, 222] width 110 height 98
click at [276, 264] on button "6" at bounding box center [275, 263] width 16 height 16
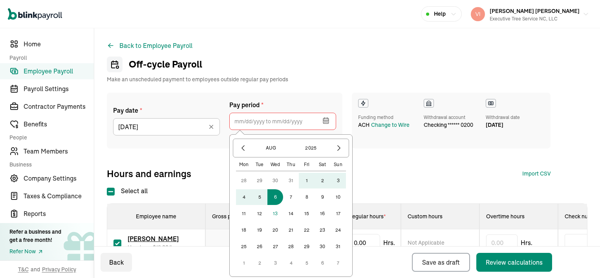
click at [291, 179] on button "31" at bounding box center [291, 181] width 16 height 16
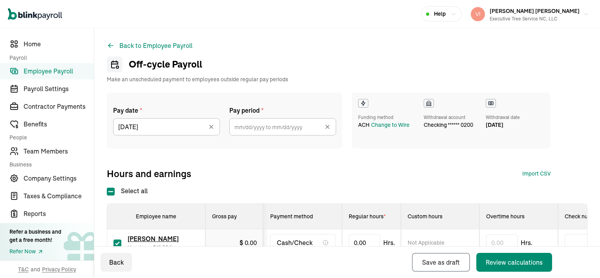
type input "[DATE] ~ [DATE]"
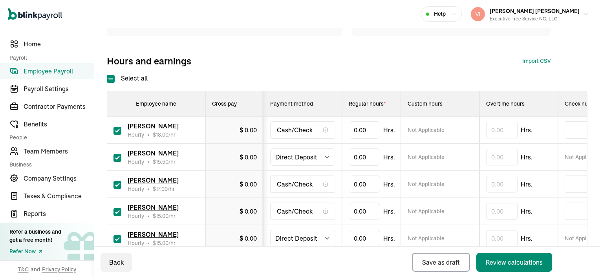
scroll to position [118, 0]
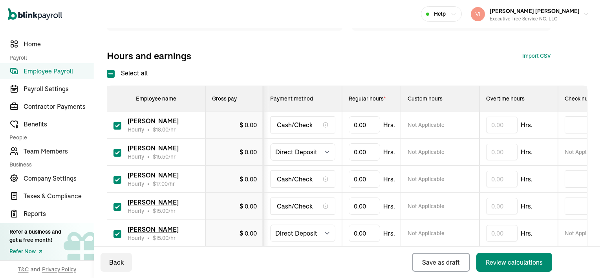
click at [116, 126] on input "checkbox" at bounding box center [118, 126] width 8 height 8
checkbox input "false"
click at [121, 151] on input "checkbox" at bounding box center [118, 153] width 8 height 8
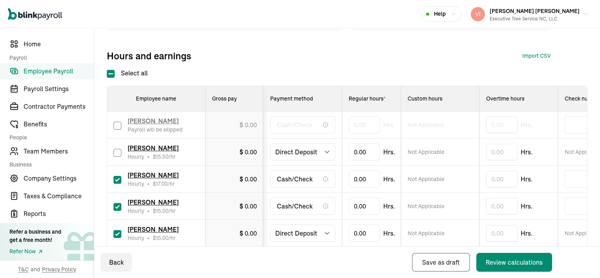
checkbox input "false"
click at [117, 180] on input "checkbox" at bounding box center [118, 180] width 8 height 8
click at [115, 179] on input "checkbox" at bounding box center [118, 180] width 8 height 8
checkbox input "false"
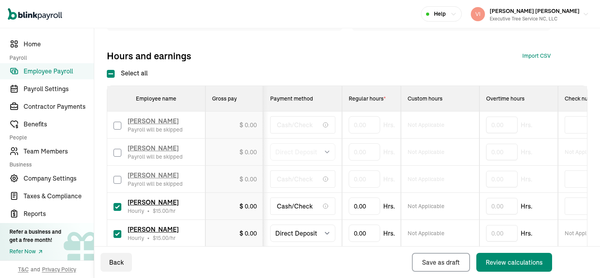
click at [116, 206] on input "checkbox" at bounding box center [118, 207] width 8 height 8
checkbox input "false"
click at [115, 233] on input "checkbox" at bounding box center [118, 234] width 8 height 8
checkbox input "false"
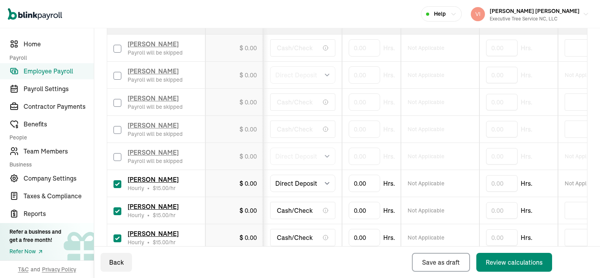
scroll to position [196, 0]
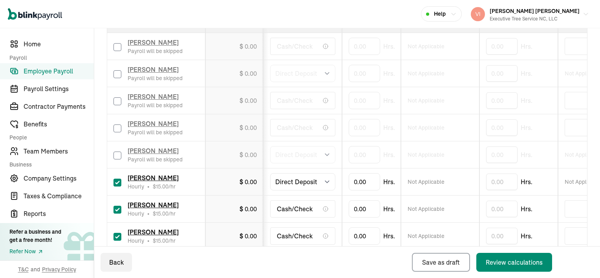
click at [119, 236] on input "checkbox" at bounding box center [118, 237] width 8 height 8
checkbox input "false"
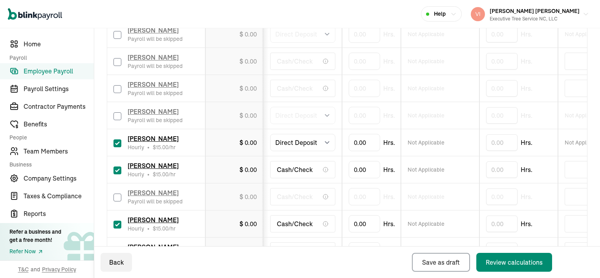
click at [116, 223] on input "checkbox" at bounding box center [118, 225] width 8 height 8
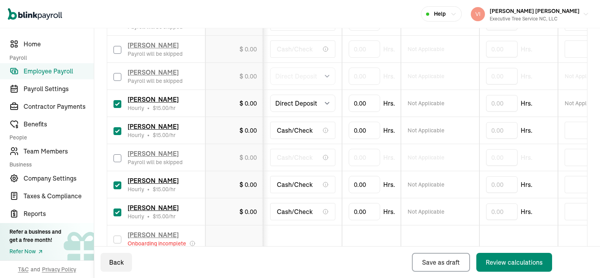
click at [116, 184] on input "checkbox" at bounding box center [118, 185] width 8 height 8
click at [115, 187] on input "checkbox" at bounding box center [118, 185] width 8 height 8
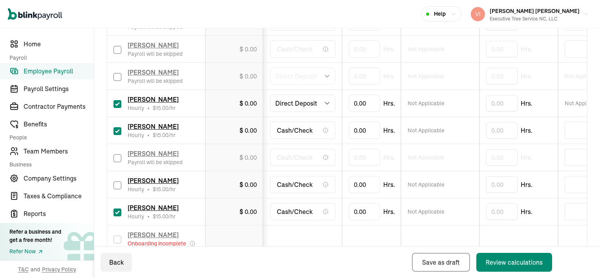
checkbox input "false"
click at [116, 211] on input "checkbox" at bounding box center [118, 213] width 8 height 8
checkbox input "false"
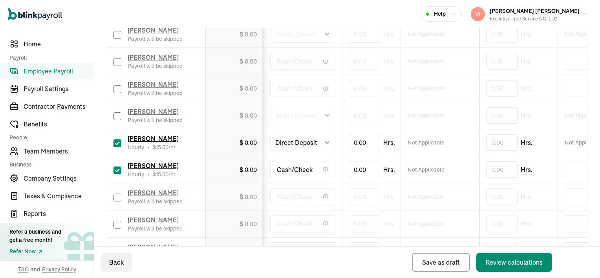
scroll to position [242, 0]
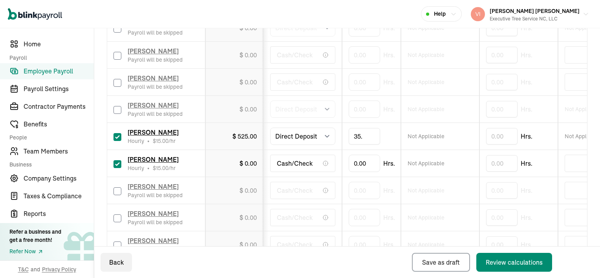
type input "35.5"
type input "25.5"
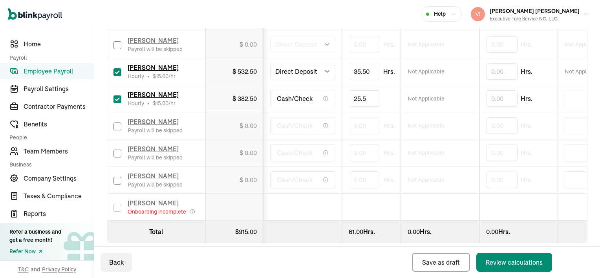
scroll to position [320, 0]
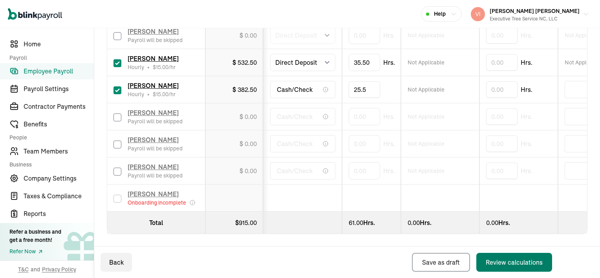
click at [501, 260] on div "Review calculations" at bounding box center [514, 262] width 57 height 9
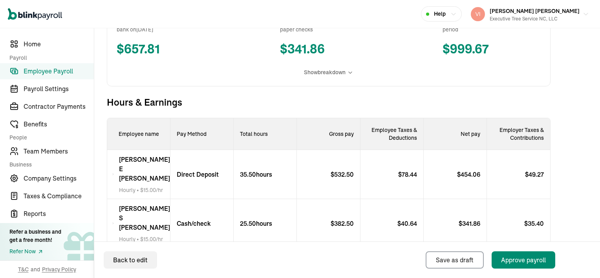
scroll to position [196, 0]
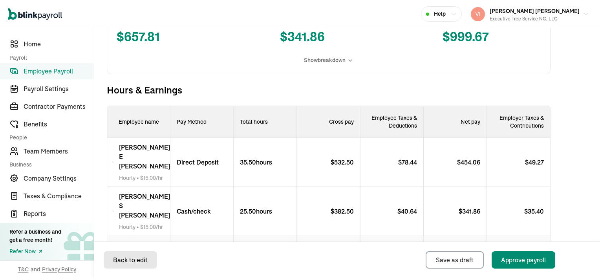
select select "manual"
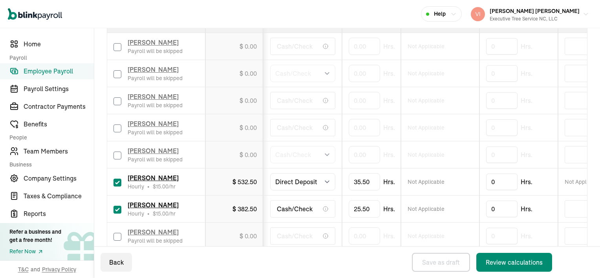
scroll to position [196, 0]
click at [326, 181] on select "Select method Direct Deposit Cash/Check" at bounding box center [302, 181] width 65 height 17
click at [325, 181] on select "Select method Direct Deposit Cash/Check" at bounding box center [302, 181] width 65 height 17
select select "manual"
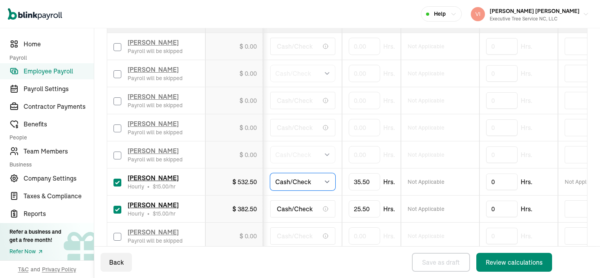
click at [270, 173] on select "Select method Direct Deposit Cash/Check" at bounding box center [302, 181] width 65 height 17
click at [305, 223] on td "Cash/Check" at bounding box center [303, 236] width 79 height 27
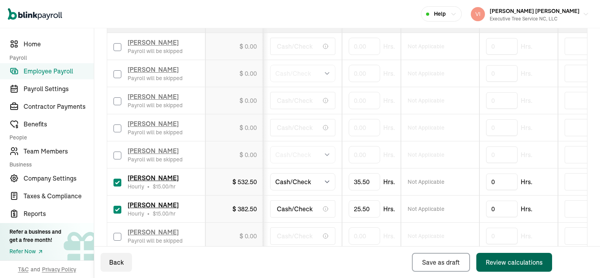
click at [540, 258] on div "Review calculations" at bounding box center [514, 262] width 57 height 9
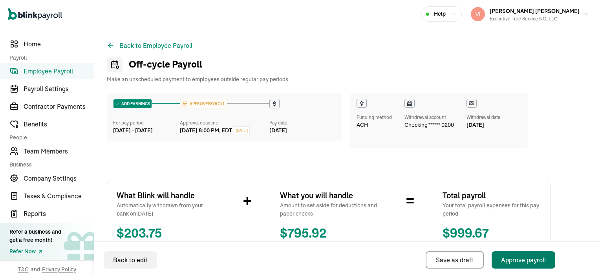
click at [522, 262] on div "Approve payroll" at bounding box center [523, 259] width 45 height 9
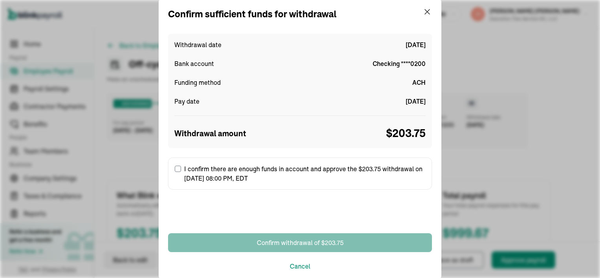
click at [179, 168] on input "I confirm there are enough funds in account and approve the $203.75 withdrawal …" at bounding box center [178, 169] width 6 height 6
click at [179, 168] on label "I confirm there are enough funds in account and approve the $203.75 withdrawal …" at bounding box center [300, 173] width 264 height 32
click at [179, 168] on input "I confirm there are enough funds in account and approve the $203.75 withdrawal …" at bounding box center [178, 169] width 6 height 6
click at [178, 168] on input "I confirm there are enough funds in account and approve the $203.75 withdrawal …" at bounding box center [178, 169] width 6 height 6
checkbox input "true"
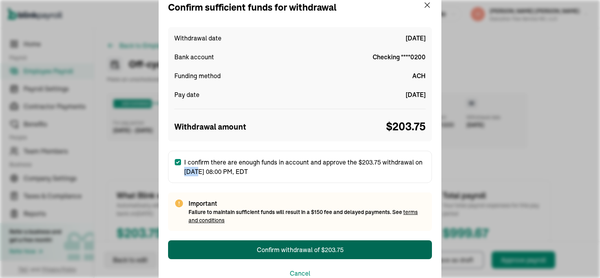
click at [311, 253] on div "Confirm withdrawal of $203.75" at bounding box center [300, 249] width 87 height 9
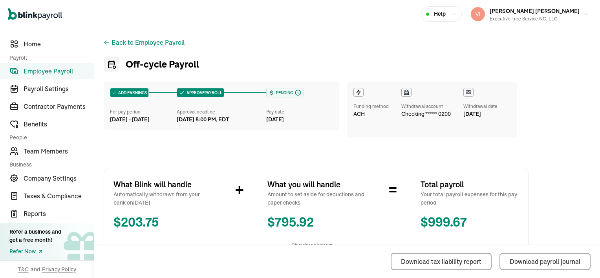
click at [105, 43] on icon at bounding box center [107, 42] width 6 height 6
click at [104, 42] on div "Back to Employee Payroll Off-cycle Payroll ADD EARNINGS For pay period [DATE] -…" at bounding box center [316, 259] width 444 height 462
click at [104, 42] on icon at bounding box center [107, 42] width 6 height 6
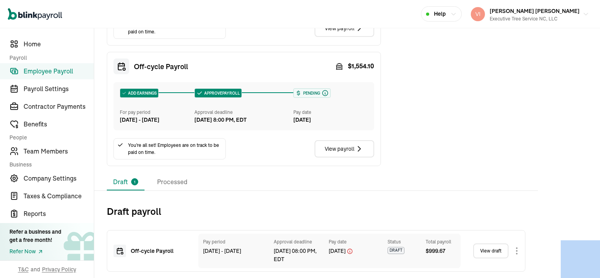
scroll to position [353, 0]
click at [517, 253] on body "Open main menu Help [PERSON_NAME] [PERSON_NAME] Executive Tree Service [GEOGRAP…" at bounding box center [300, 139] width 600 height 278
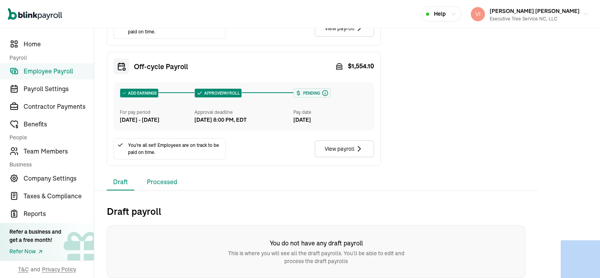
click at [157, 181] on li "Processed" at bounding box center [162, 182] width 43 height 16
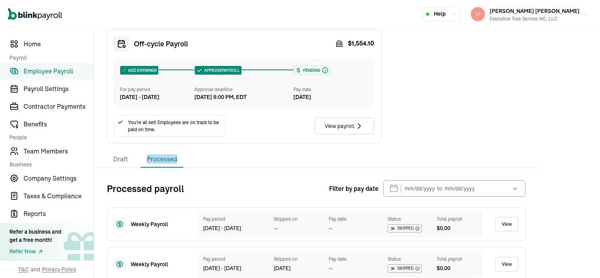
click at [157, 168] on li "Processed" at bounding box center [162, 159] width 43 height 16
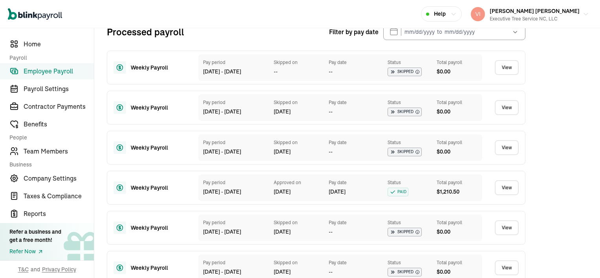
scroll to position [471, 0]
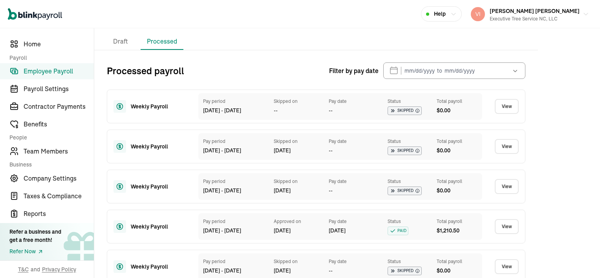
click at [509, 114] on link "View" at bounding box center [507, 106] width 24 height 15
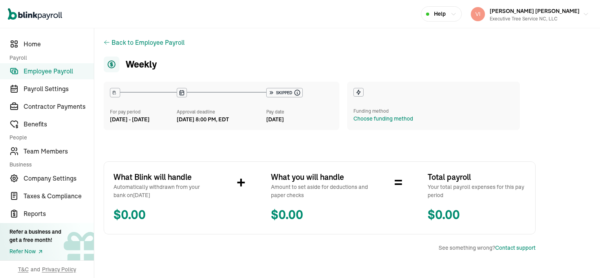
scroll to position [27, 0]
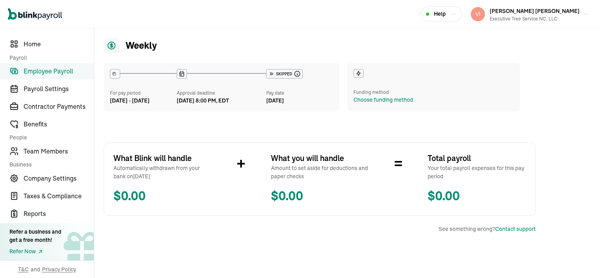
click at [63, 68] on span "Employee Payroll" at bounding box center [59, 70] width 70 height 9
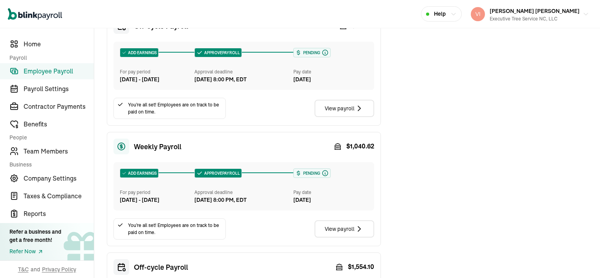
scroll to position [118, 0]
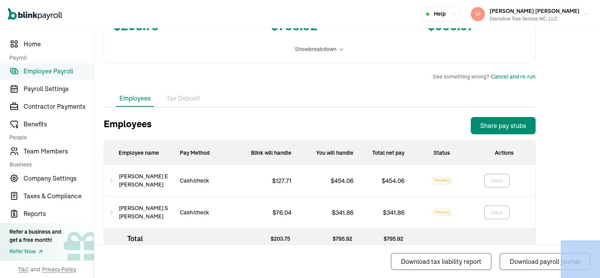
scroll to position [212, 0]
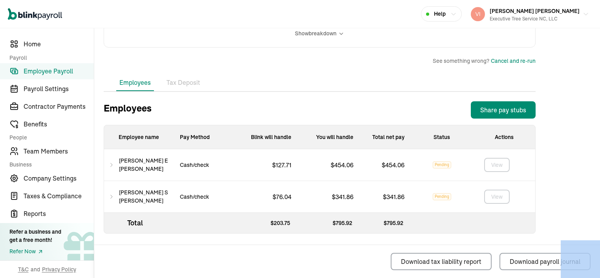
click at [182, 85] on li "Tax Deposit" at bounding box center [183, 83] width 40 height 16
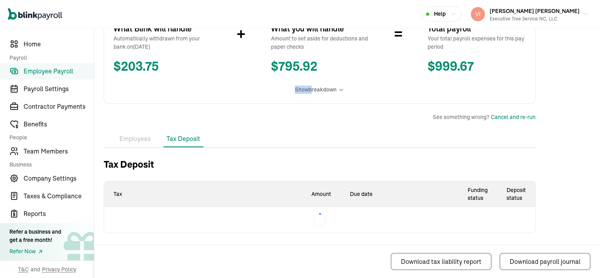
scroll to position [156, 0]
click at [182, 85] on div "What Blink will handle Automatically withdrawn from your bank on [DATE] $ 203.7…" at bounding box center [320, 58] width 432 height 91
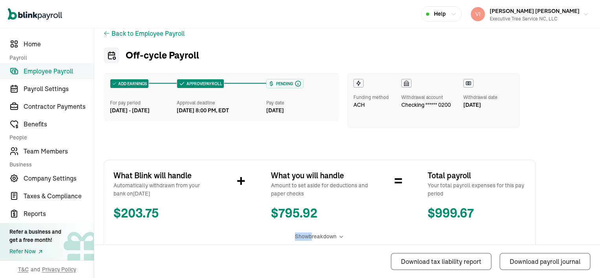
scroll to position [0, 0]
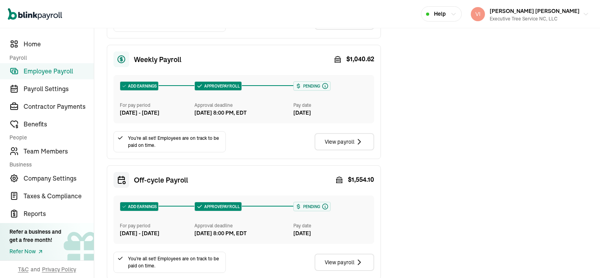
scroll to position [236, 0]
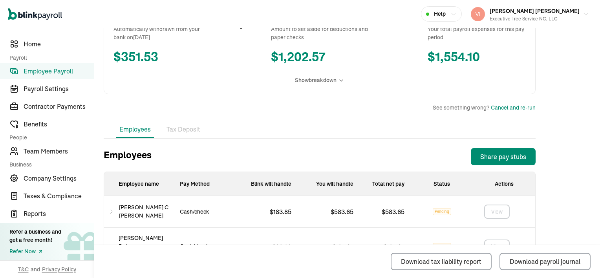
scroll to position [205, 0]
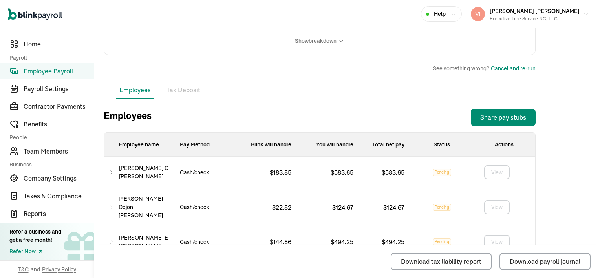
click at [44, 76] on link "Employee Payroll" at bounding box center [47, 71] width 94 height 16
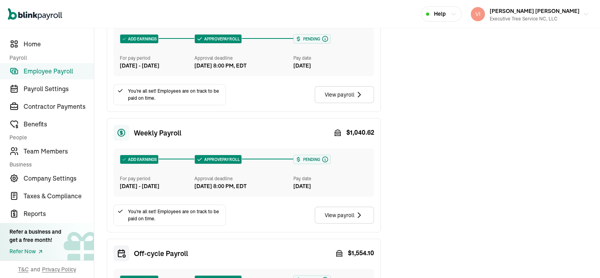
scroll to position [157, 0]
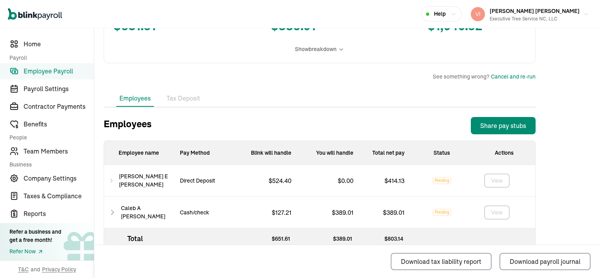
scroll to position [212, 0]
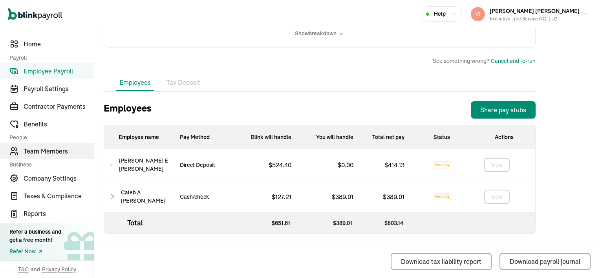
click at [34, 151] on span "Team Members" at bounding box center [59, 150] width 70 height 9
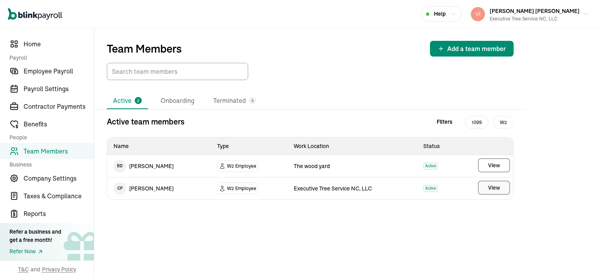
click at [493, 187] on span "View" at bounding box center [494, 188] width 12 height 8
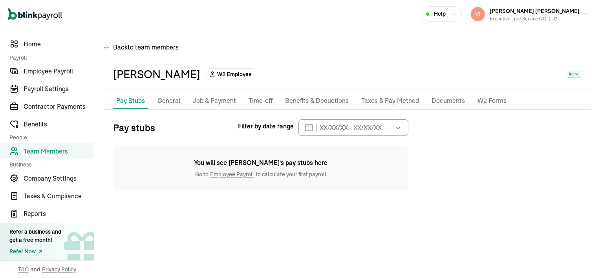
click at [440, 102] on p "Documents" at bounding box center [448, 101] width 33 height 10
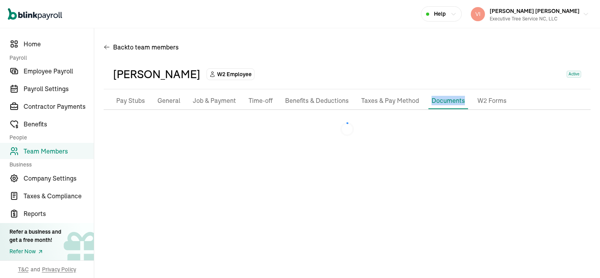
click at [440, 102] on p "Documents" at bounding box center [448, 100] width 33 height 9
click at [213, 103] on p "Job & Payment" at bounding box center [214, 101] width 43 height 10
click at [214, 103] on p "Job & Payment" at bounding box center [214, 101] width 43 height 10
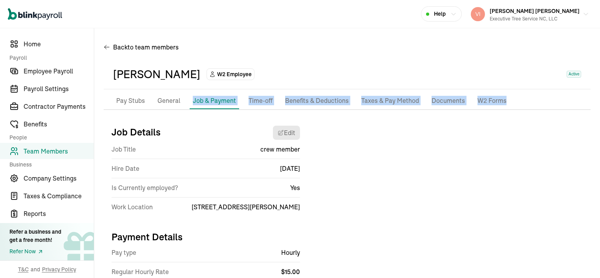
select select "[STREET_ADDRESS][PERSON_NAME]"
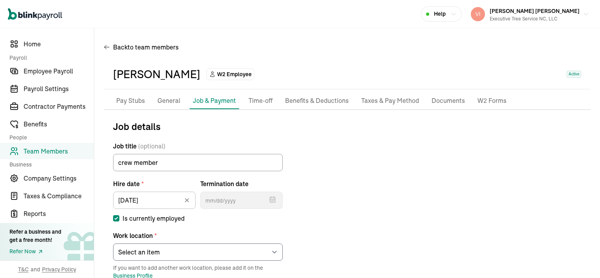
click at [169, 100] on p "General" at bounding box center [168, 101] width 23 height 10
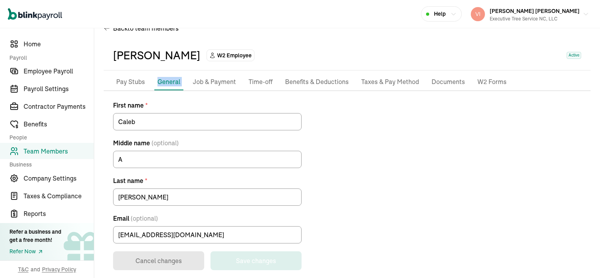
scroll to position [28, 0]
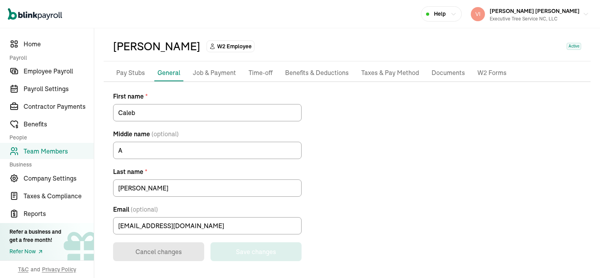
click at [395, 71] on p "Taxes & Pay Method" at bounding box center [390, 73] width 58 height 10
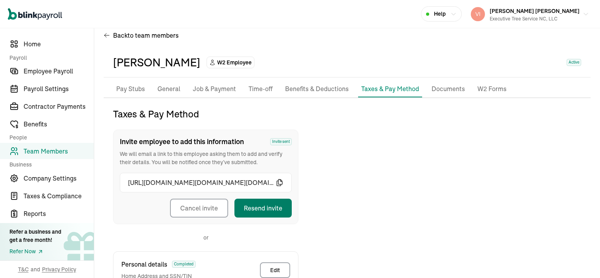
click at [264, 205] on button "Resend invite" at bounding box center [262, 208] width 57 height 19
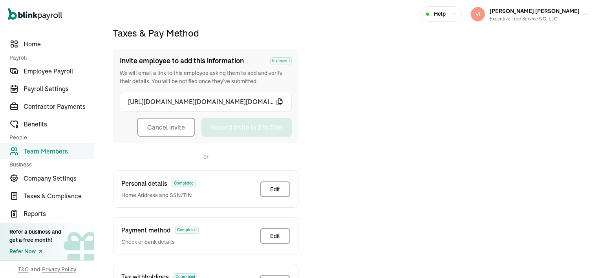
scroll to position [159, 0]
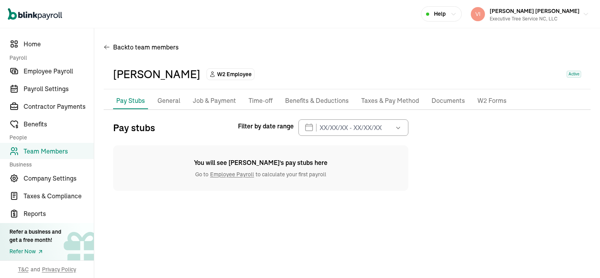
click at [172, 102] on p "General" at bounding box center [168, 101] width 23 height 10
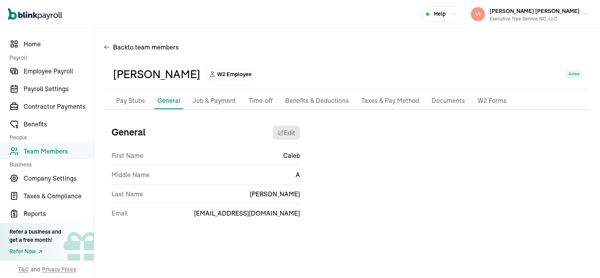
click at [384, 101] on p "Taxes & Pay Method" at bounding box center [390, 101] width 58 height 10
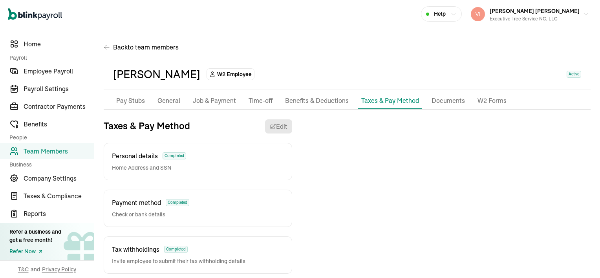
click at [384, 101] on p "Taxes & Pay Method" at bounding box center [390, 100] width 58 height 9
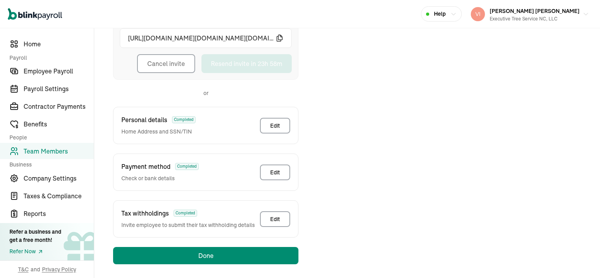
scroll to position [159, 0]
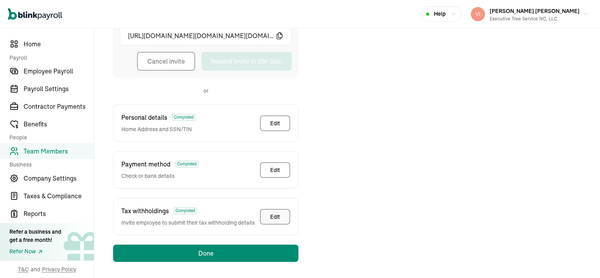
click at [276, 213] on div "Edit" at bounding box center [275, 217] width 10 height 8
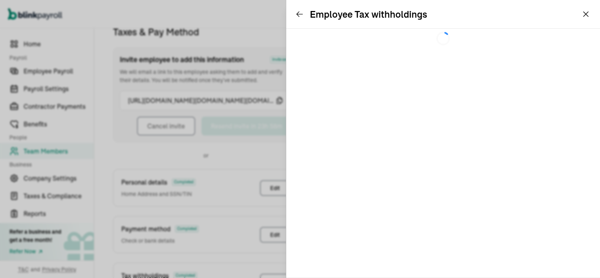
scroll to position [93, 0]
click at [300, 14] on icon at bounding box center [300, 14] width 8 height 8
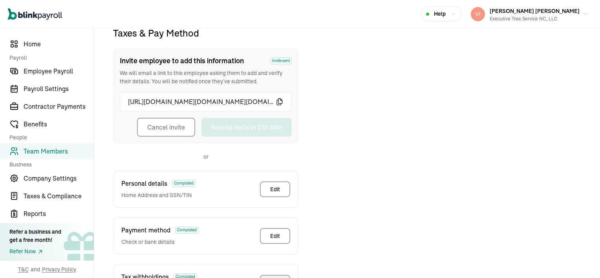
click at [152, 126] on button "Cancel invite" at bounding box center [166, 127] width 58 height 19
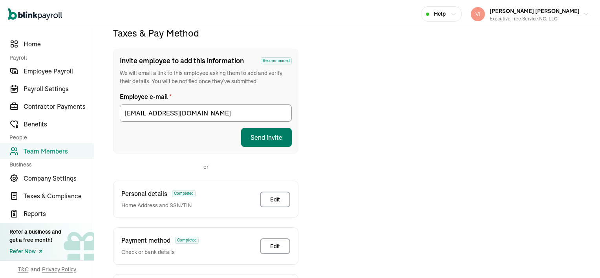
click at [265, 134] on button "Send invite" at bounding box center [266, 137] width 51 height 19
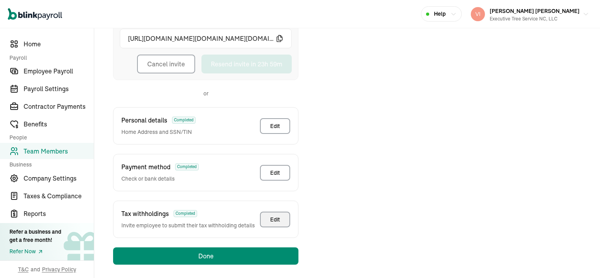
scroll to position [159, 0]
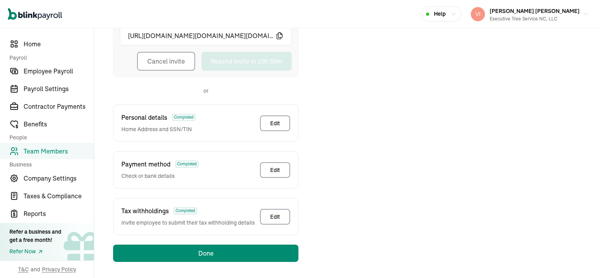
click at [44, 153] on span "Team Members" at bounding box center [59, 150] width 70 height 9
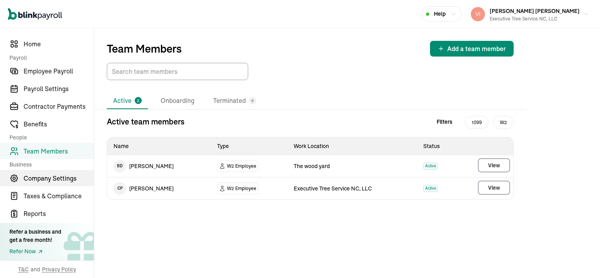
click at [38, 179] on span "Company Settings" at bounding box center [59, 178] width 70 height 9
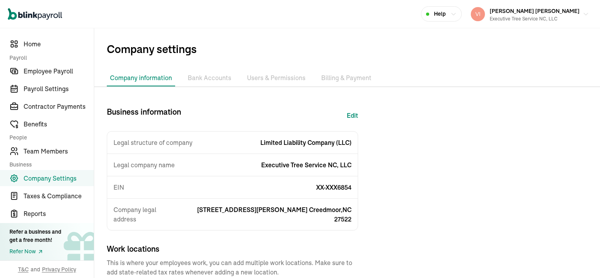
click at [203, 79] on li "Bank Accounts" at bounding box center [210, 78] width 50 height 16
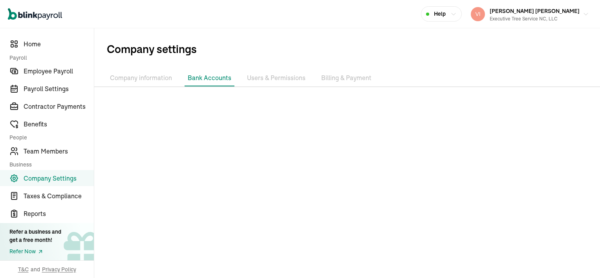
click at [268, 79] on li "Users & Permissions" at bounding box center [276, 78] width 65 height 16
